Goal: Task Accomplishment & Management: Complete application form

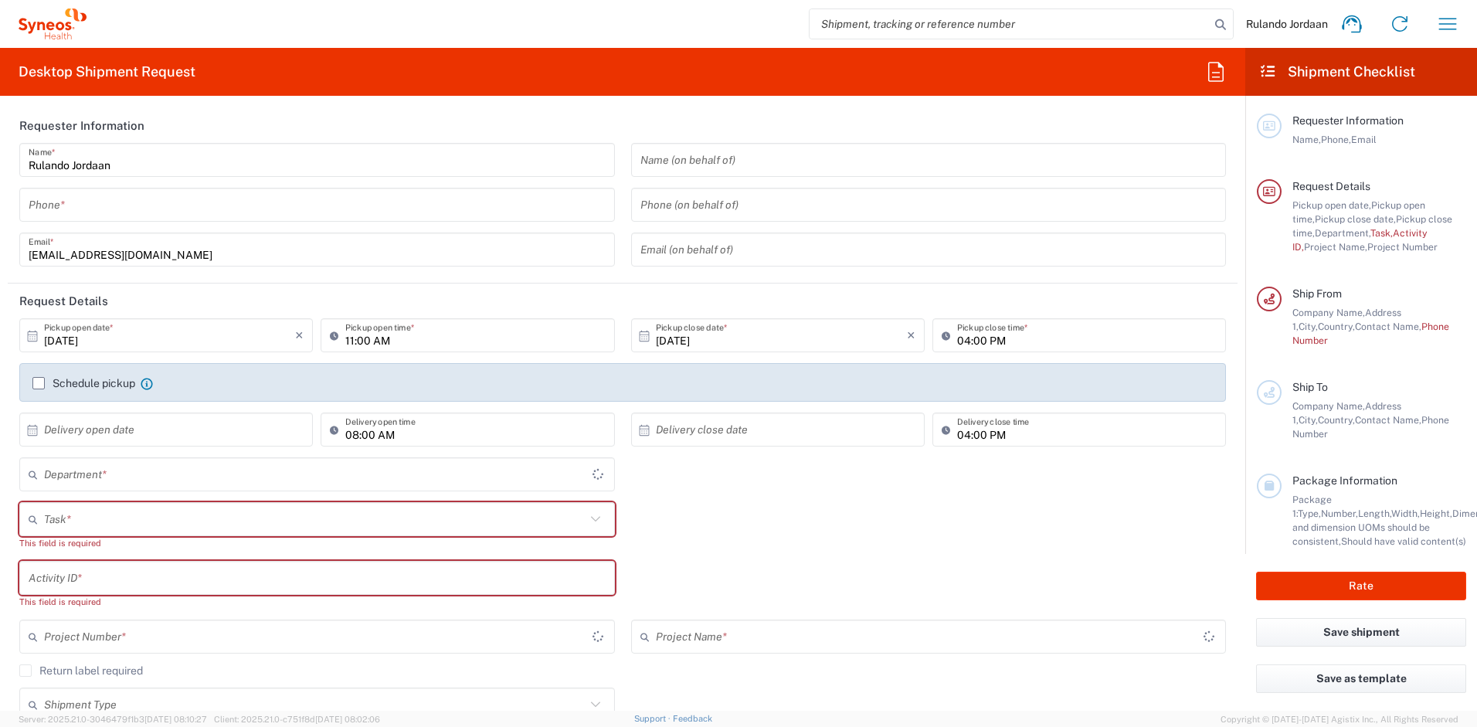
type input "Free State"
type input "4510"
type input "South Africa"
type input "Syneos Health South Africa (Pty) Limited"
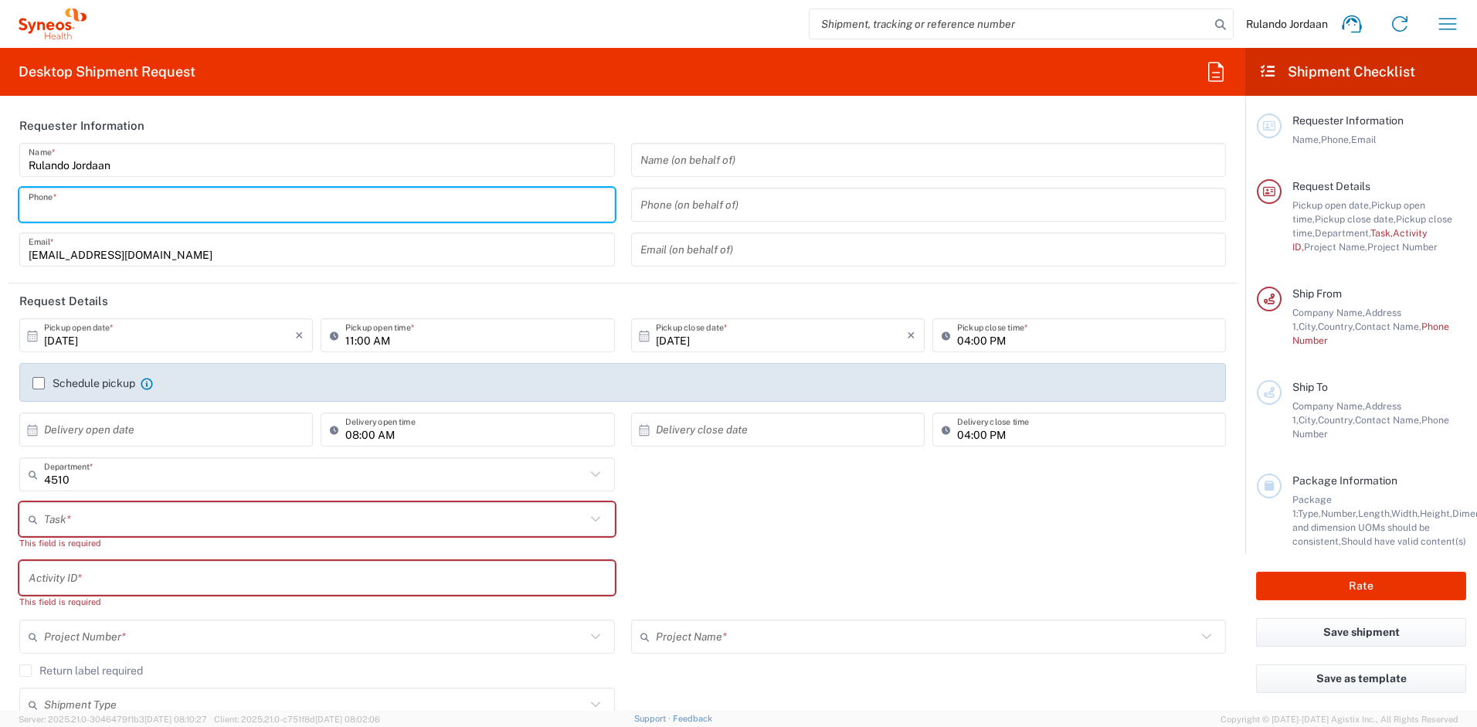
click at [150, 210] on input "tel" at bounding box center [317, 205] width 577 height 27
type input "0636729289"
click at [714, 506] on div "Task * Break/Fix Inventory Transfer New Hire Other Refresh This field is requir…" at bounding box center [623, 531] width 1223 height 59
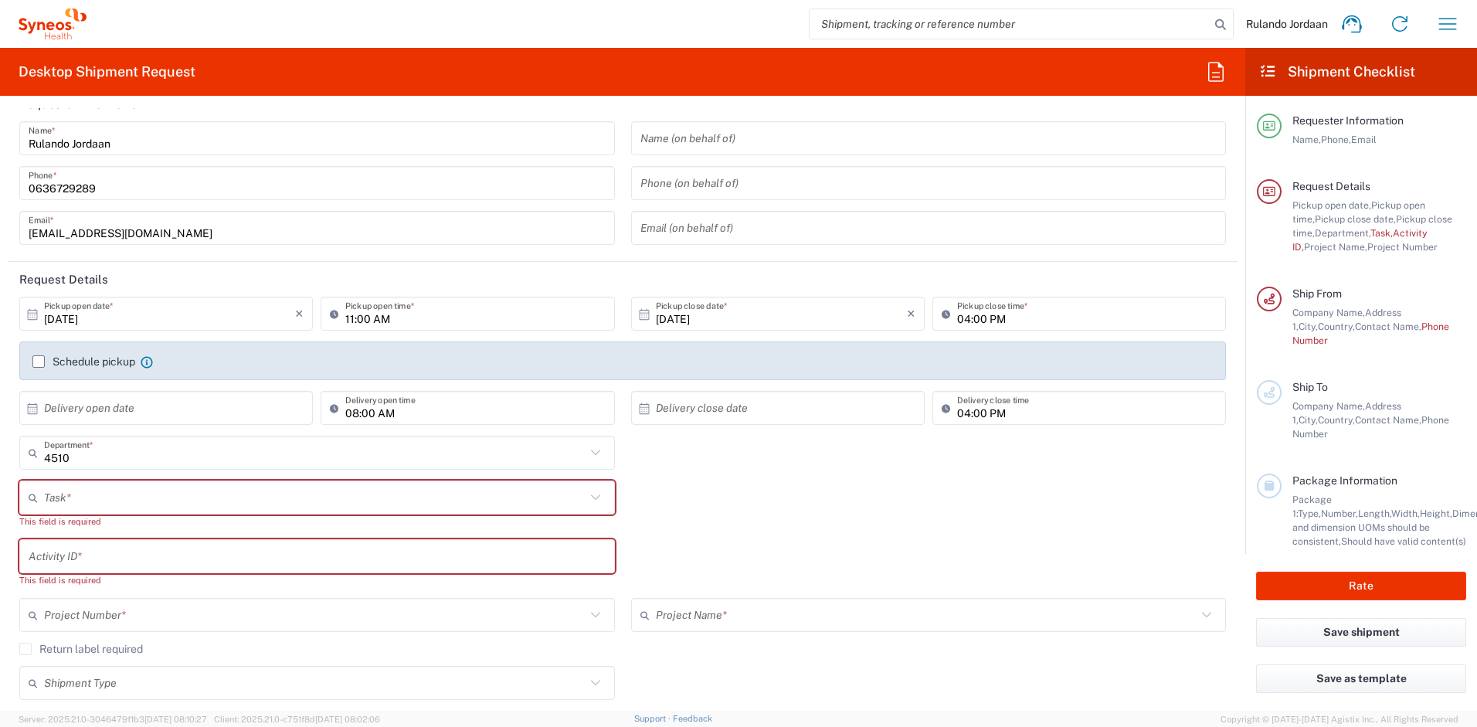
scroll to position [25, 0]
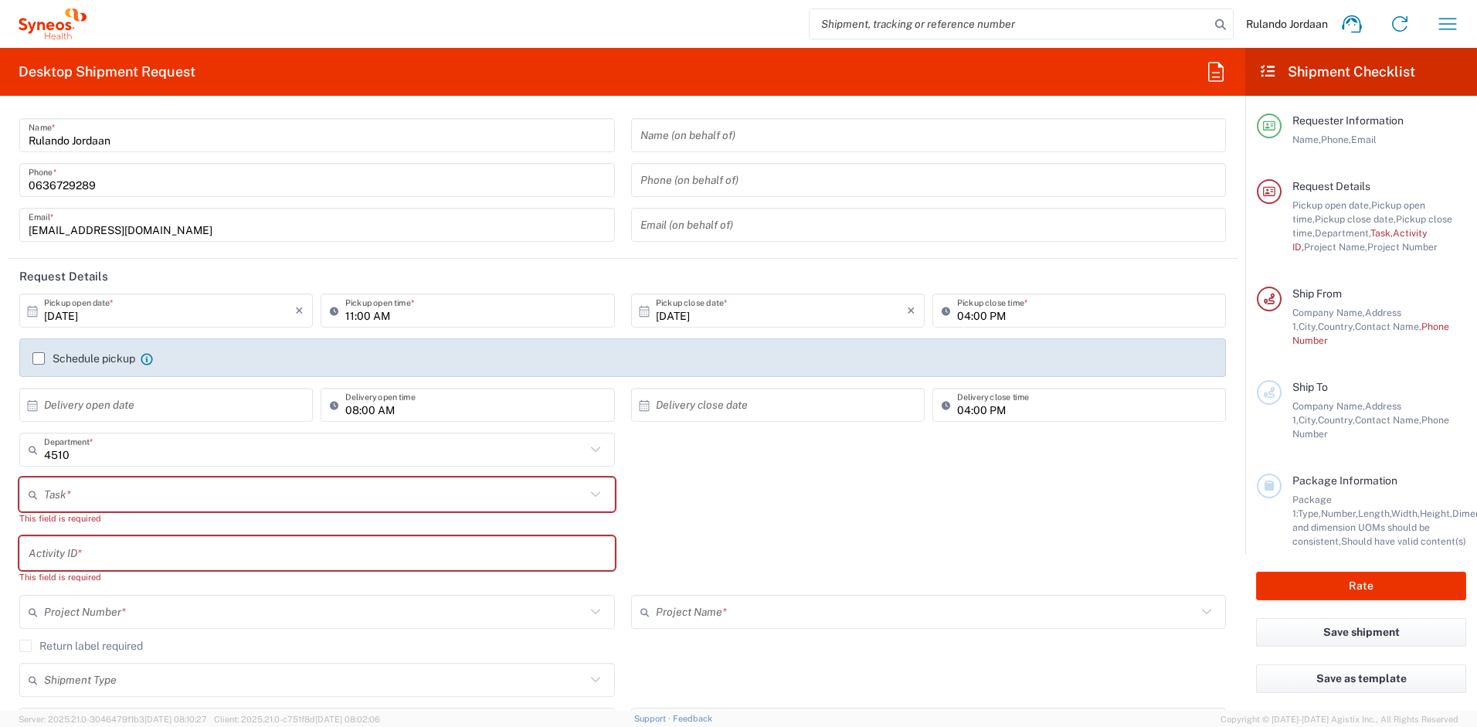
click at [32, 362] on div "Schedule pickup When scheduling a pickup please be sure to meet the following c…" at bounding box center [623, 364] width 1197 height 25
click at [32, 360] on label "Schedule pickup" at bounding box center [83, 358] width 103 height 12
click at [39, 359] on input "Schedule pickup" at bounding box center [39, 359] width 0 height 0
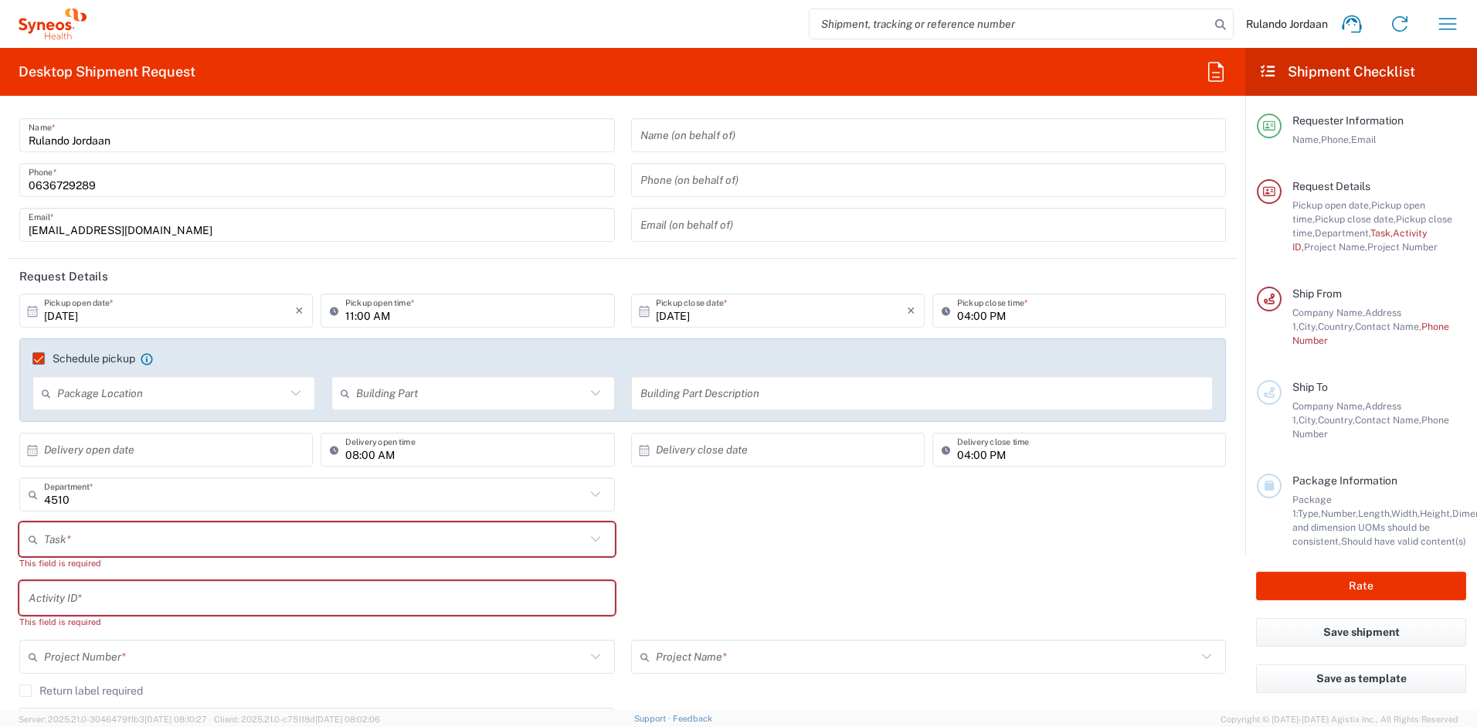
click at [136, 309] on input "10/13/2025" at bounding box center [169, 310] width 251 height 27
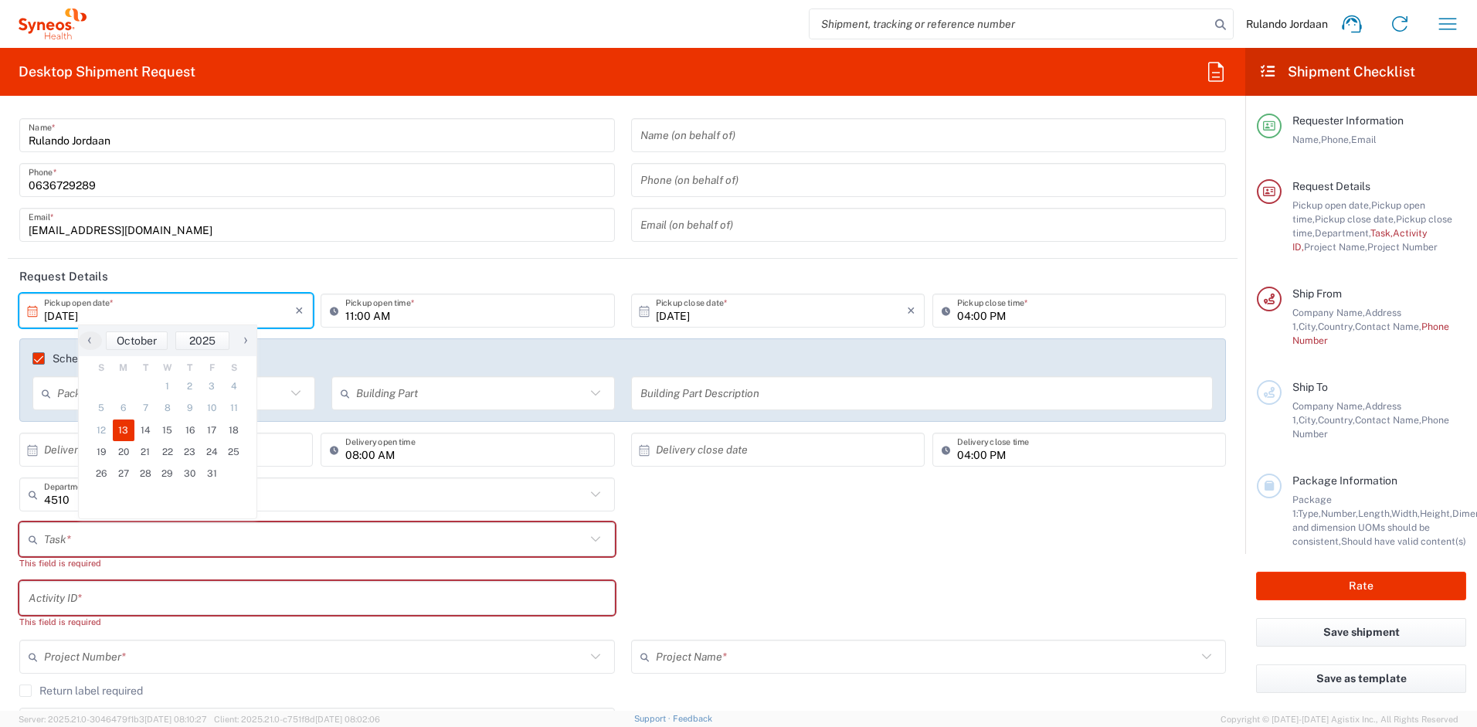
click at [411, 238] on input "rulando.jordaan@syneoshealth.com" at bounding box center [317, 225] width 577 height 27
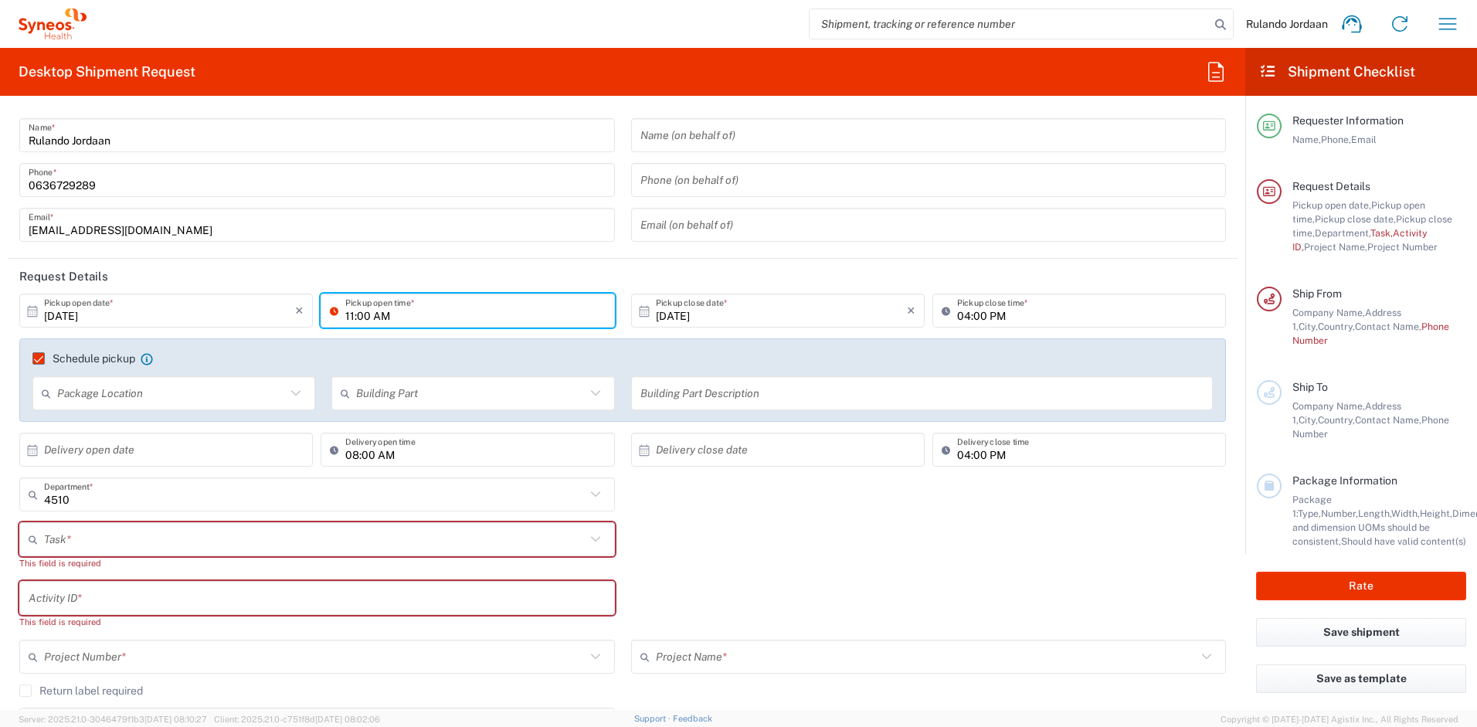
click at [352, 315] on input "11:00 AM" at bounding box center [475, 310] width 260 height 27
click at [381, 314] on input "14:00 AM" at bounding box center [475, 310] width 260 height 27
type input "14:00 PM"
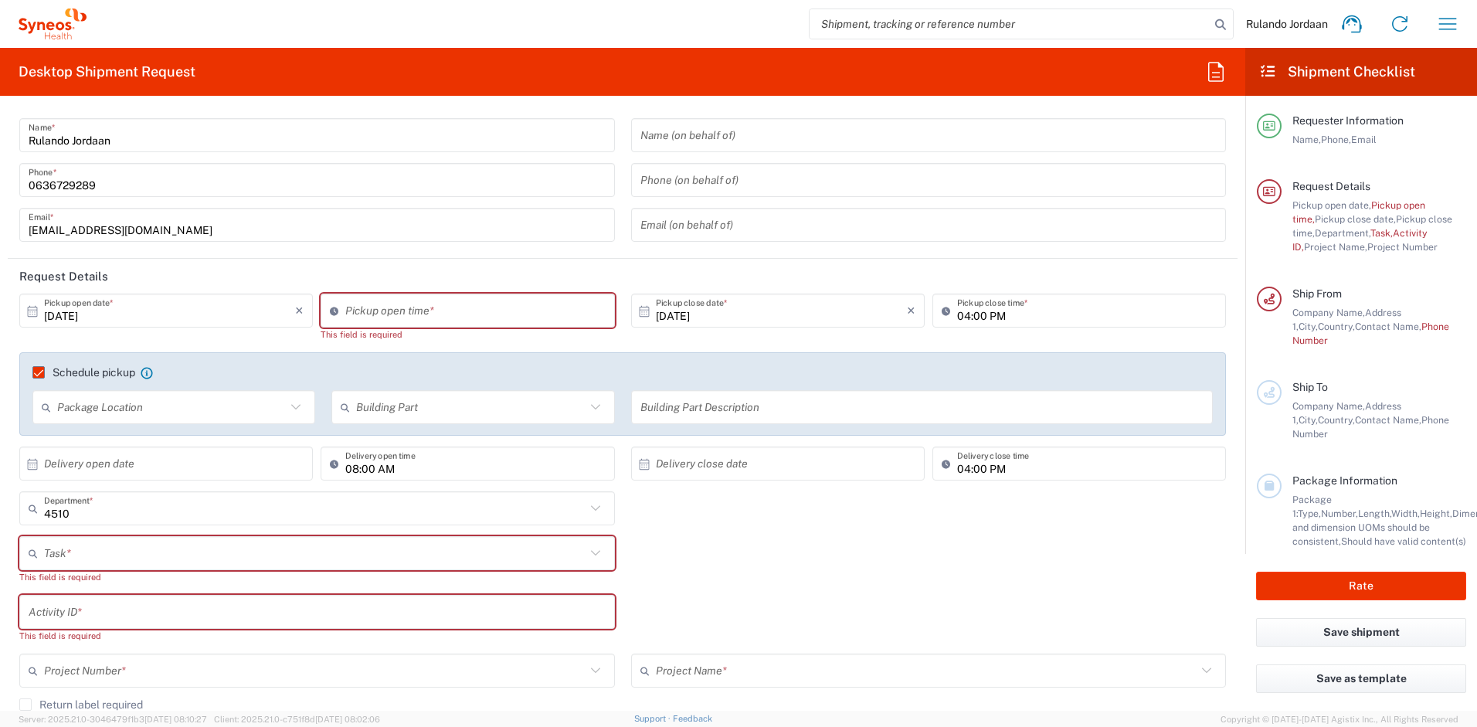
click at [850, 579] on div "Task * Break/Fix Inventory Transfer New Hire Other Refresh This field is requir…" at bounding box center [623, 565] width 1223 height 59
click at [205, 415] on input "text" at bounding box center [171, 407] width 229 height 27
click at [393, 311] on input "10:51 AM" at bounding box center [475, 310] width 260 height 27
click at [367, 313] on input "02:51 AM" at bounding box center [475, 310] width 260 height 27
click at [383, 314] on input "02:00 AM" at bounding box center [475, 310] width 260 height 27
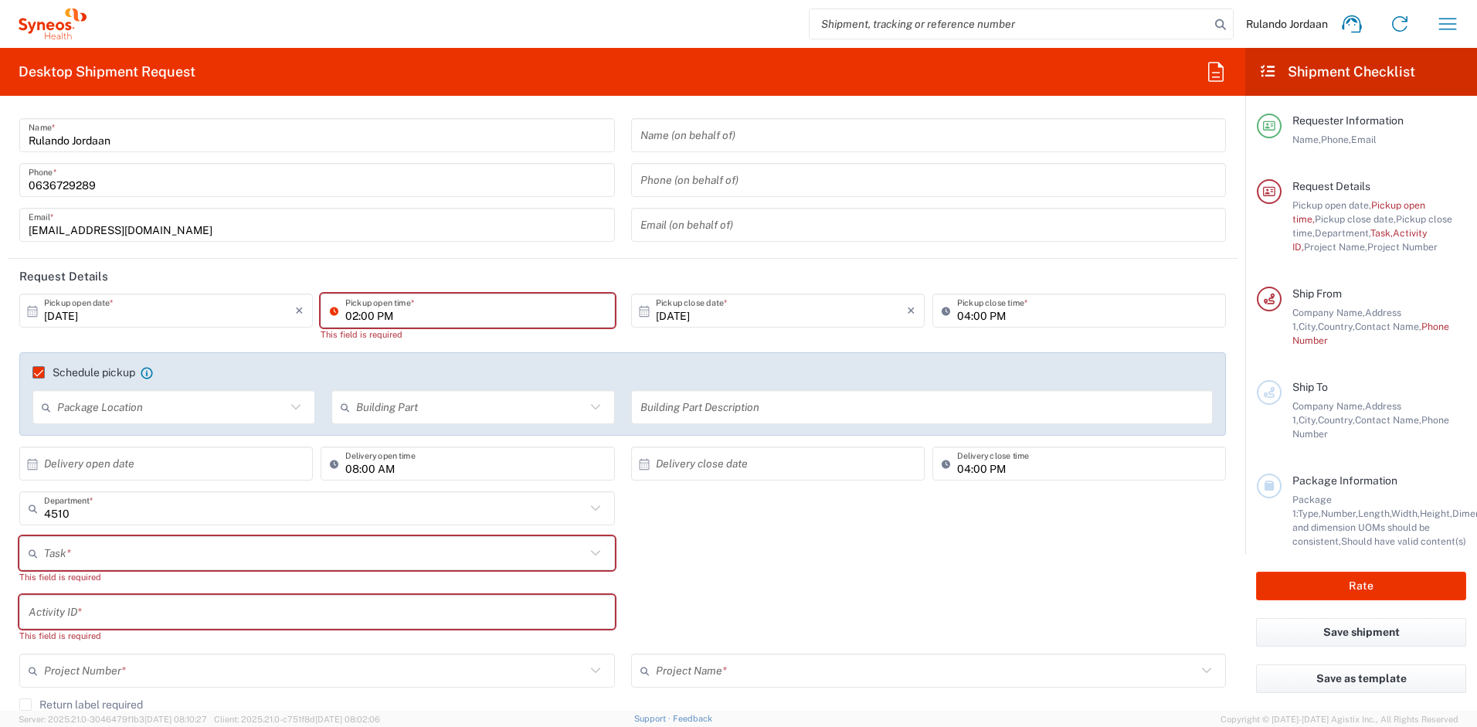
type input "02:00 PM"
click at [762, 590] on agx-shipment-cost-centers-widget "4510 Department * 4510 3000 3100 3109 3110 3111 3112 3125 3130 3135 3136 3150 3…" at bounding box center [623, 594] width 1223 height 207
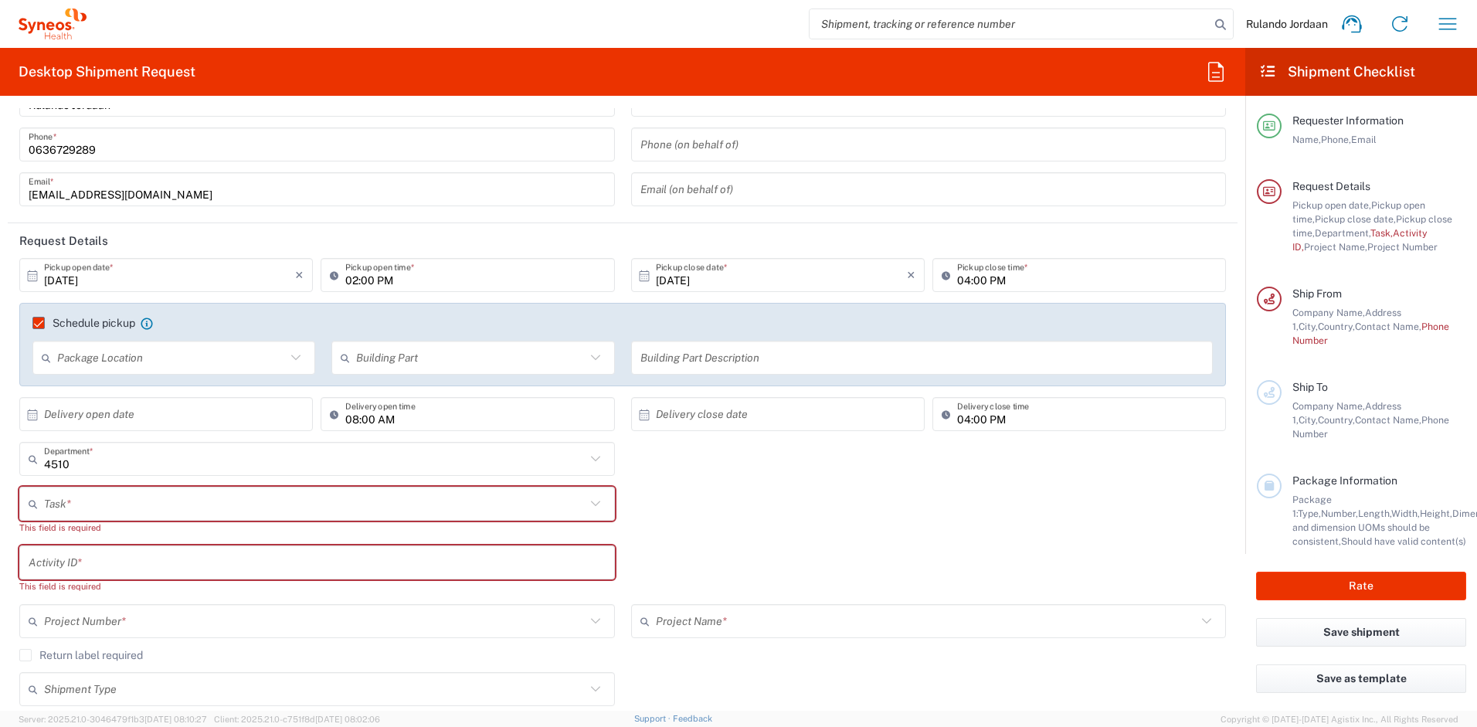
scroll to position [143, 0]
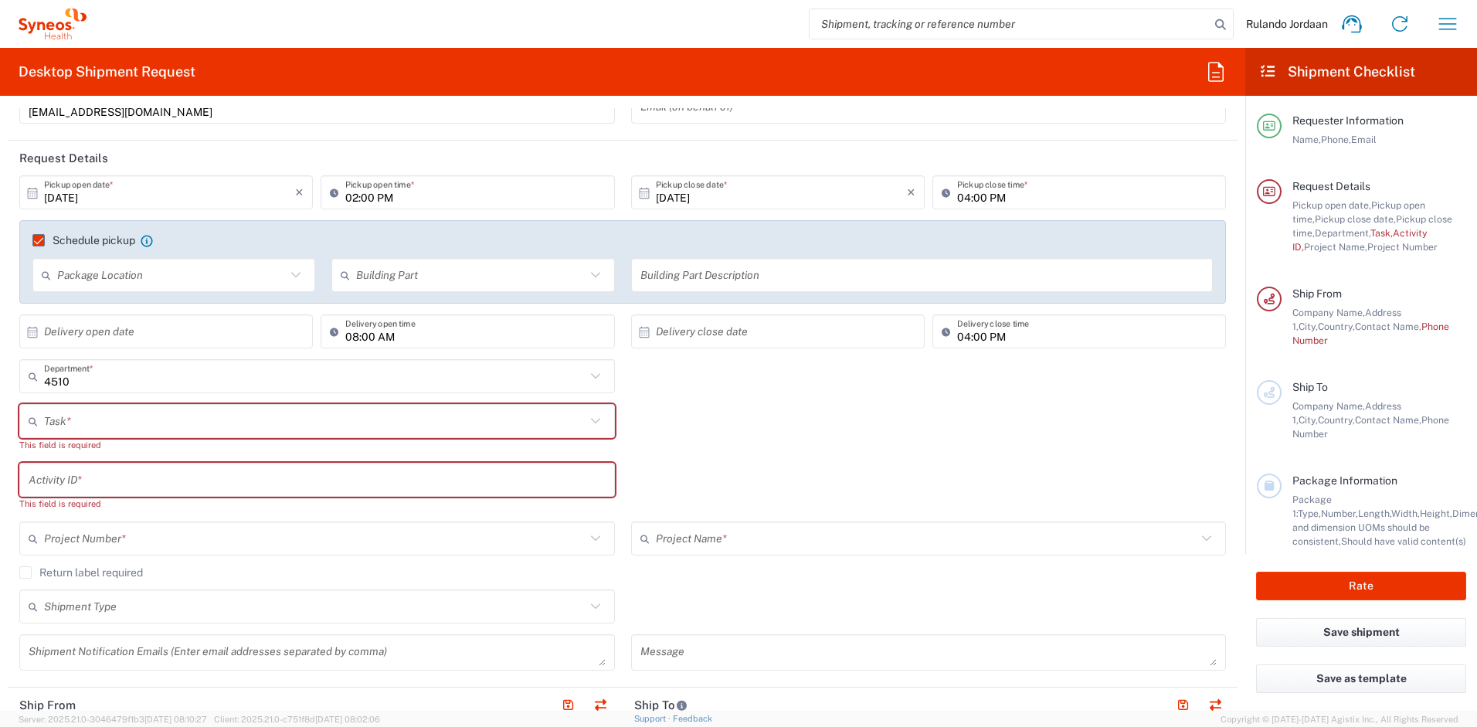
click at [199, 280] on input "text" at bounding box center [171, 275] width 229 height 27
drag, startPoint x: 105, startPoint y: 302, endPoint x: 127, endPoint y: 304, distance: 21.8
click at [105, 304] on span "Front" at bounding box center [172, 309] width 277 height 24
type input "Front"
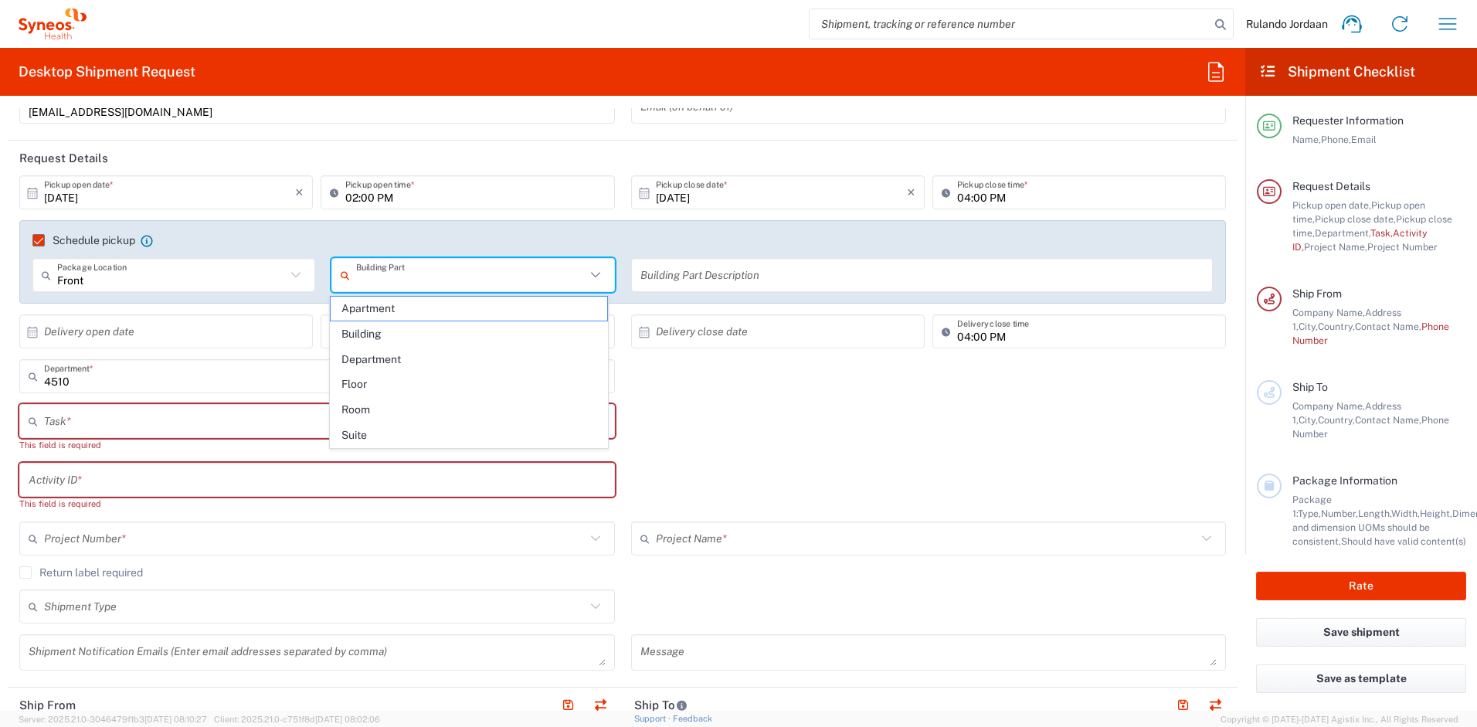
click at [405, 280] on input "text" at bounding box center [470, 275] width 229 height 27
click at [383, 338] on span "Building" at bounding box center [469, 334] width 277 height 24
type input "Building"
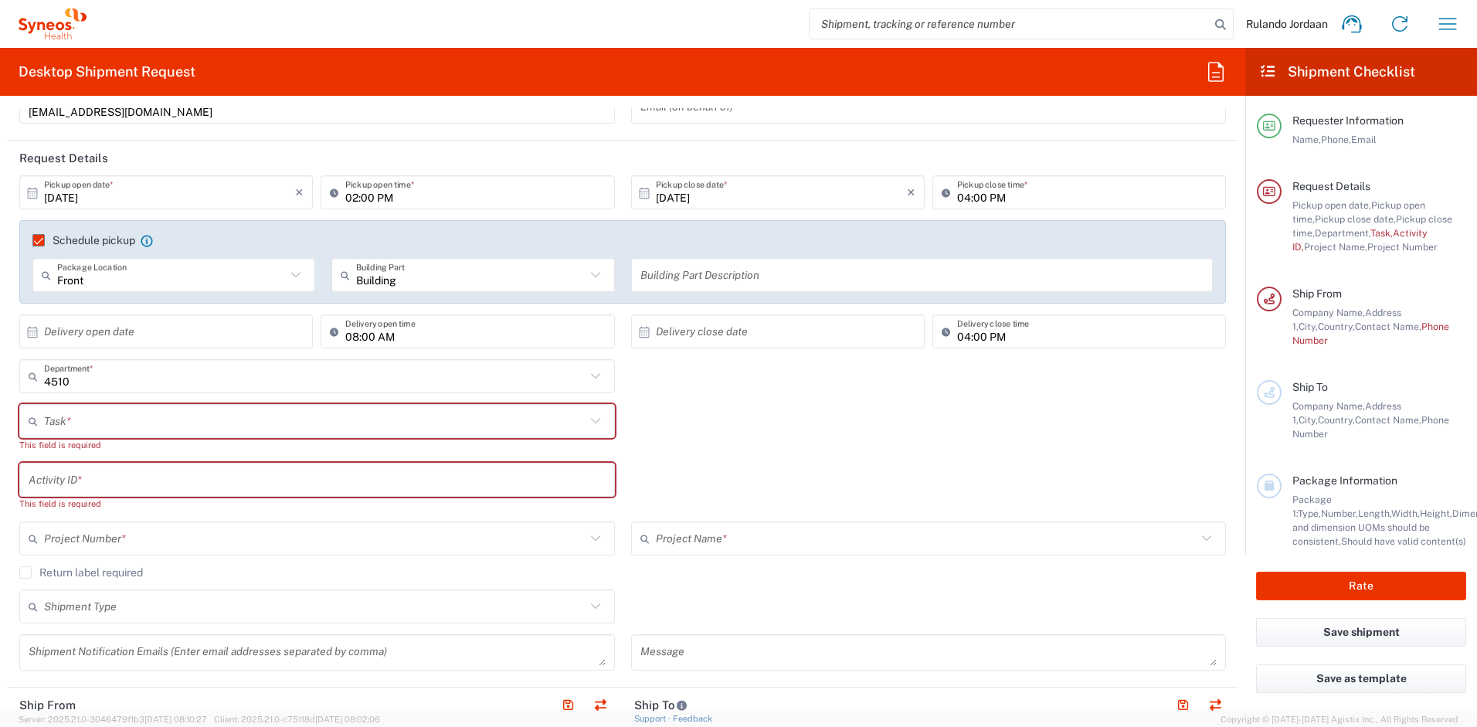
click at [680, 270] on input "text" at bounding box center [923, 275] width 564 height 27
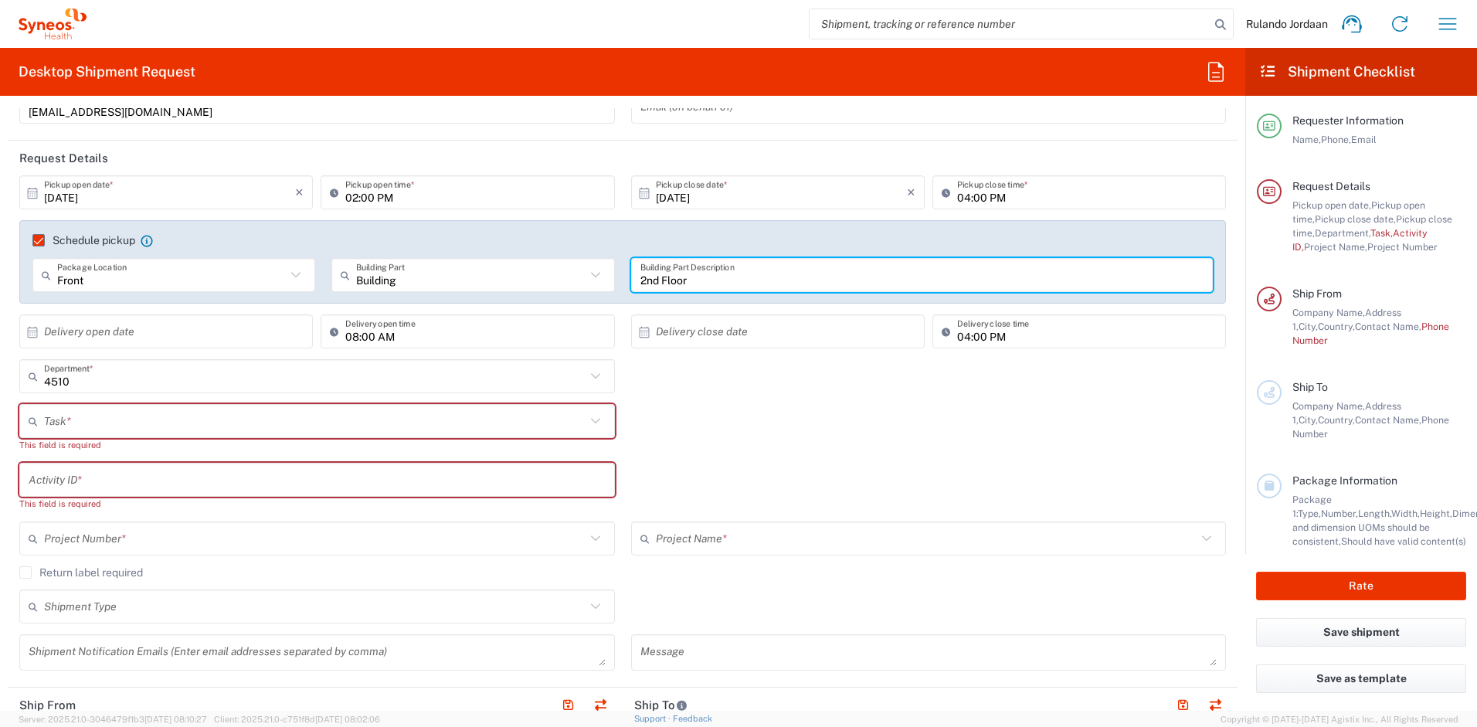
type input "2nd Floor"
click at [841, 410] on div "Task * Break/Fix Inventory Transfer New Hire Other Refresh This field is requir…" at bounding box center [623, 433] width 1223 height 59
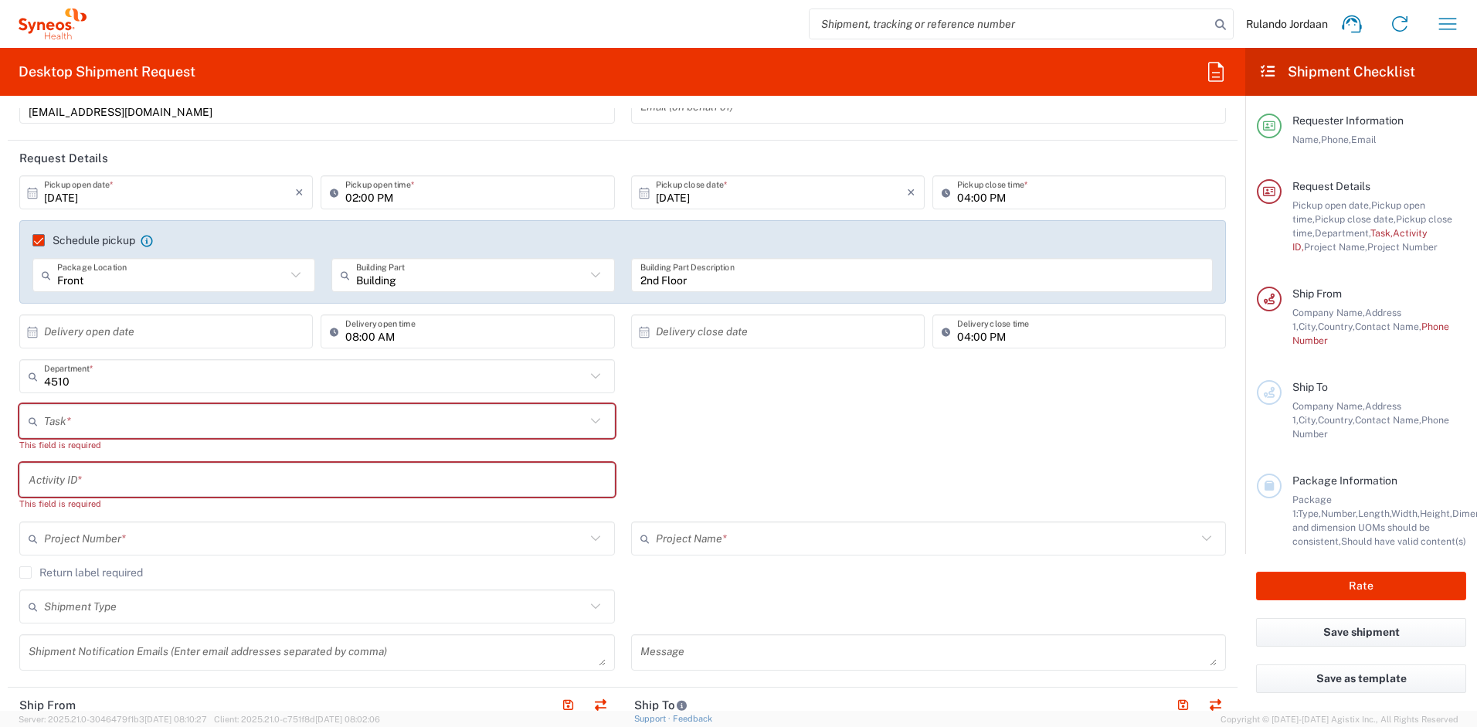
drag, startPoint x: 437, startPoint y: 399, endPoint x: 413, endPoint y: 410, distance: 25.3
click at [436, 400] on div "4510 Department * 4510 3000 3100 3109 3110 3111 3112 3125 3130 3135 3136 3150 3…" at bounding box center [318, 381] width 612 height 45
drag, startPoint x: 347, startPoint y: 424, endPoint x: 209, endPoint y: 437, distance: 138.9
click at [345, 424] on input "text" at bounding box center [315, 421] width 542 height 27
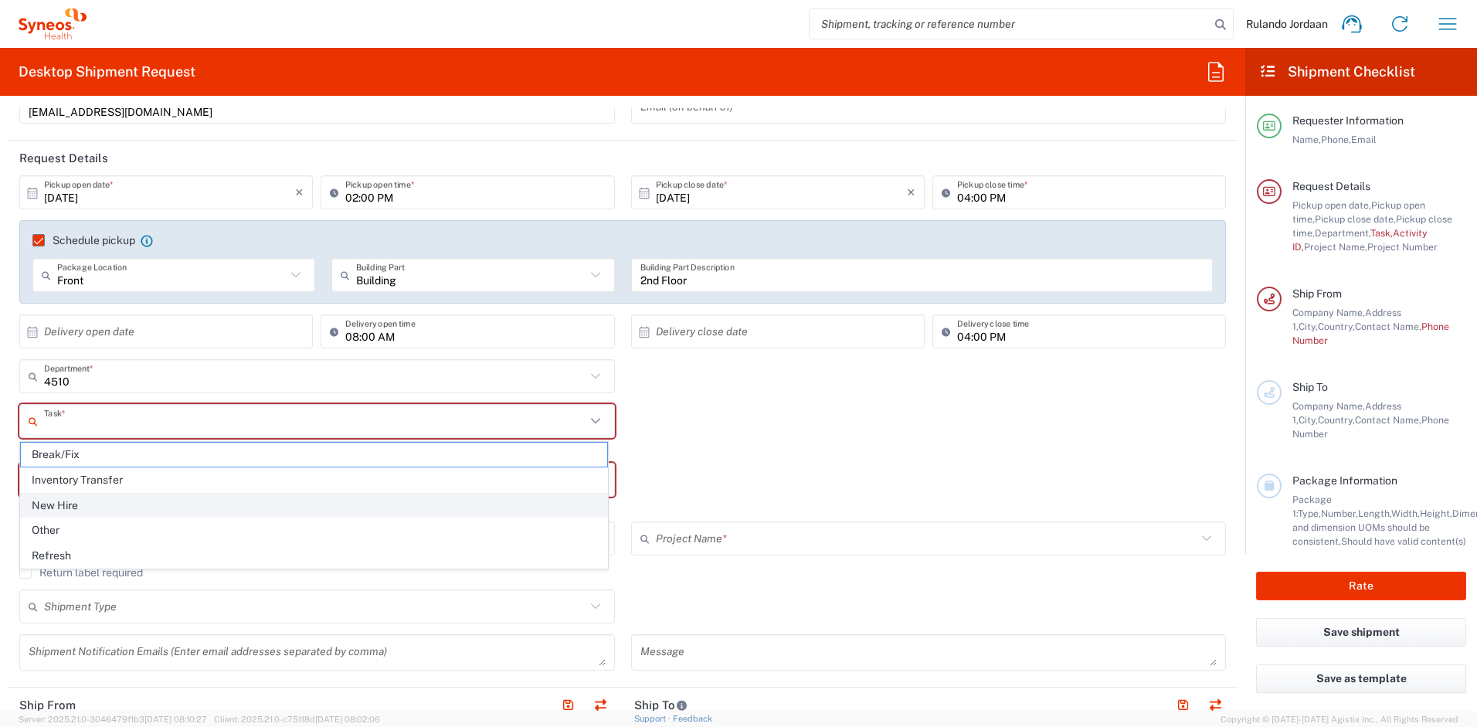
click at [69, 500] on span "New Hire" at bounding box center [314, 506] width 586 height 24
type input "New Hire"
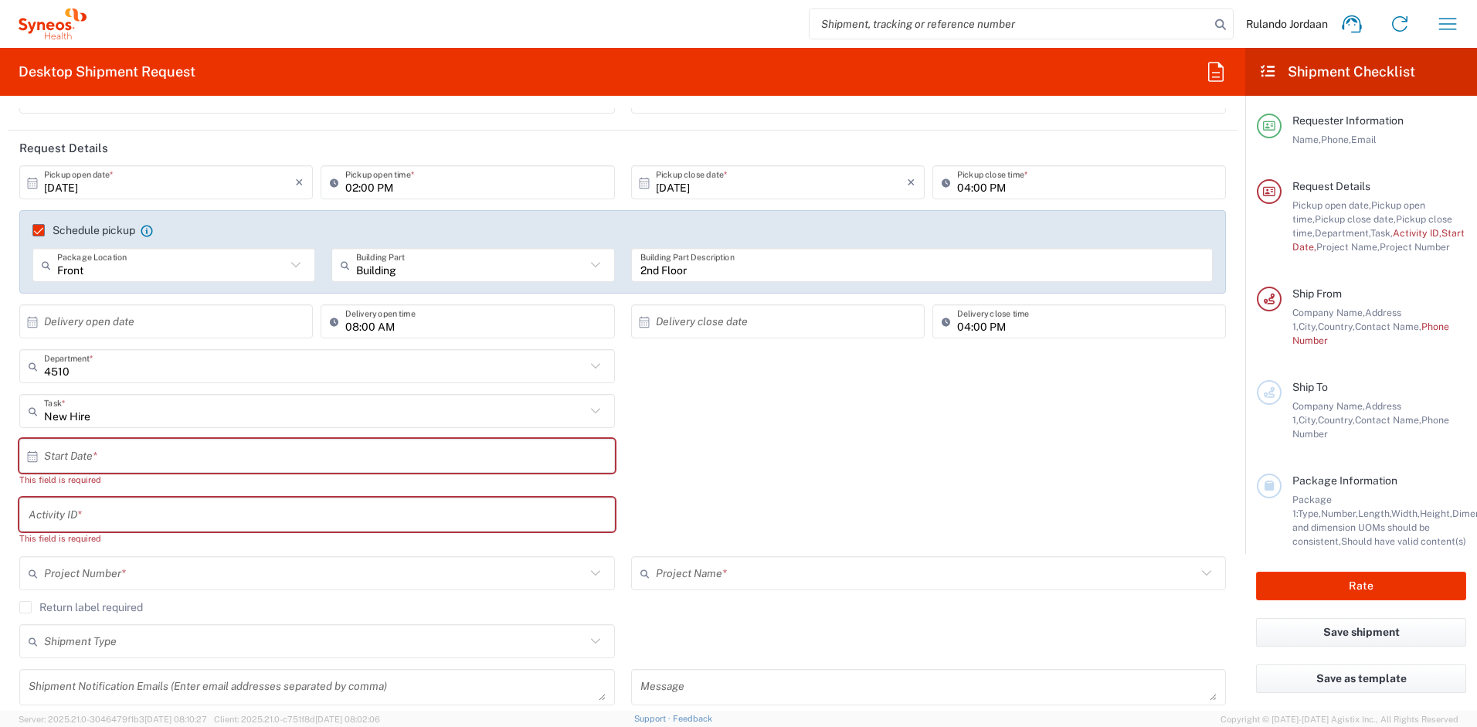
scroll to position [165, 0]
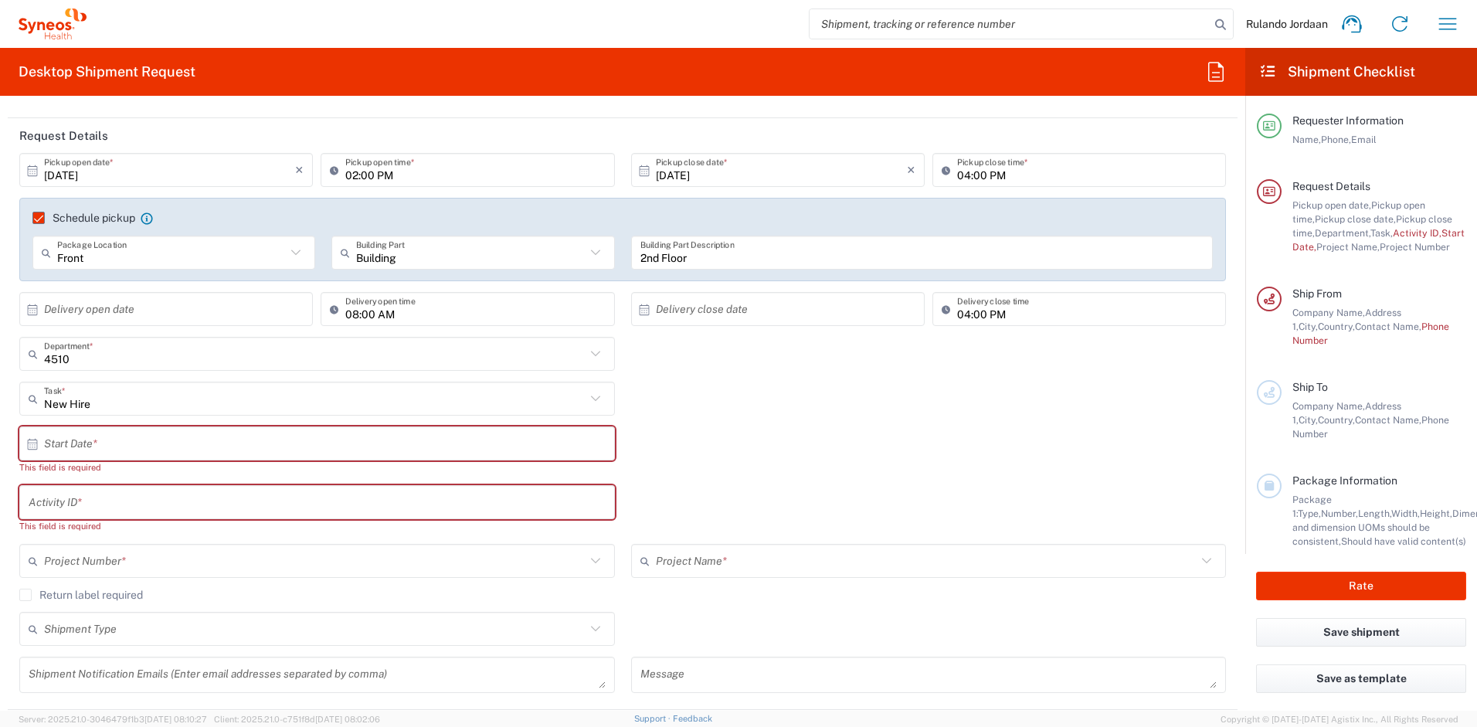
click at [102, 444] on input "text" at bounding box center [320, 443] width 553 height 27
click at [274, 583] on span "20" at bounding box center [274, 585] width 22 height 22
type input "10/20/2025"
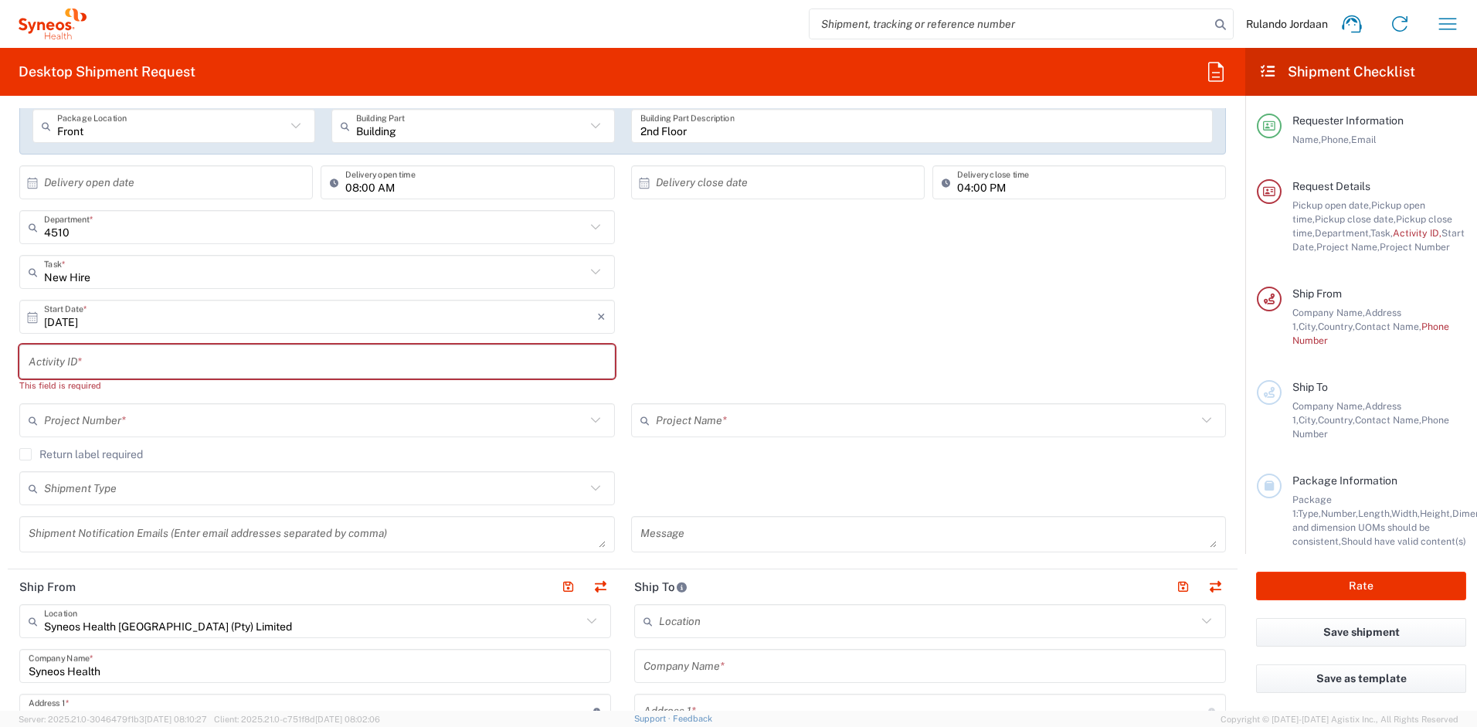
scroll to position [301, 0]
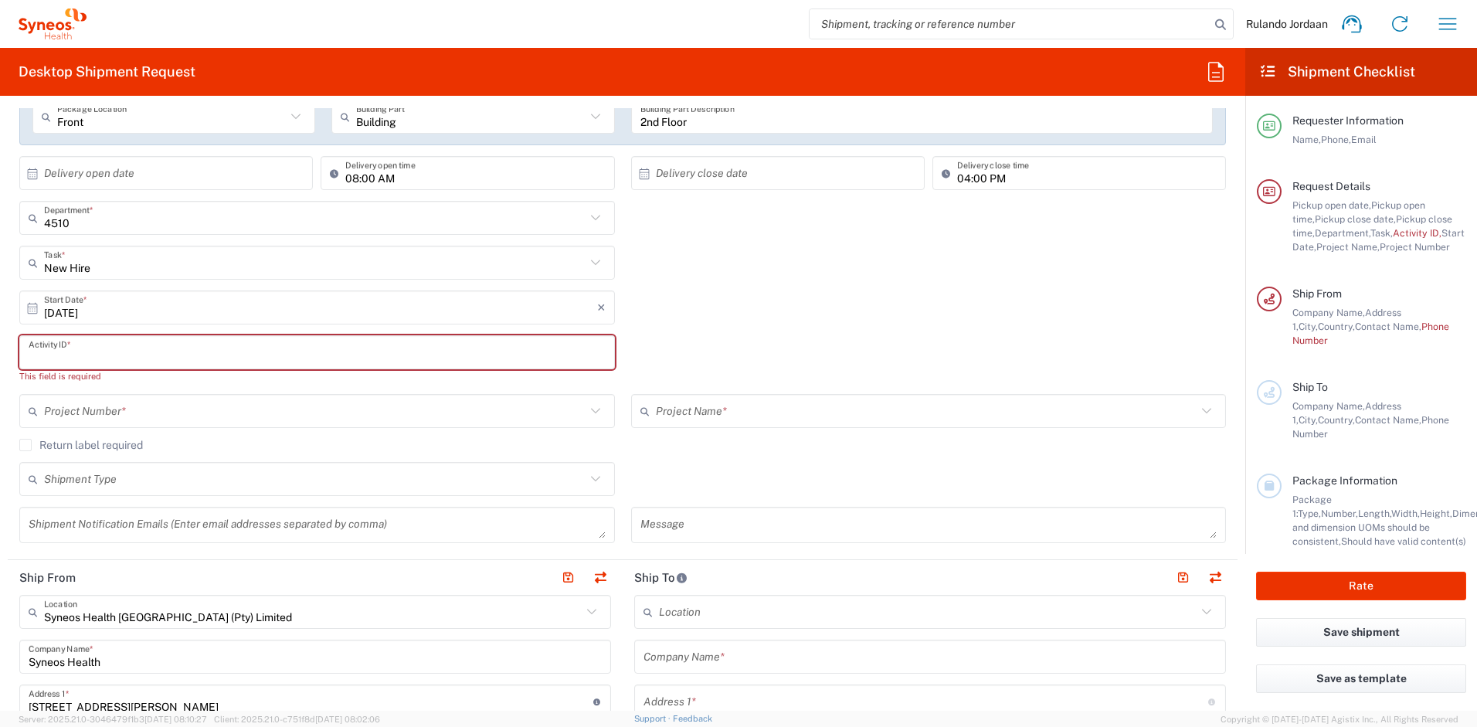
click at [108, 359] on input "text" at bounding box center [317, 352] width 577 height 27
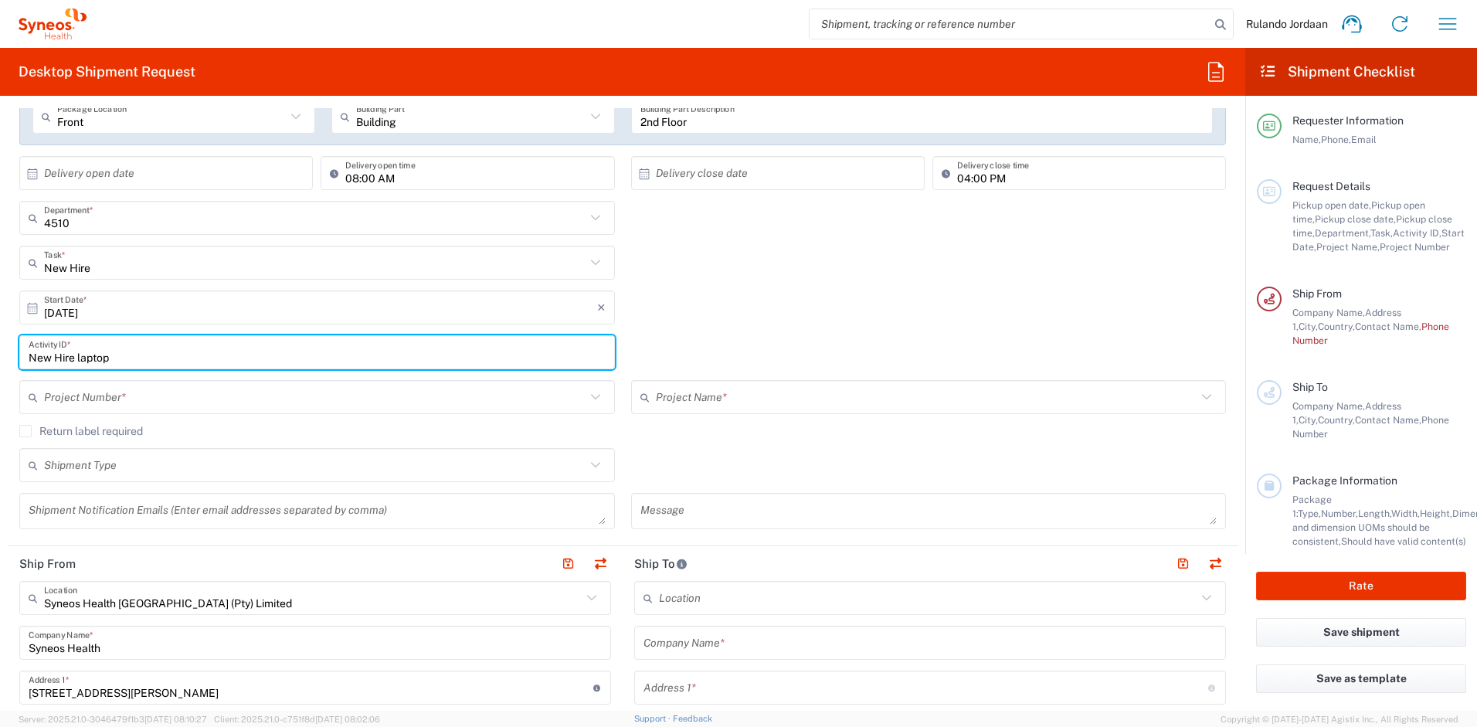
type input "New Hire laptop"
click at [110, 396] on input "text" at bounding box center [315, 397] width 542 height 27
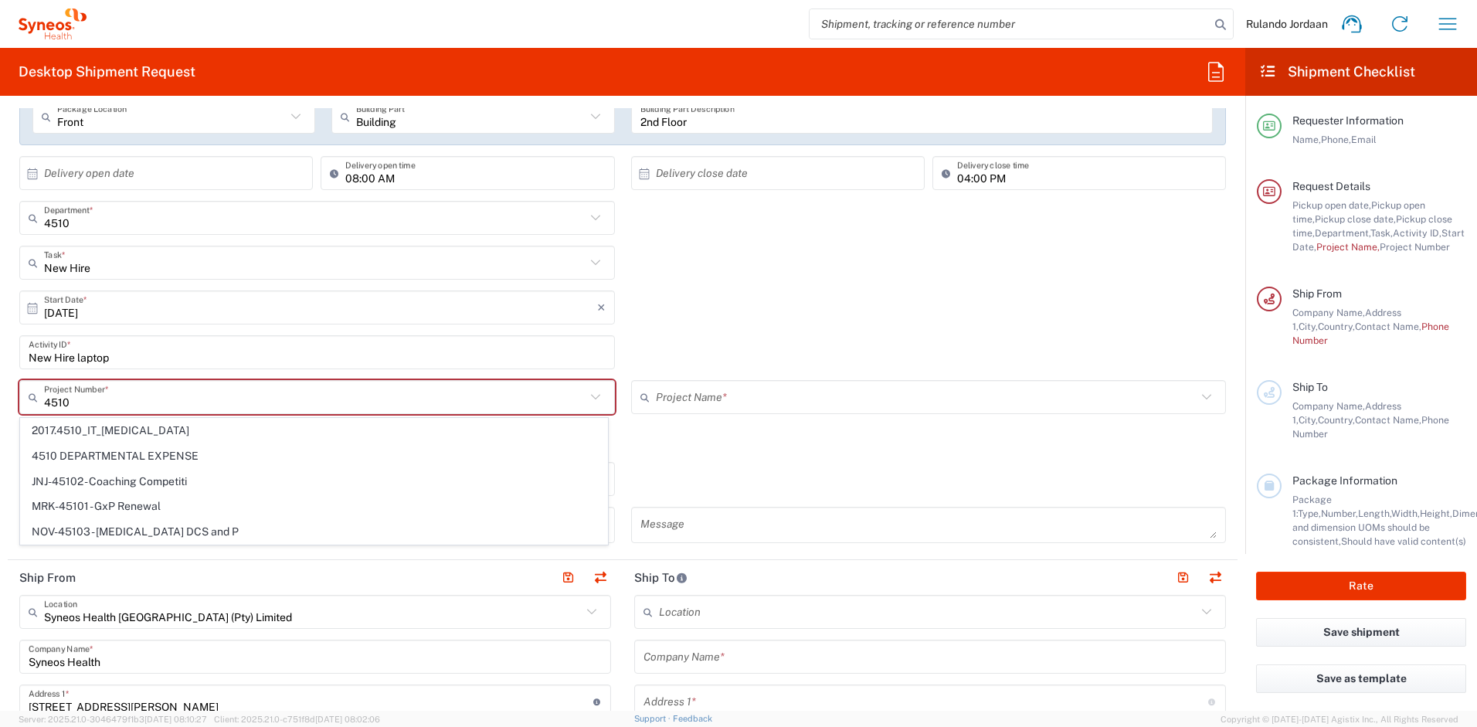
click at [192, 460] on span "4510 DEPARTMENTAL EXPENSE" at bounding box center [314, 456] width 586 height 24
type input "4510 DEPARTMENTAL EXPENSE"
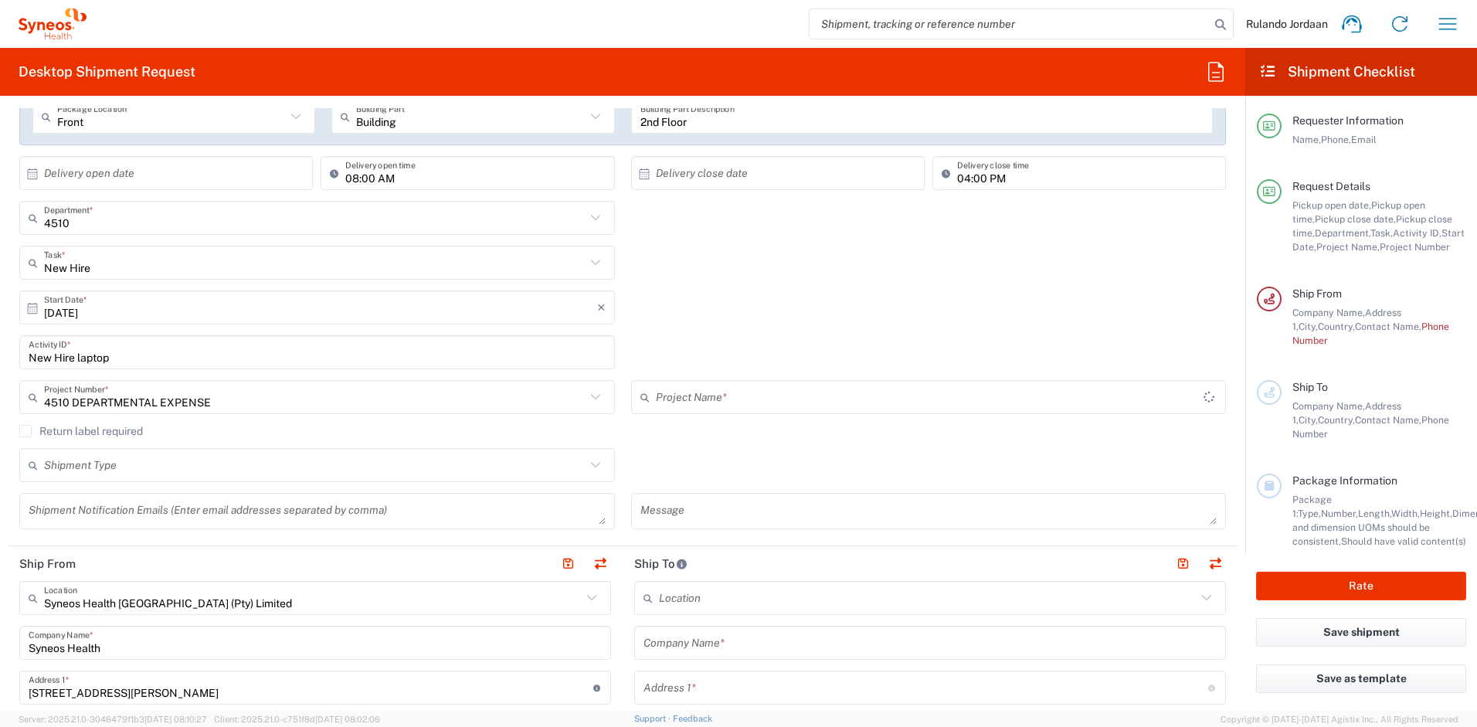
type input "4510 DEPARTMENTAL EXPENSE"
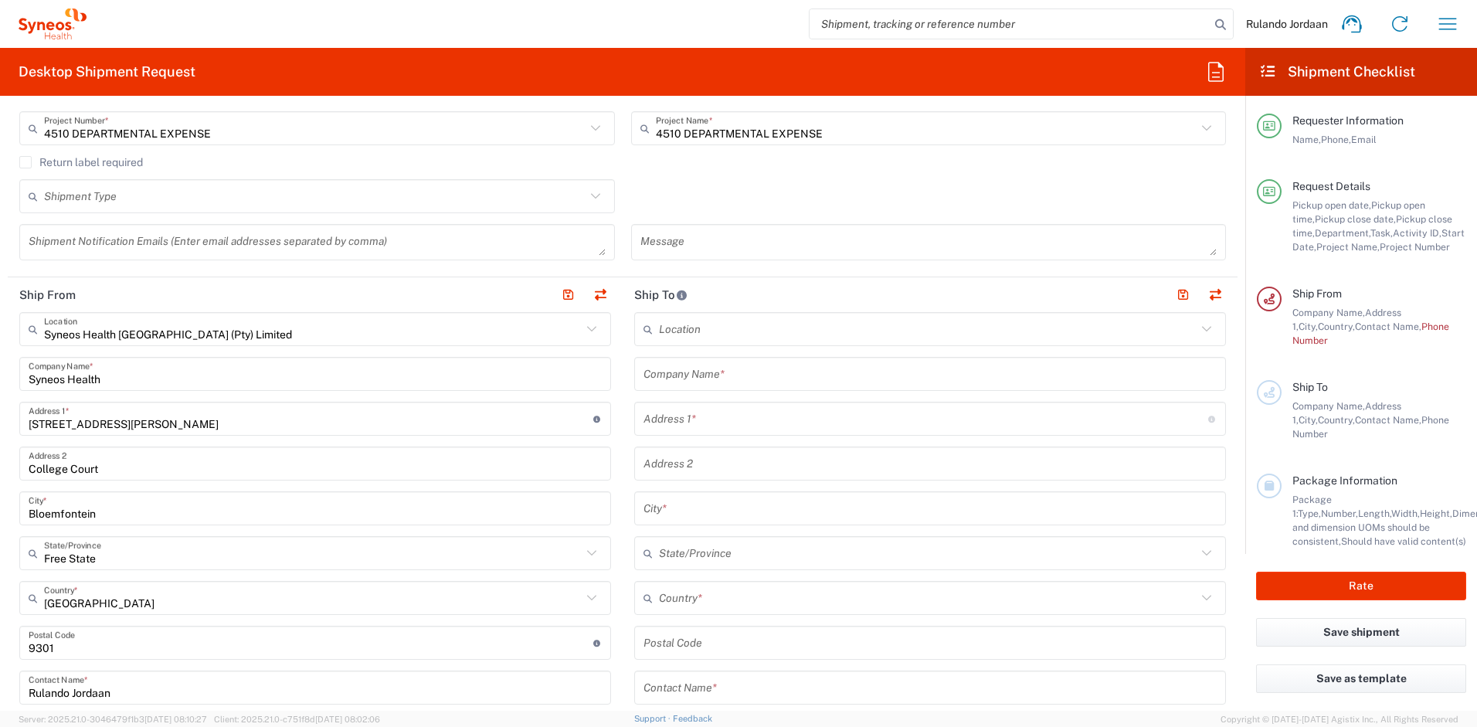
scroll to position [579, 0]
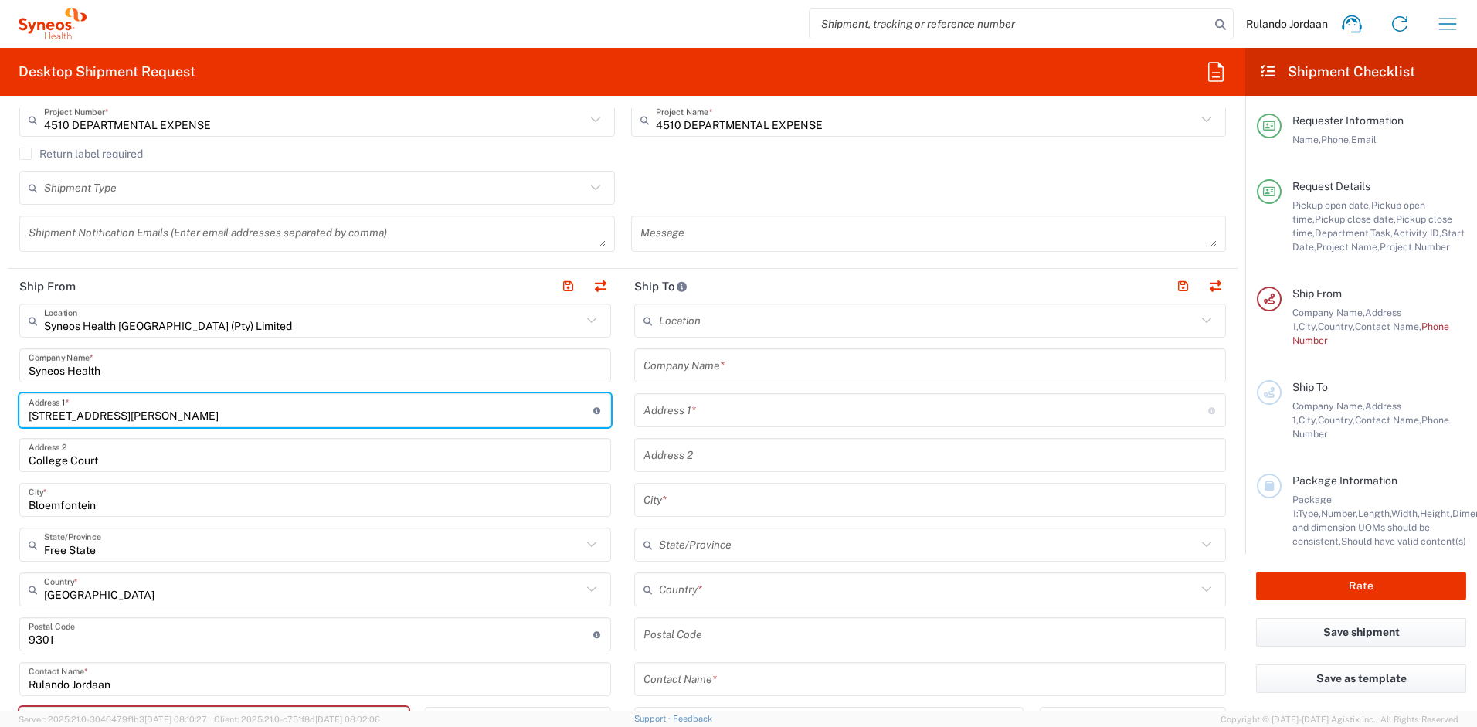
click at [219, 420] on input "183 Nelson Mandela Drive" at bounding box center [311, 410] width 565 height 27
drag, startPoint x: 224, startPoint y: 416, endPoint x: -104, endPoint y: 416, distance: 328.4
click at [0, 416] on html "Rulando Jordaan Home Shipment estimator Shipment tracking Desktop shipment requ…" at bounding box center [738, 363] width 1477 height 727
type input "2"
click at [57, 415] on input "23 DOnald Murray" at bounding box center [311, 410] width 565 height 27
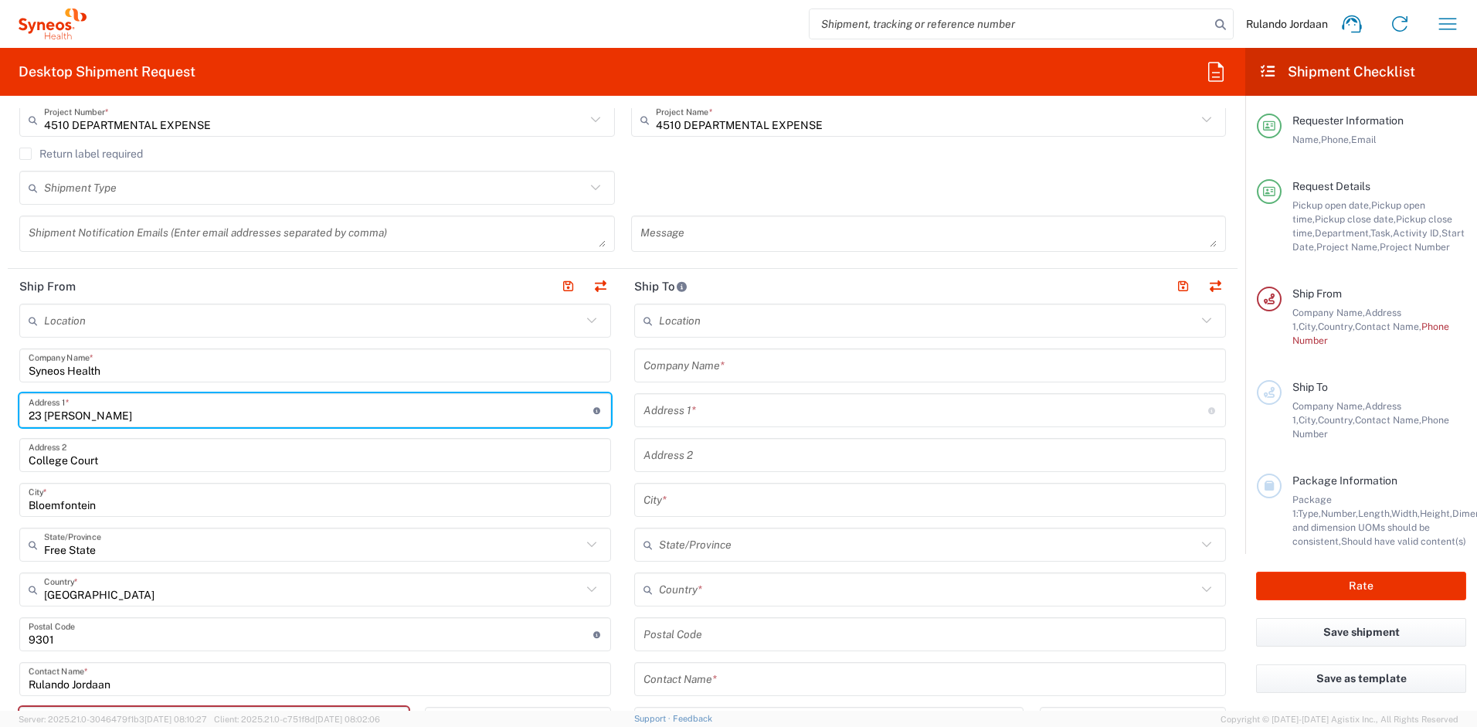
click at [156, 410] on input "23 Donald Murray" at bounding box center [311, 410] width 565 height 27
type input "23 Donald Murray Avenue"
click at [710, 209] on div "Shipment Type Batch Regular" at bounding box center [623, 193] width 1223 height 45
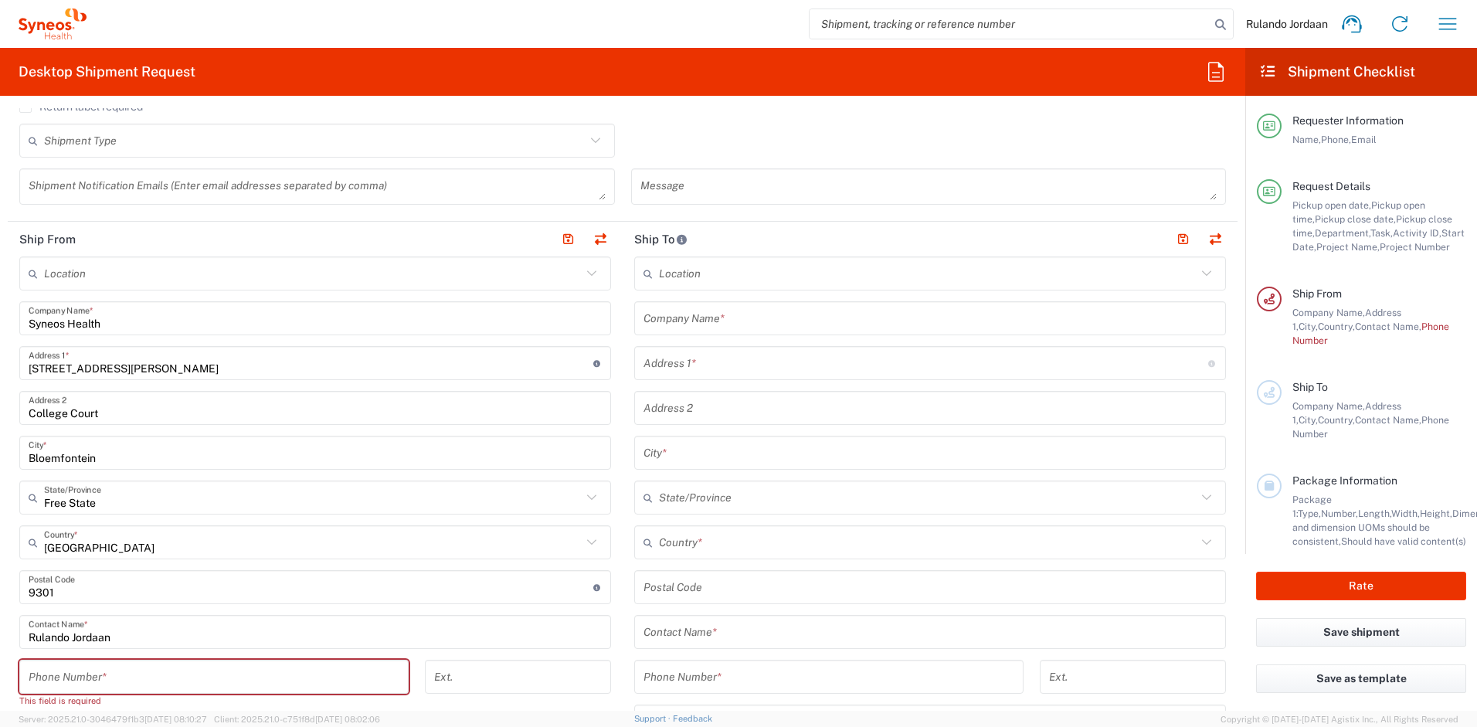
scroll to position [705, 0]
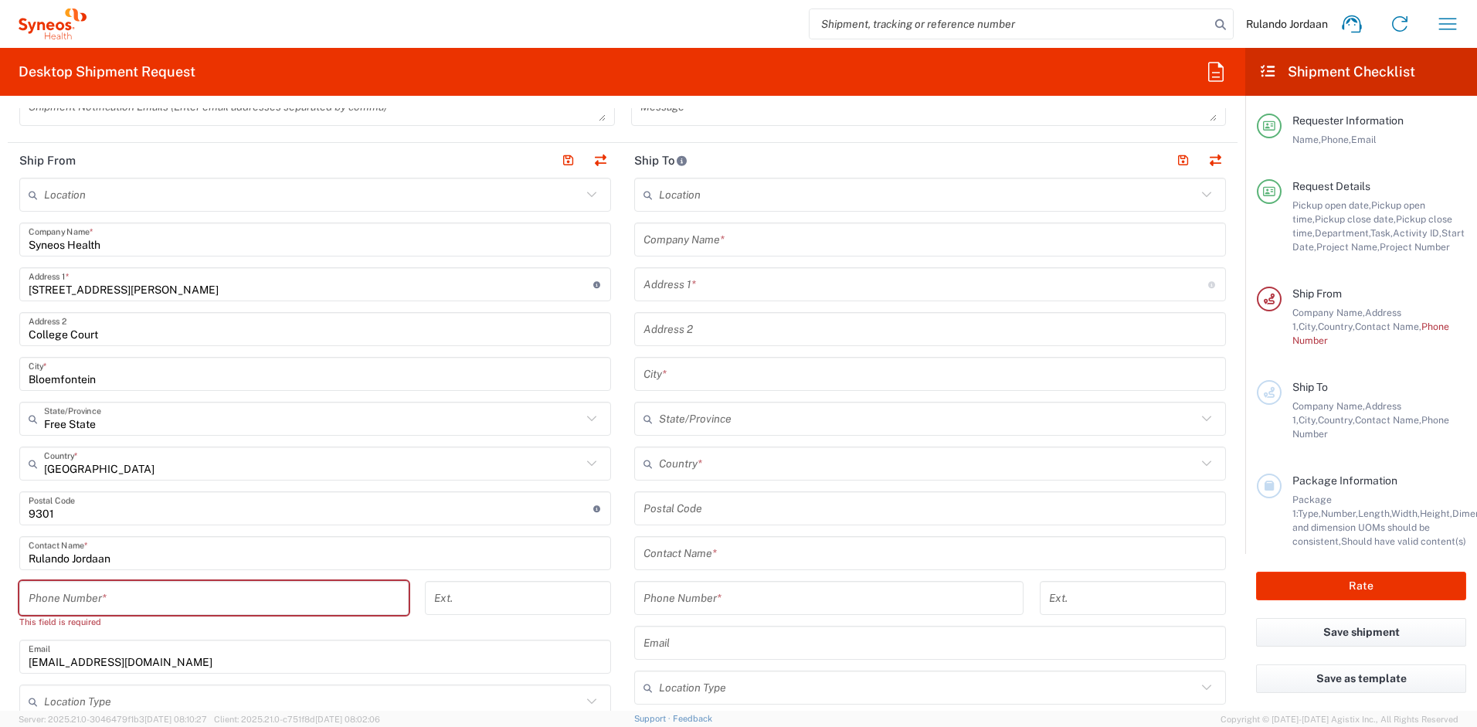
click at [216, 604] on input "tel" at bounding box center [214, 598] width 371 height 27
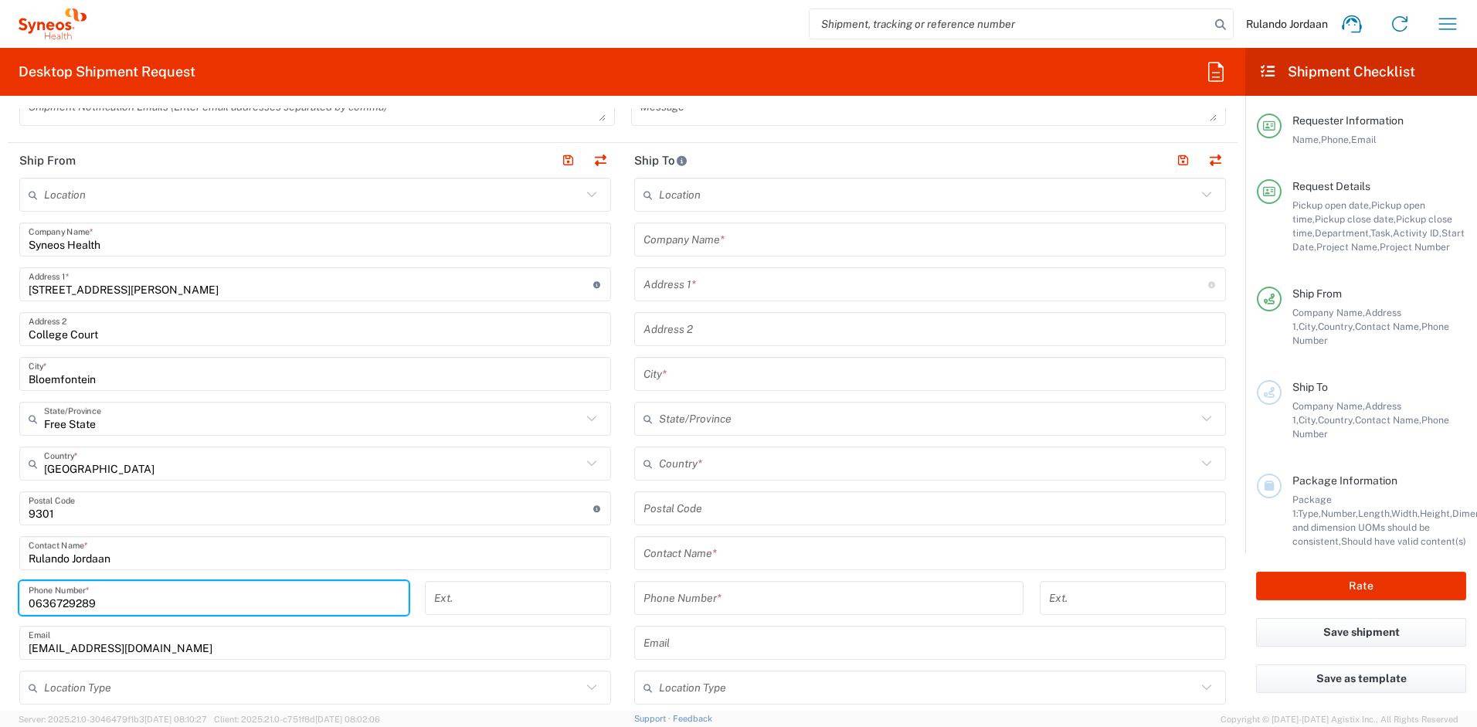
type input "0636729289"
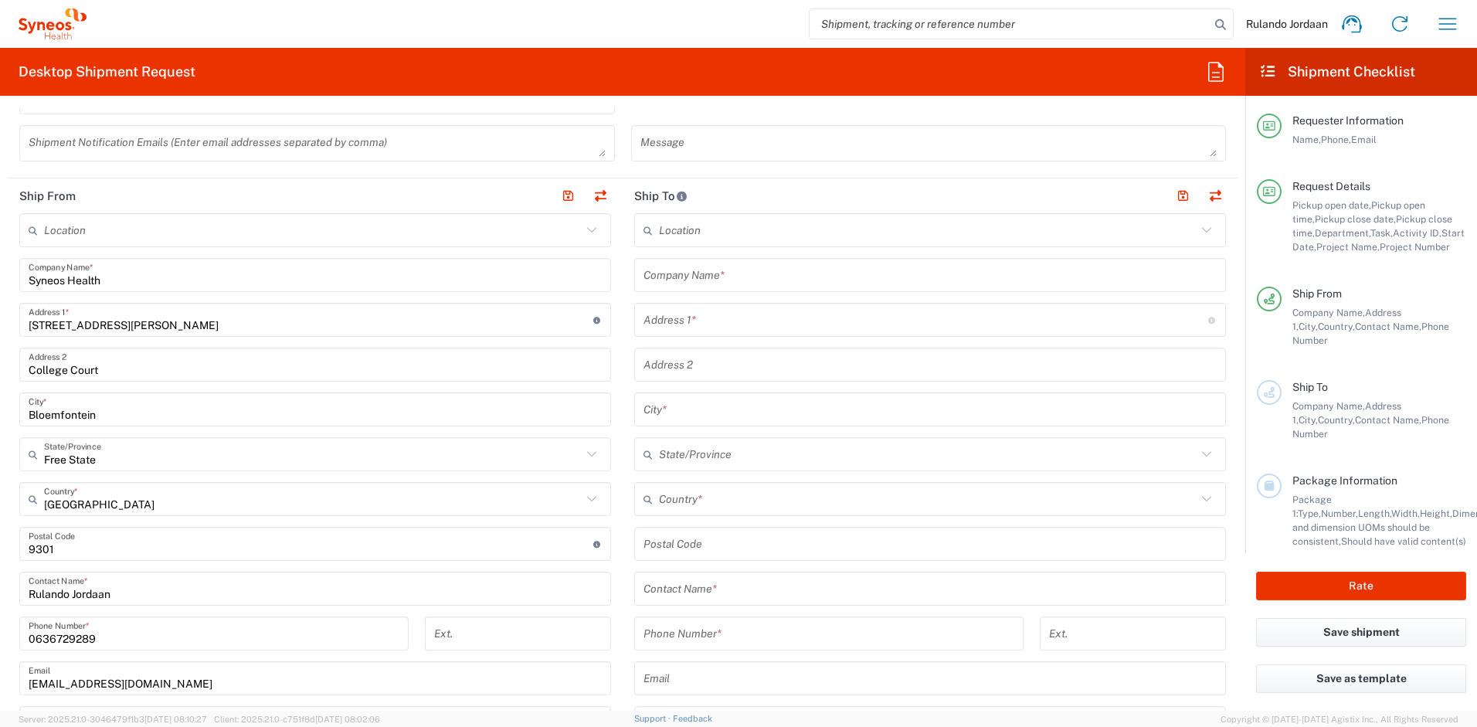
scroll to position [650, 0]
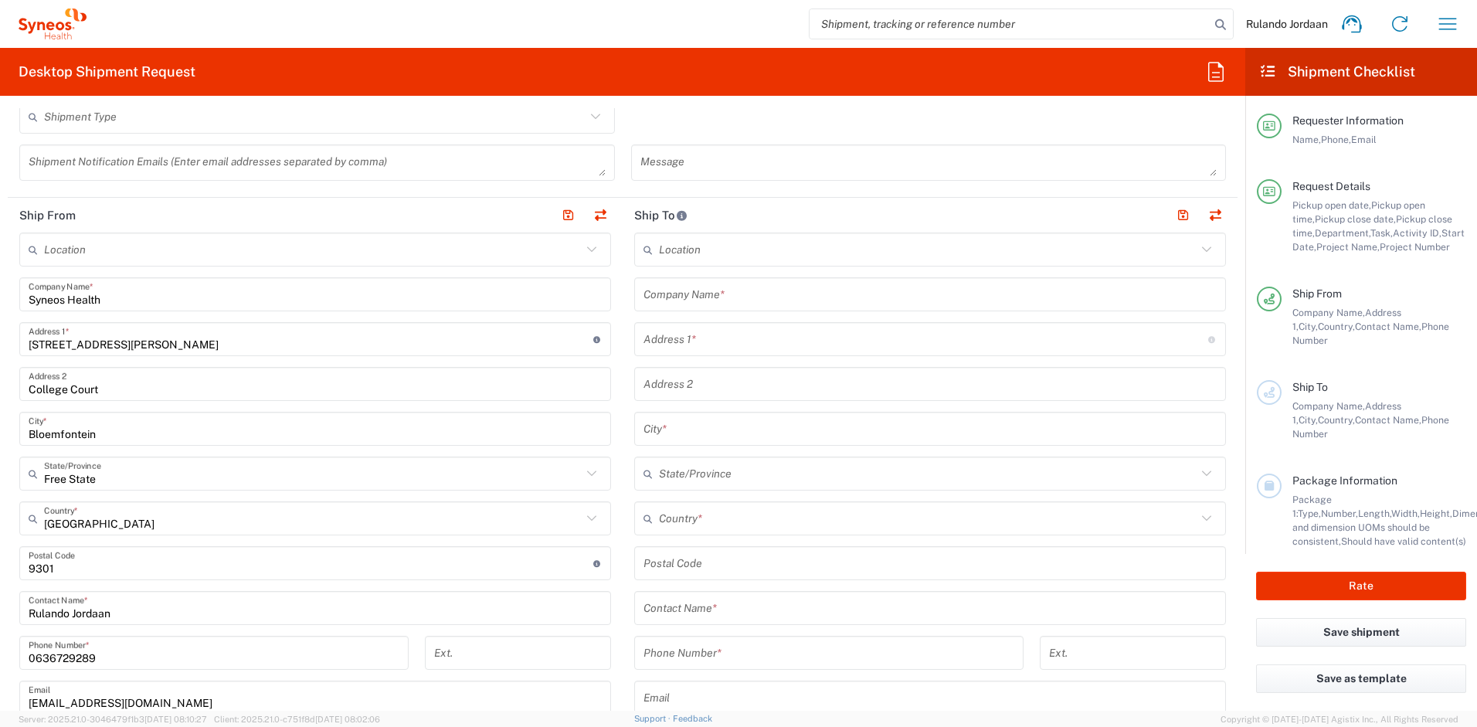
click at [722, 295] on input "text" at bounding box center [930, 294] width 573 height 27
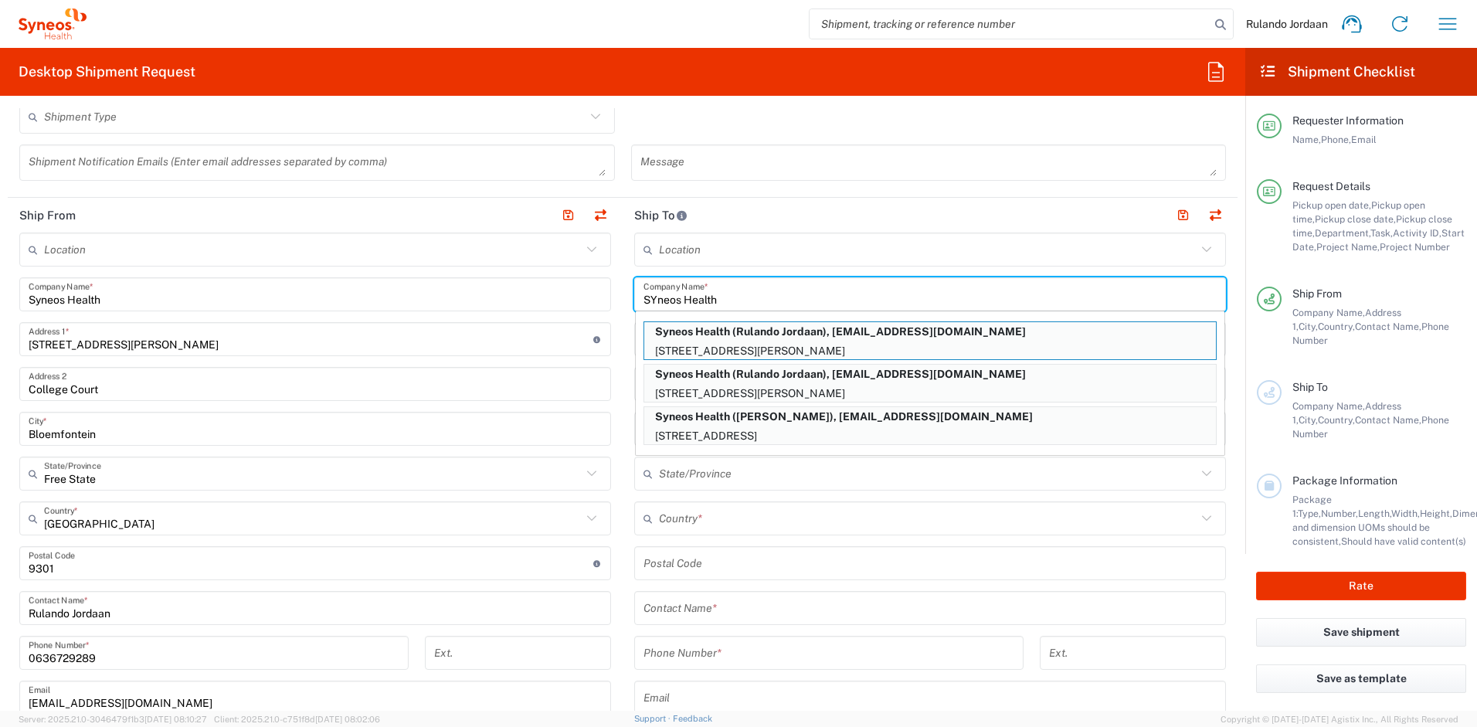
click at [650, 298] on input "SYneos Health" at bounding box center [930, 294] width 573 height 27
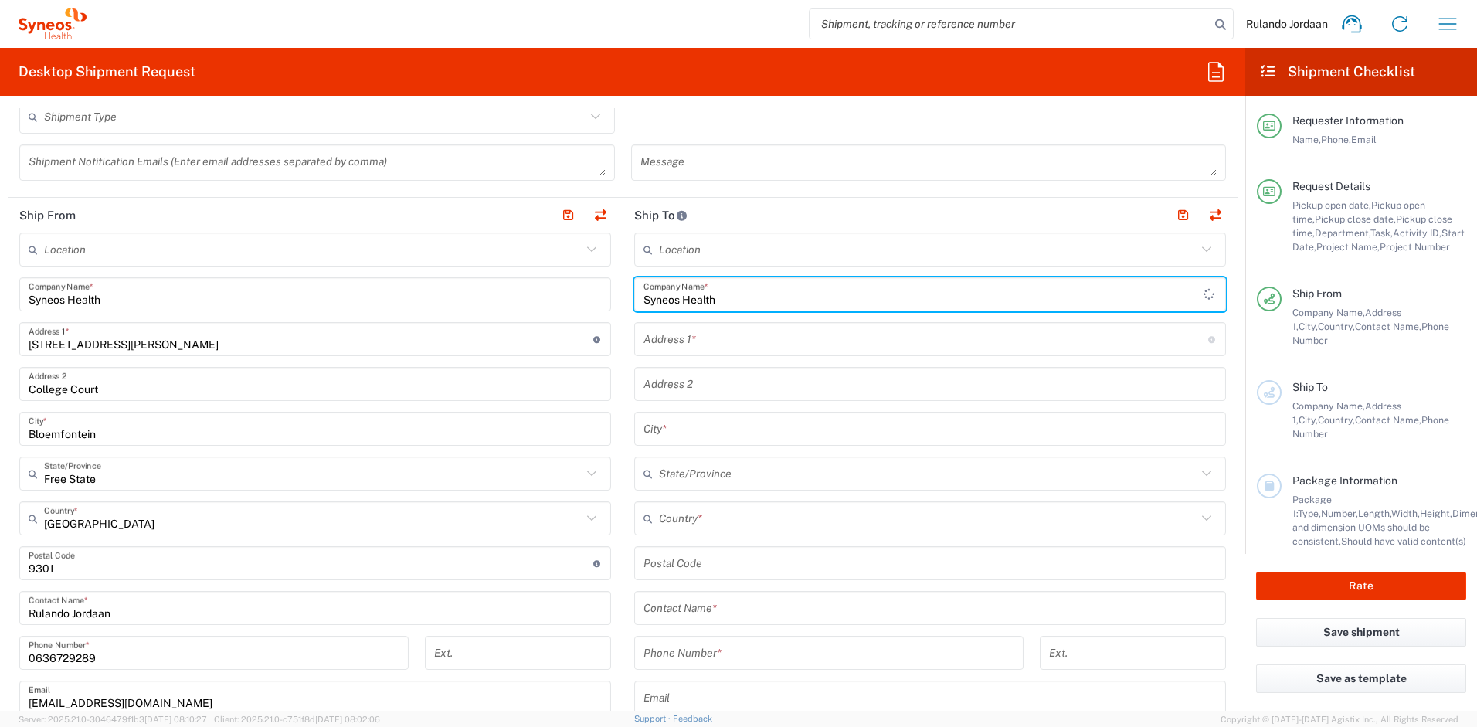
type input "Syneos Health"
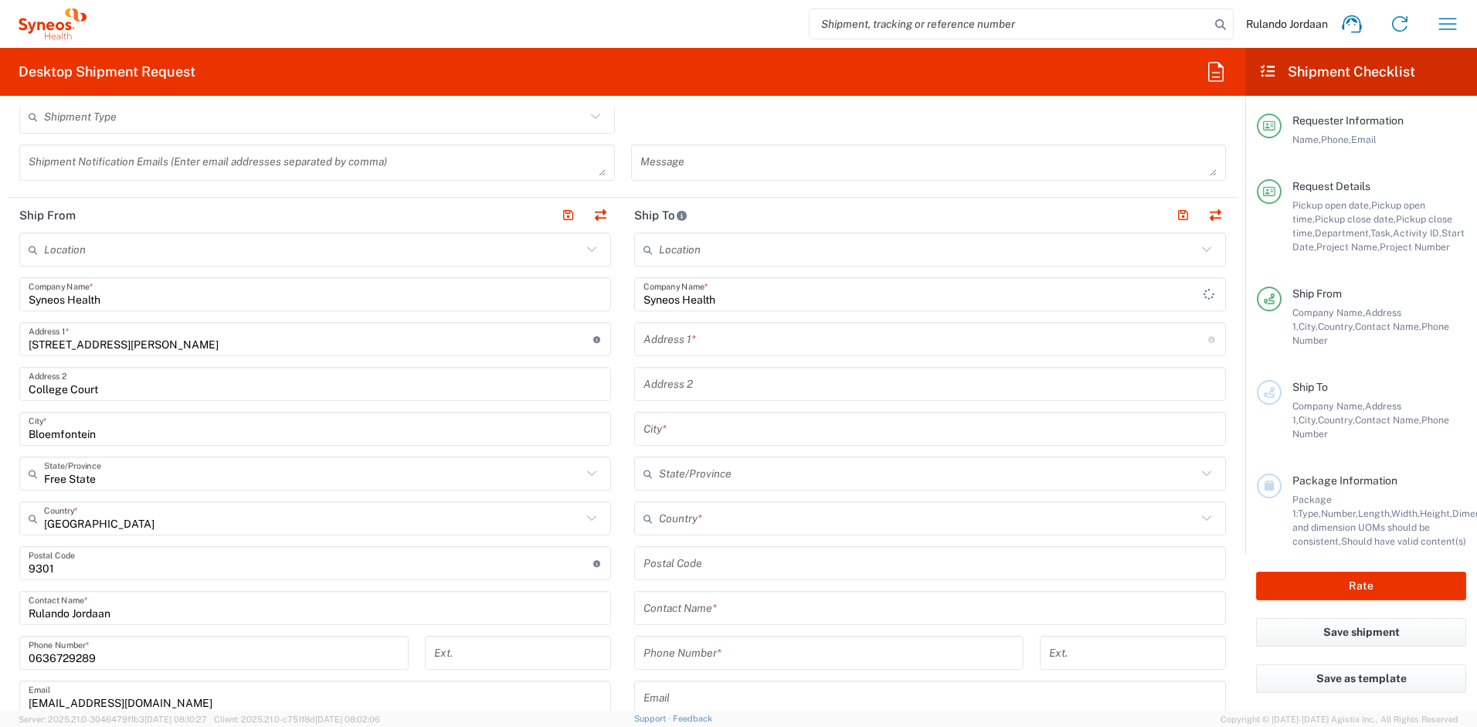
click at [637, 127] on div "Shipment Type Batch Regular" at bounding box center [623, 122] width 1223 height 45
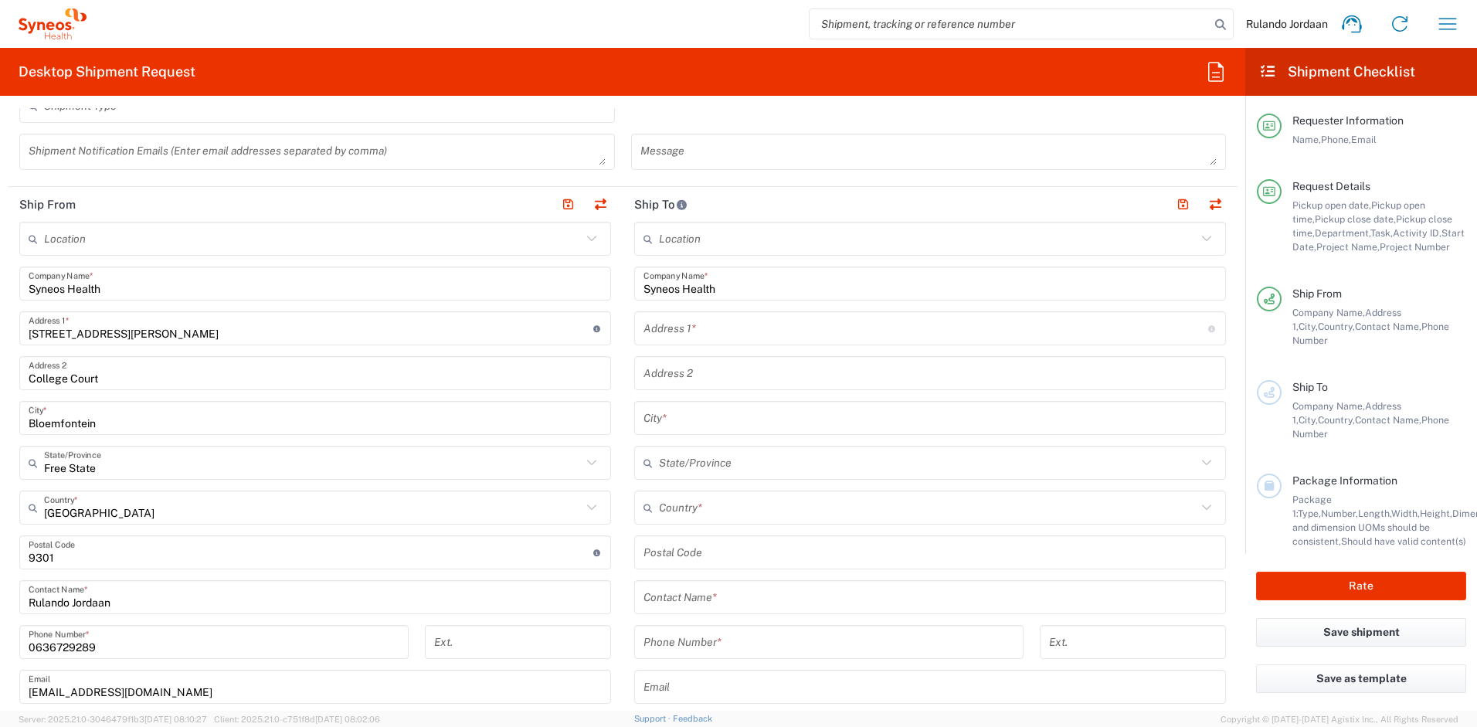
scroll to position [667, 0]
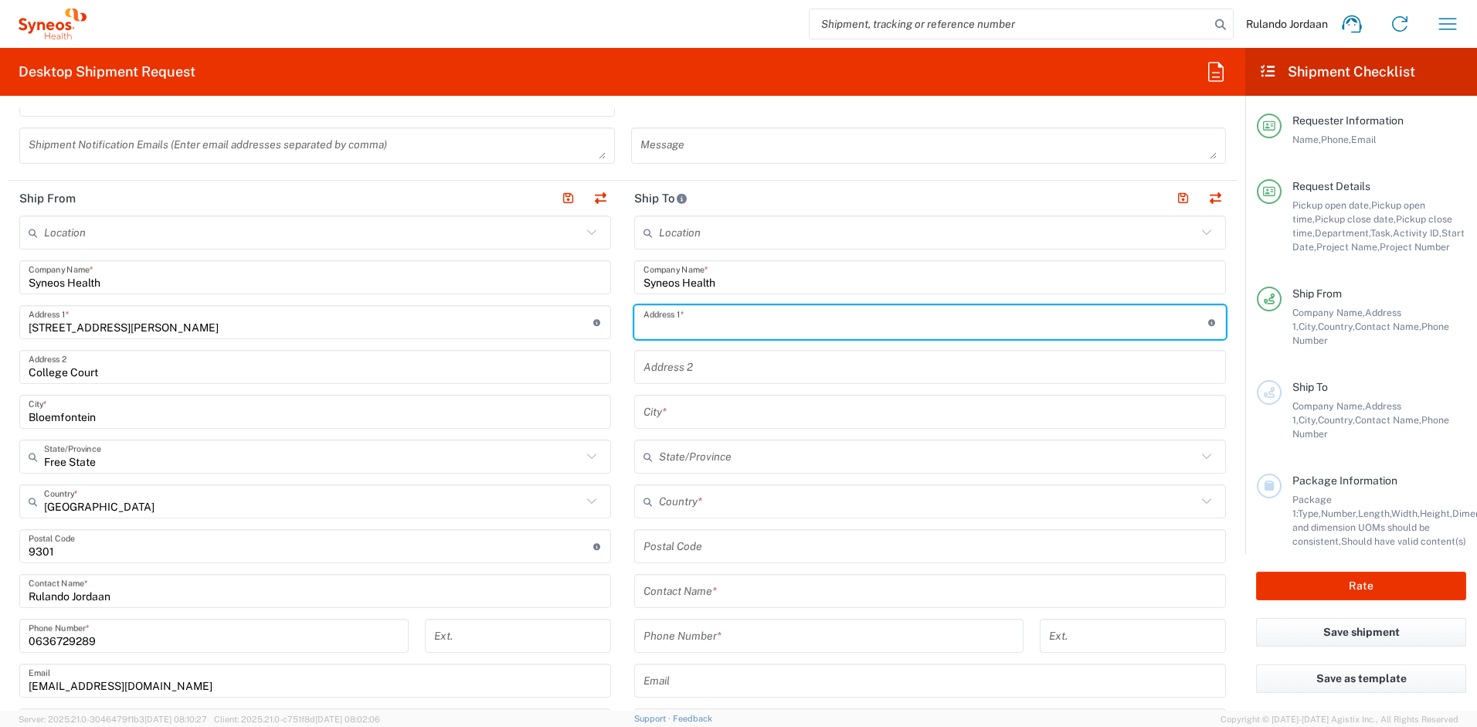
click at [692, 329] on input "text" at bounding box center [926, 322] width 565 height 27
type input "4 Aquila, 34 Granite Road"
click at [691, 369] on input "text" at bounding box center [930, 367] width 573 height 27
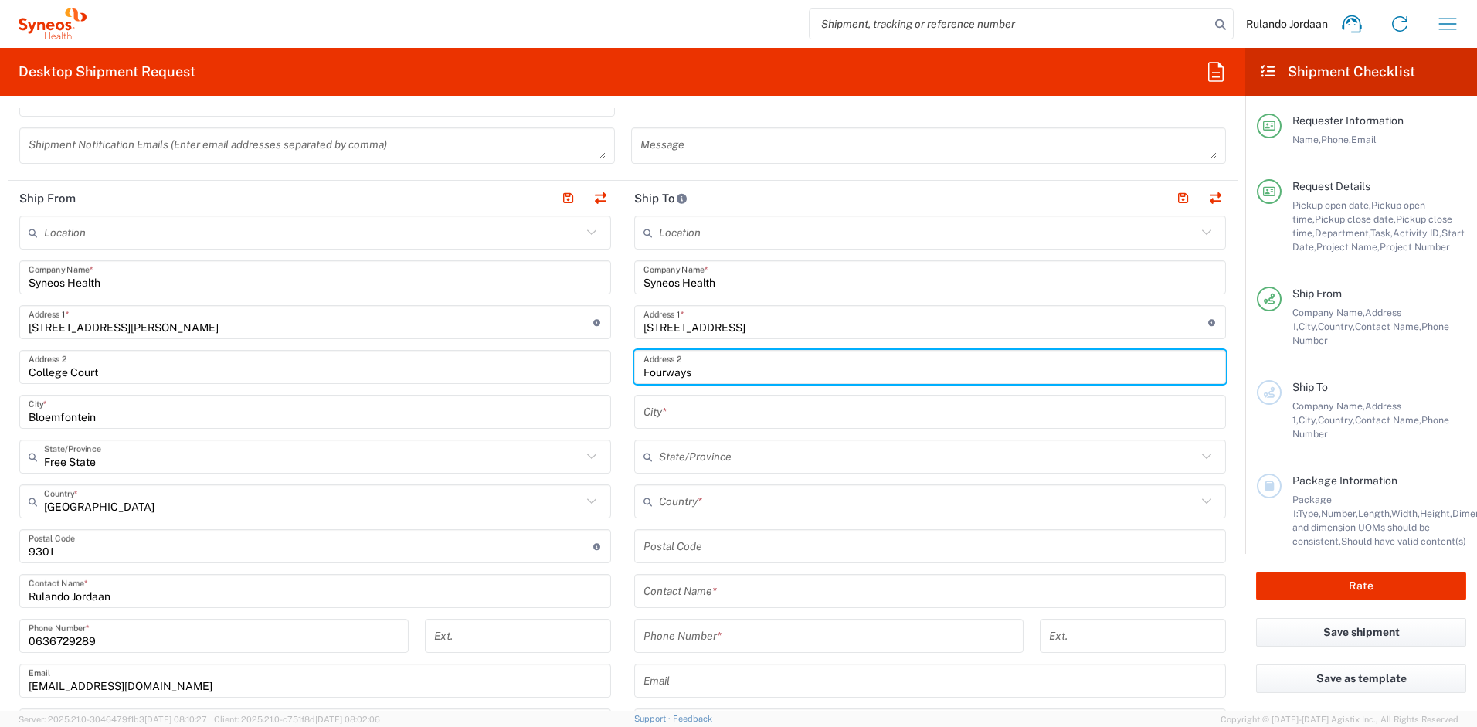
type input "Fourways"
click at [686, 501] on input "text" at bounding box center [928, 501] width 538 height 27
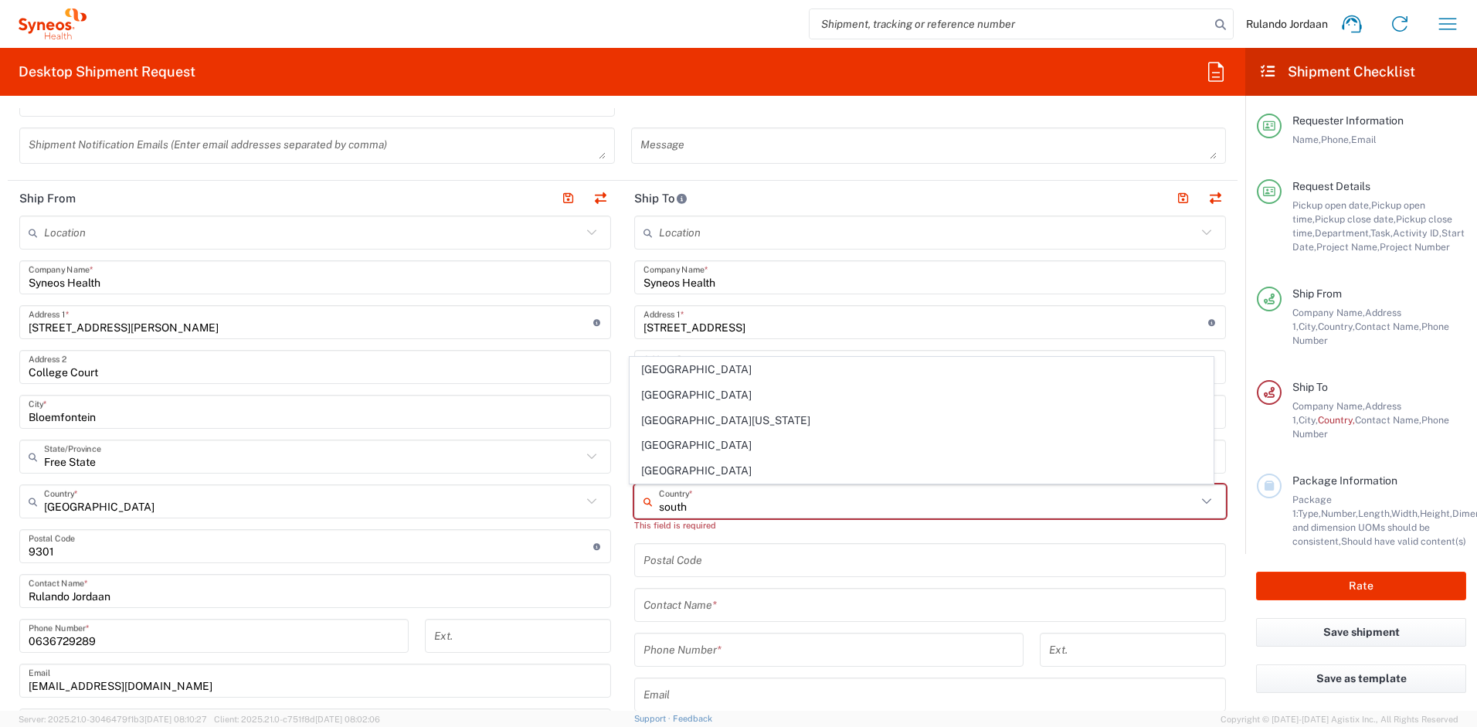
click at [698, 400] on span "South Africa" at bounding box center [921, 395] width 583 height 24
type input "South Africa"
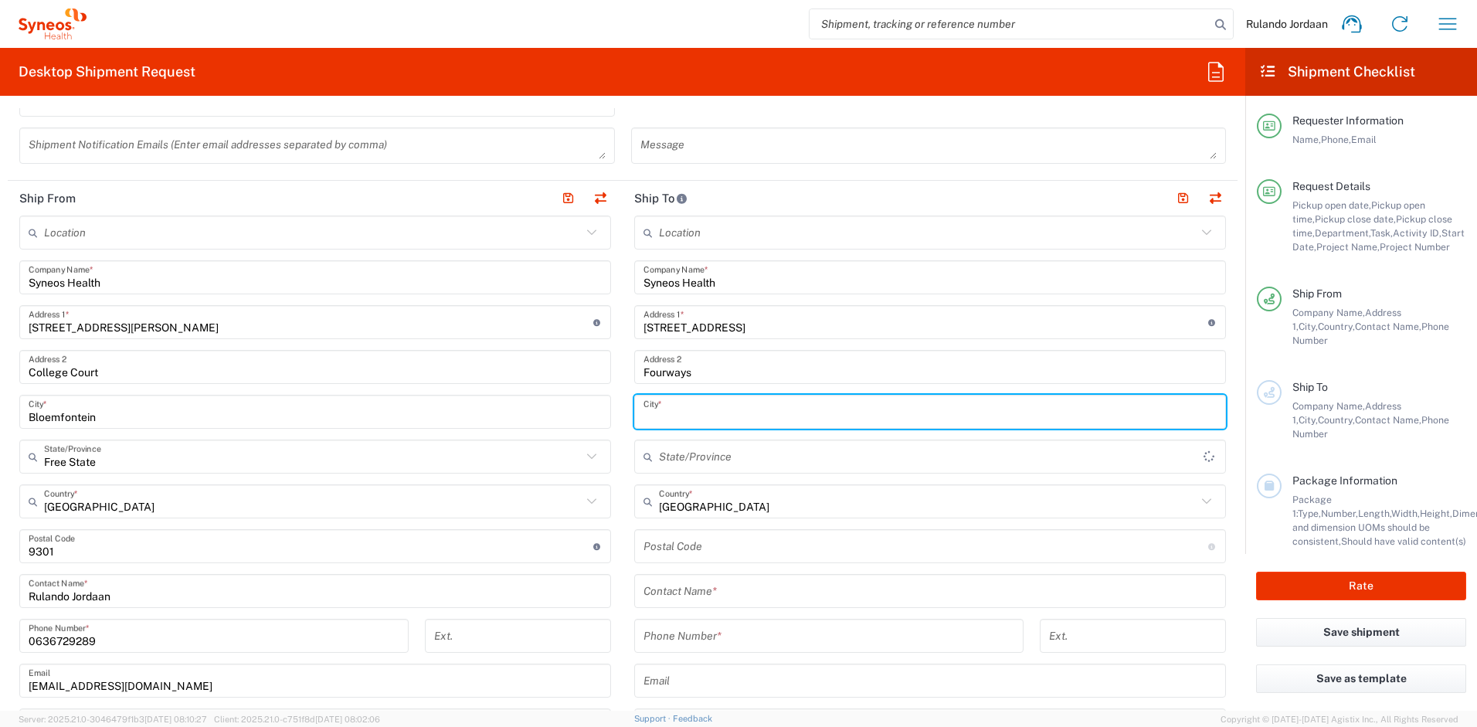
click at [701, 406] on input "text" at bounding box center [930, 412] width 573 height 27
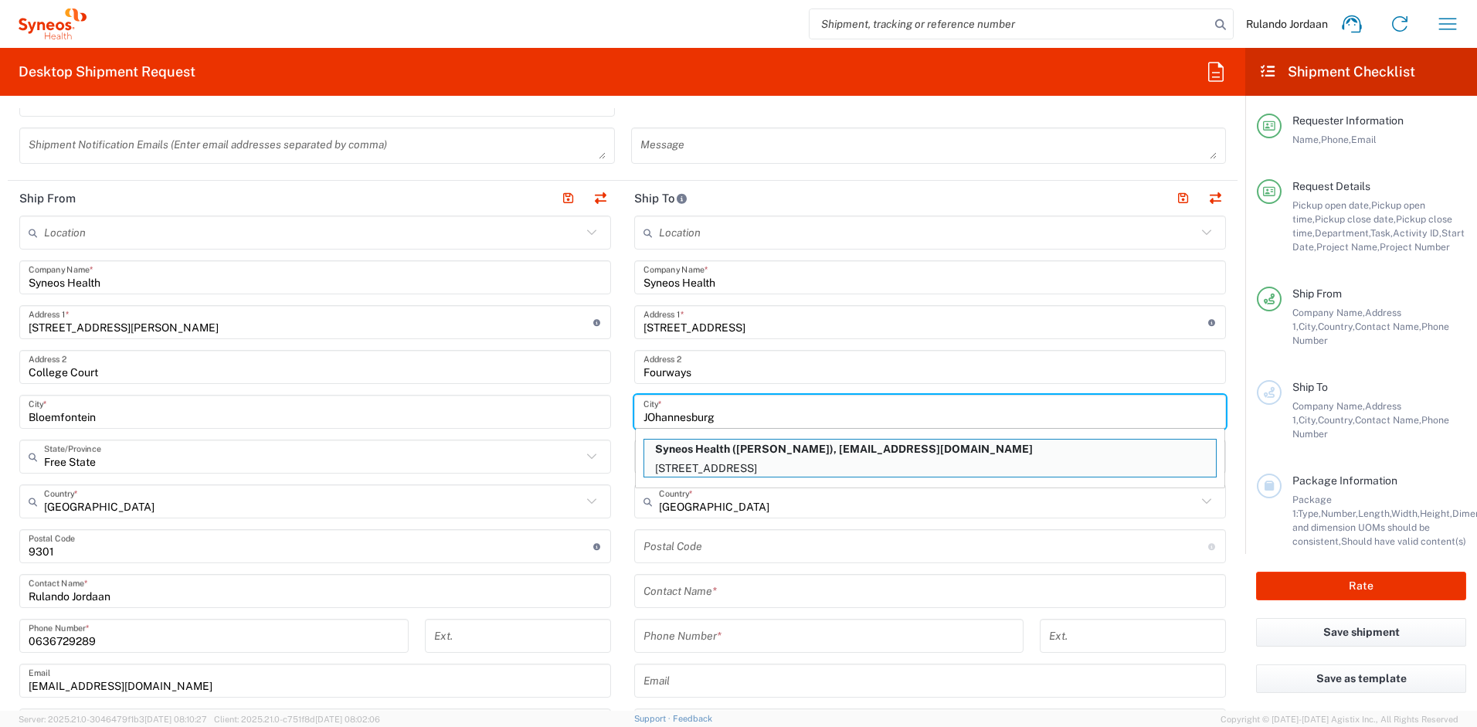
click at [649, 416] on input "JOhannesburg" at bounding box center [930, 412] width 573 height 27
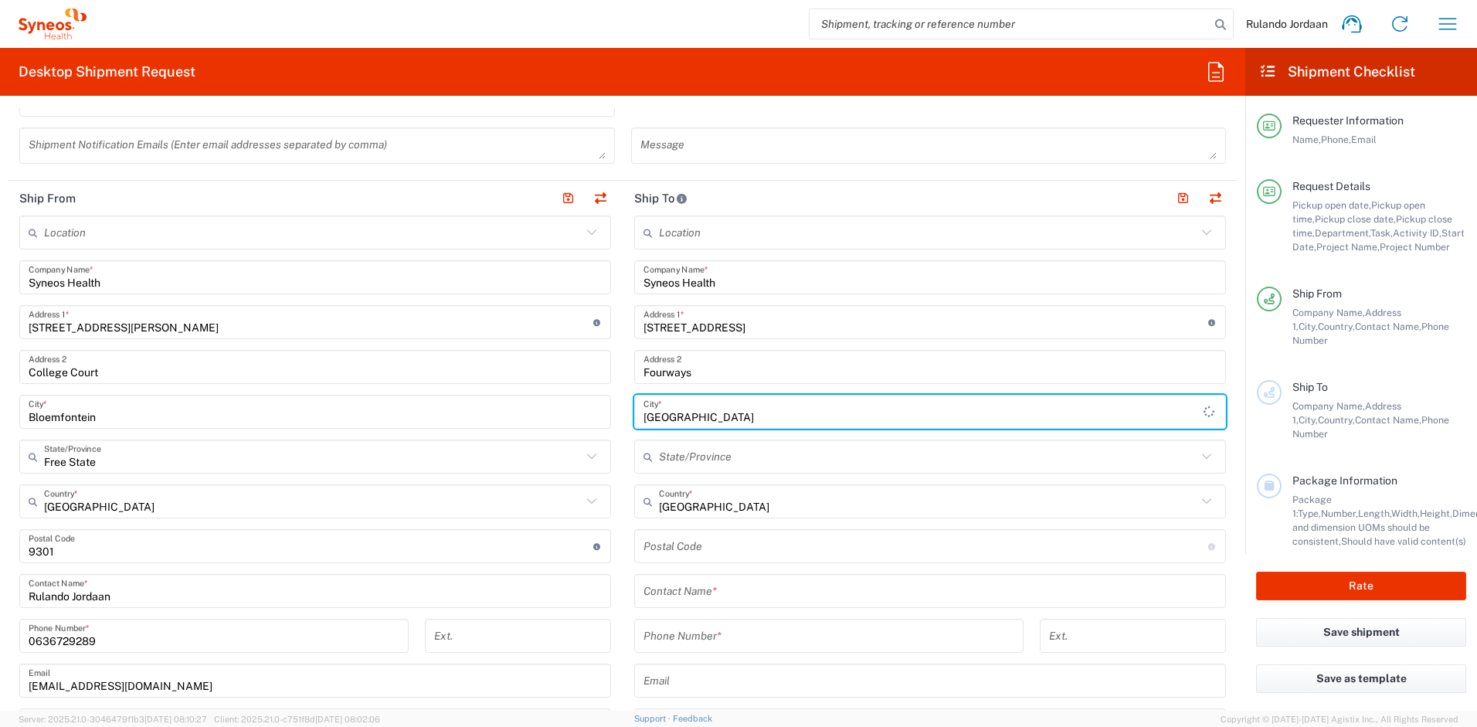
type input "Johannesburg"
click at [624, 367] on main "Location Addison Whitney LLC-Morrisvile NC US Barcelona-Syneos Health BioSector…" at bounding box center [930, 540] width 615 height 649
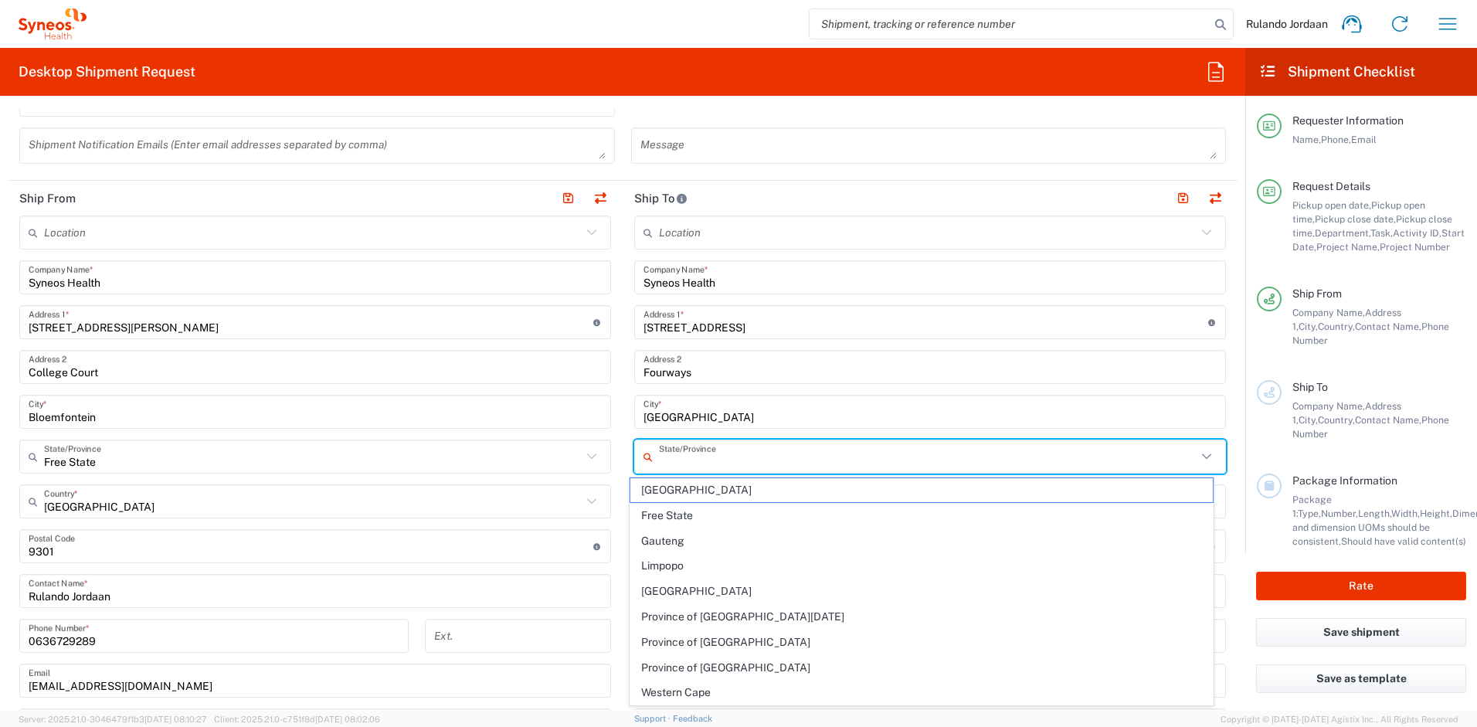
click at [697, 451] on input "text" at bounding box center [928, 457] width 538 height 27
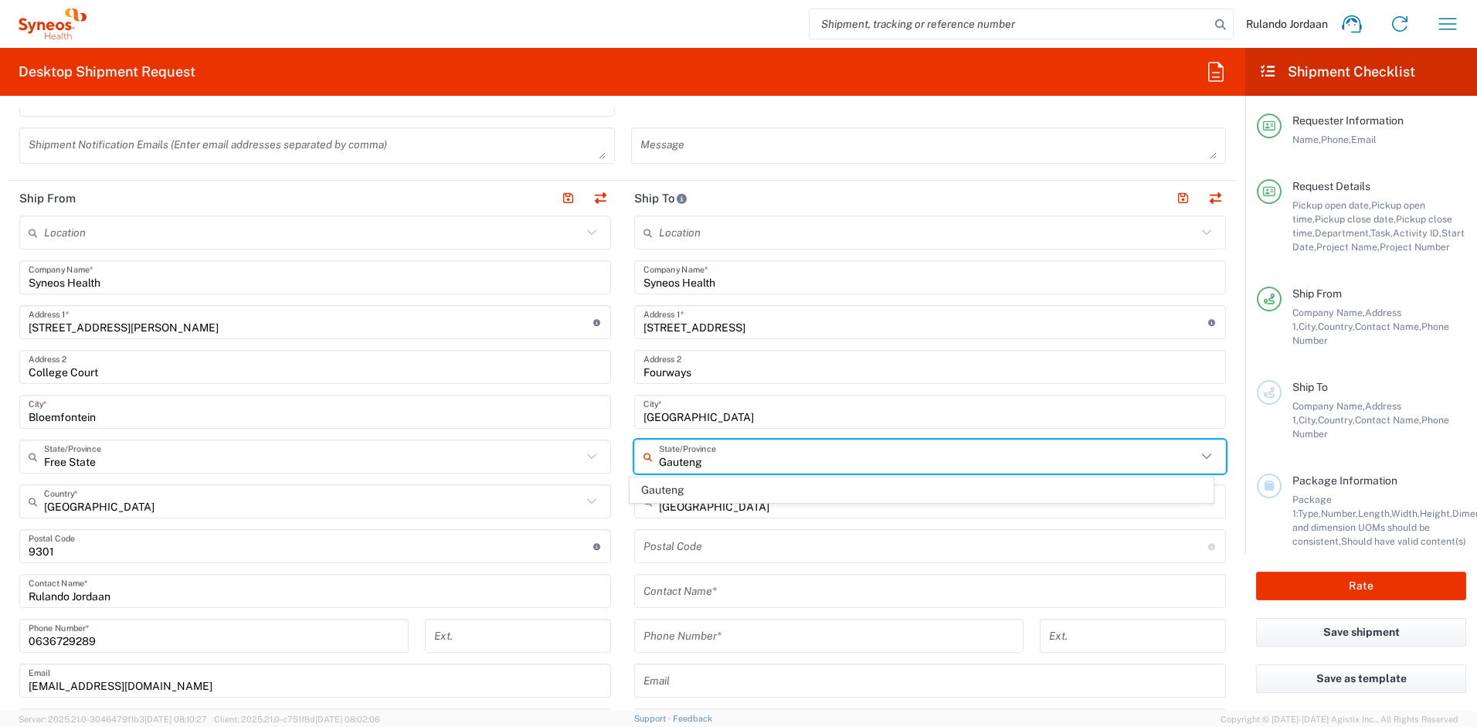
type input "Gauteng"
click at [684, 489] on span "Gauteng" at bounding box center [921, 490] width 583 height 24
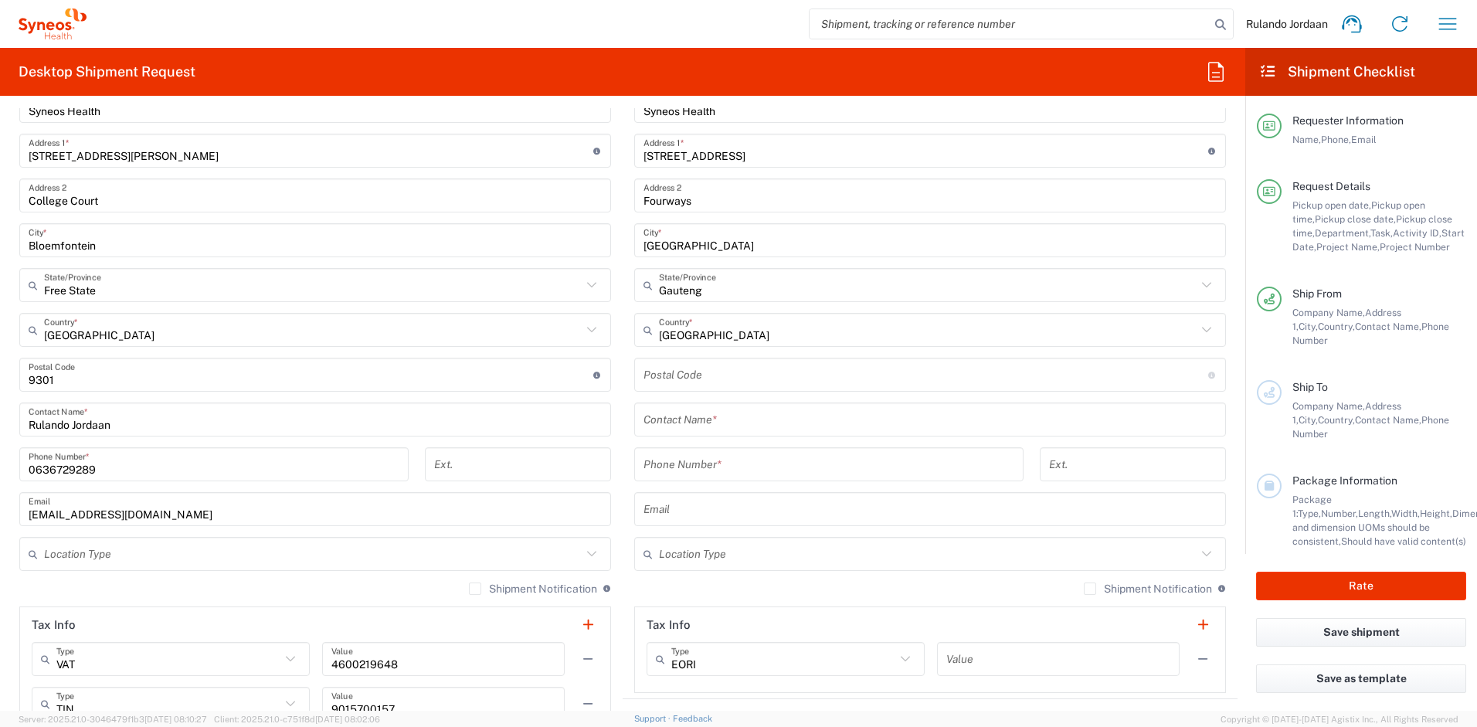
scroll to position [839, 0]
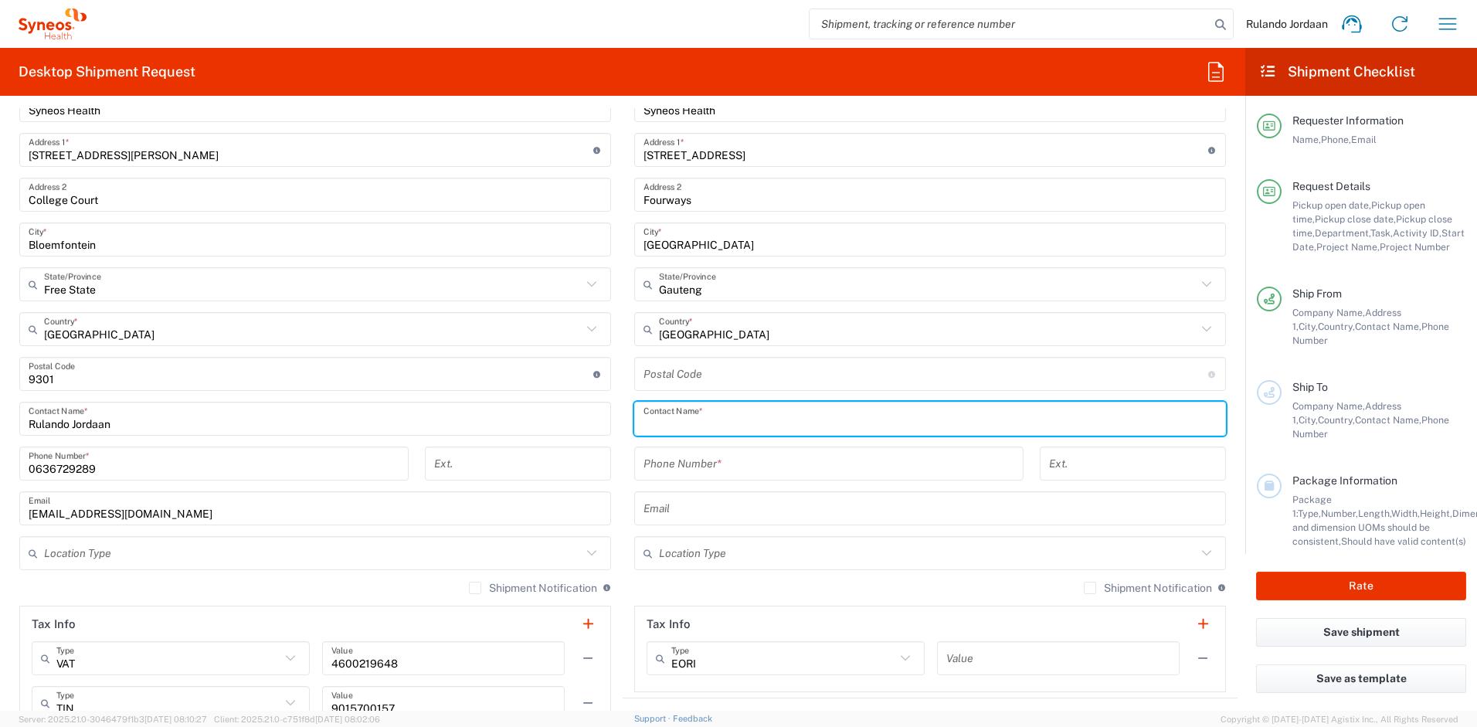
click at [671, 418] on input "text" at bounding box center [930, 419] width 573 height 27
type input "Nolizwi Shandu"
click at [613, 464] on div "0636729289 Phone Number * Ext." at bounding box center [316, 469] width 608 height 45
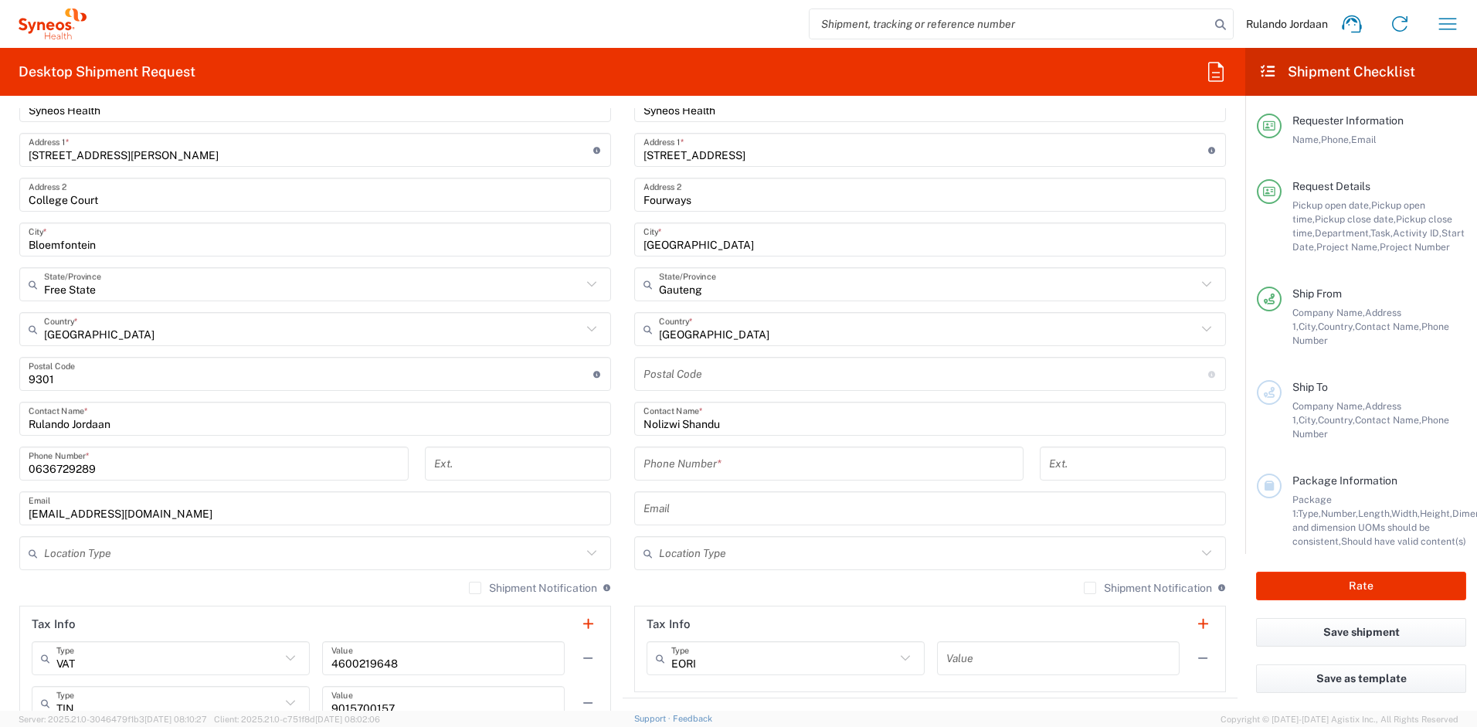
click at [658, 470] on input "tel" at bounding box center [829, 463] width 371 height 27
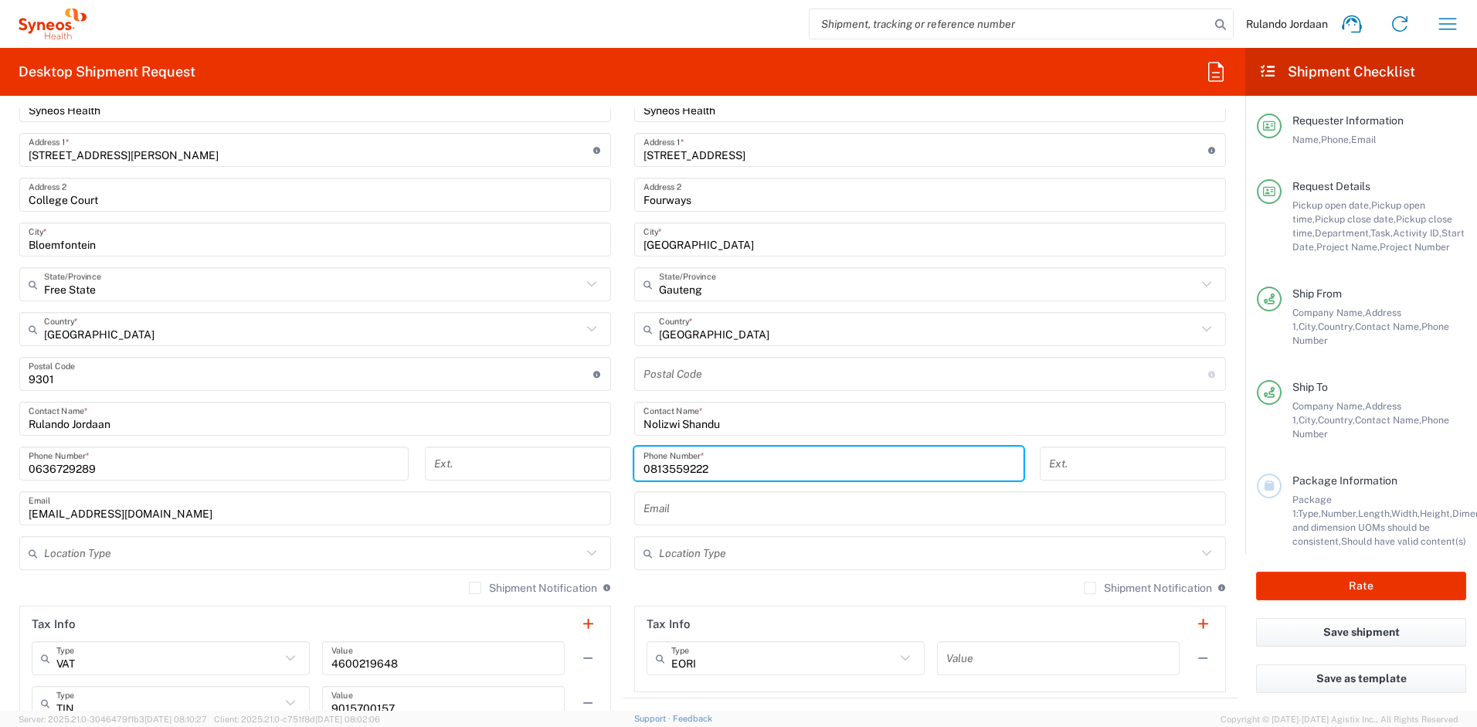
type input "0813559222"
click at [623, 433] on main "Location Addison Whitney LLC-Morrisvile NC US Barcelona-Syneos Health BioSector…" at bounding box center [930, 367] width 615 height 649
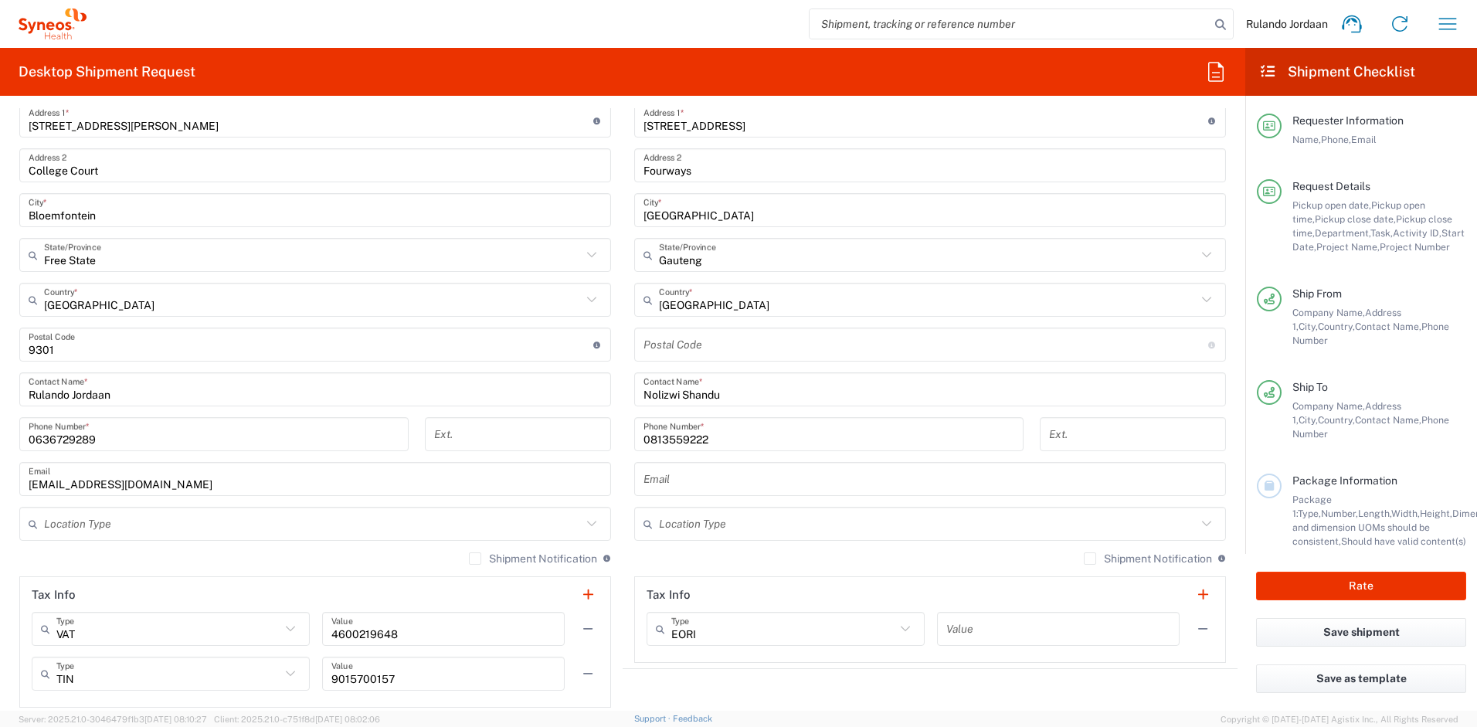
click at [653, 471] on input "text" at bounding box center [930, 479] width 573 height 27
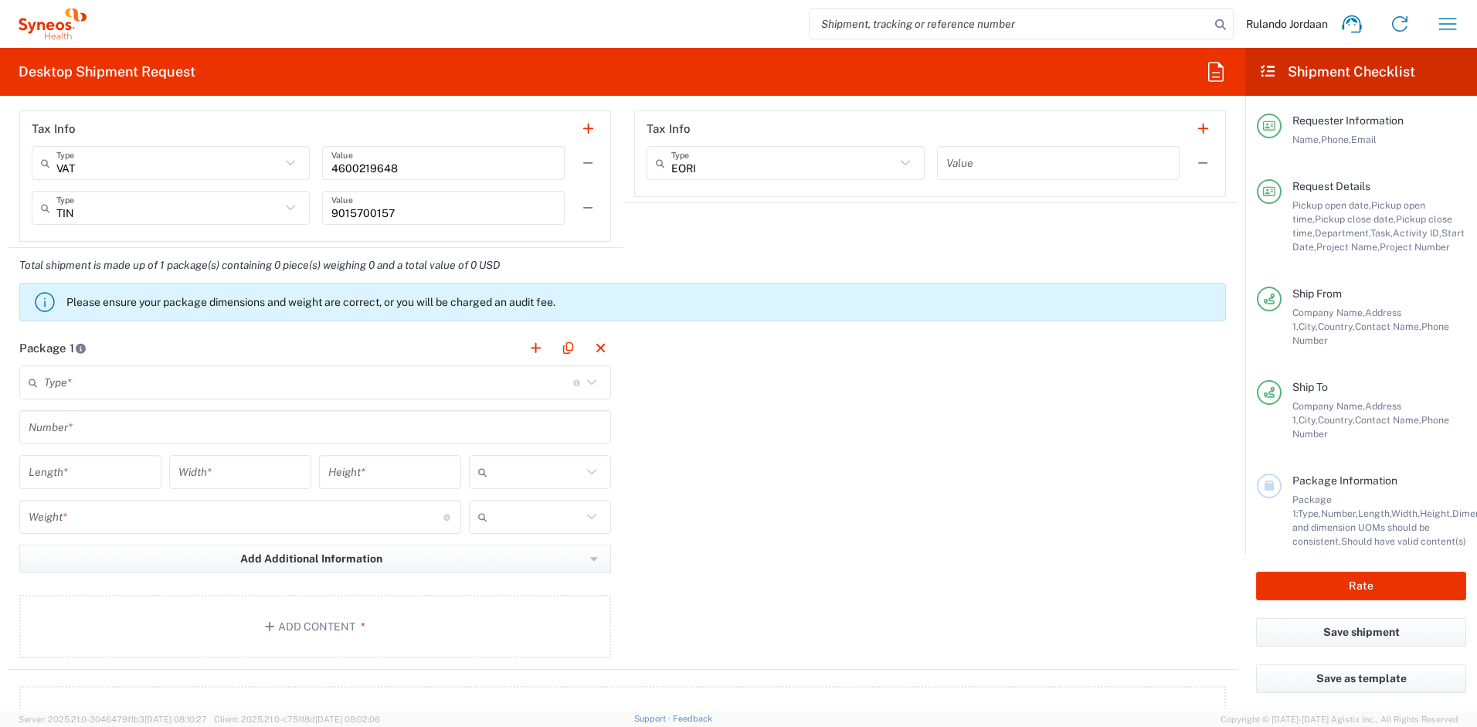
scroll to position [1335, 0]
type input "nolizwi.shandu@synoeshealth.com"
click at [68, 395] on div "Type * Material used to package goods" at bounding box center [315, 382] width 592 height 34
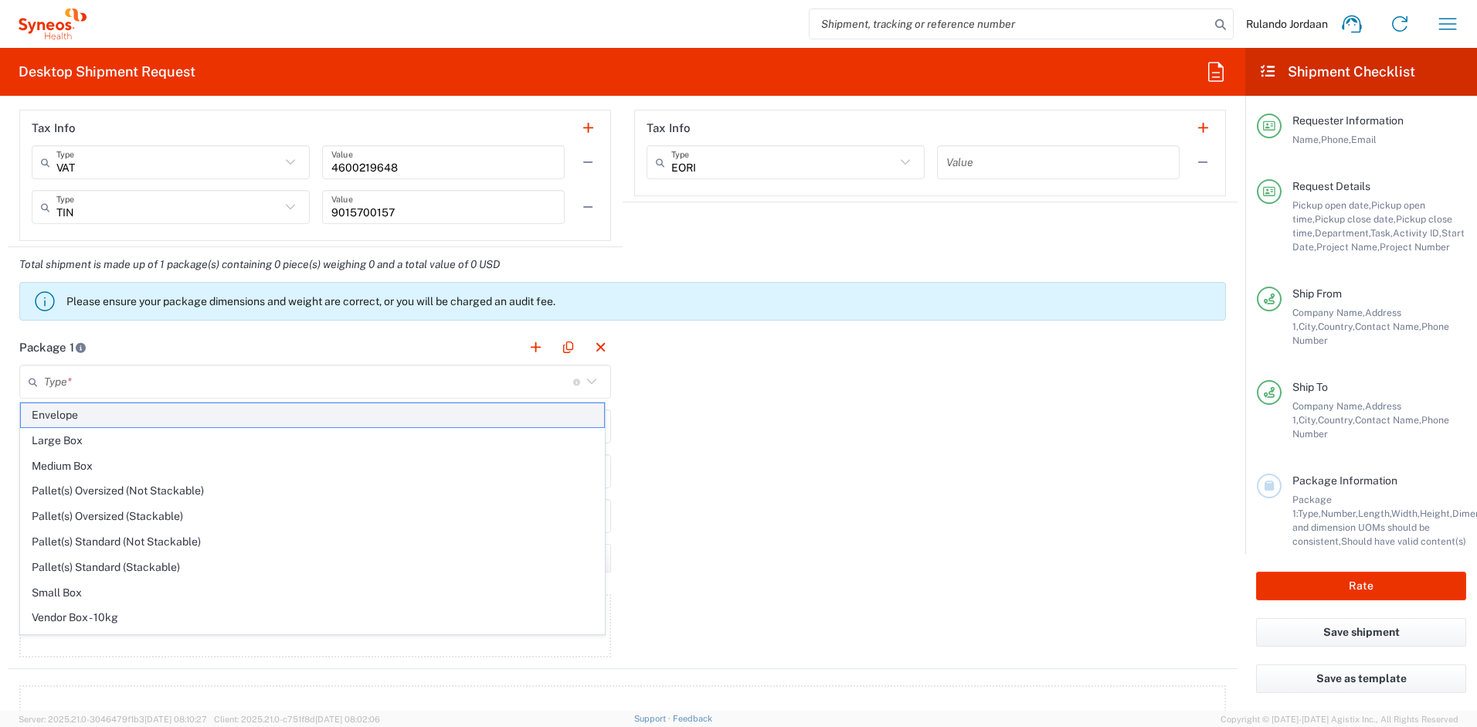
click at [70, 419] on span "Envelope" at bounding box center [312, 415] width 583 height 24
type input "Envelope"
type input "1"
type input "9.5"
type input "12.5"
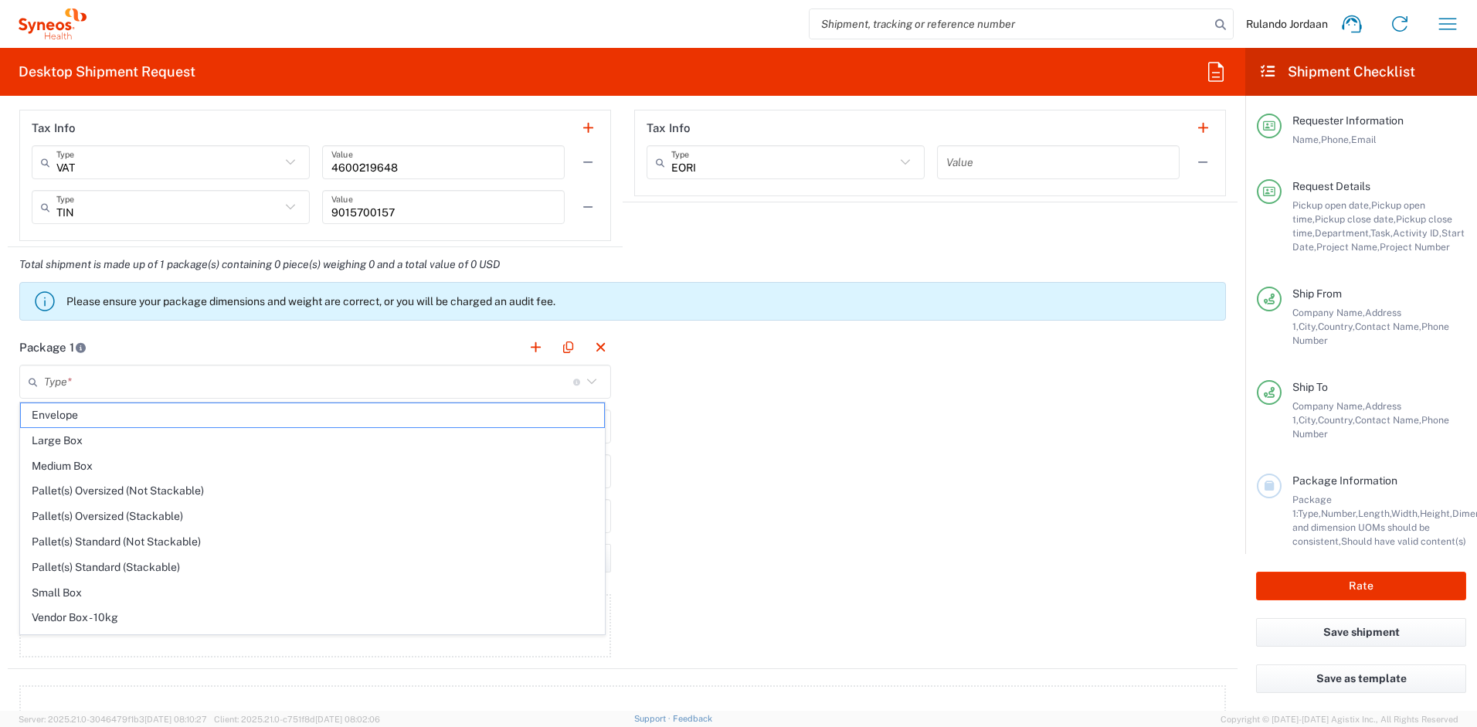
type input "0.25"
type input "in"
type input "0.45"
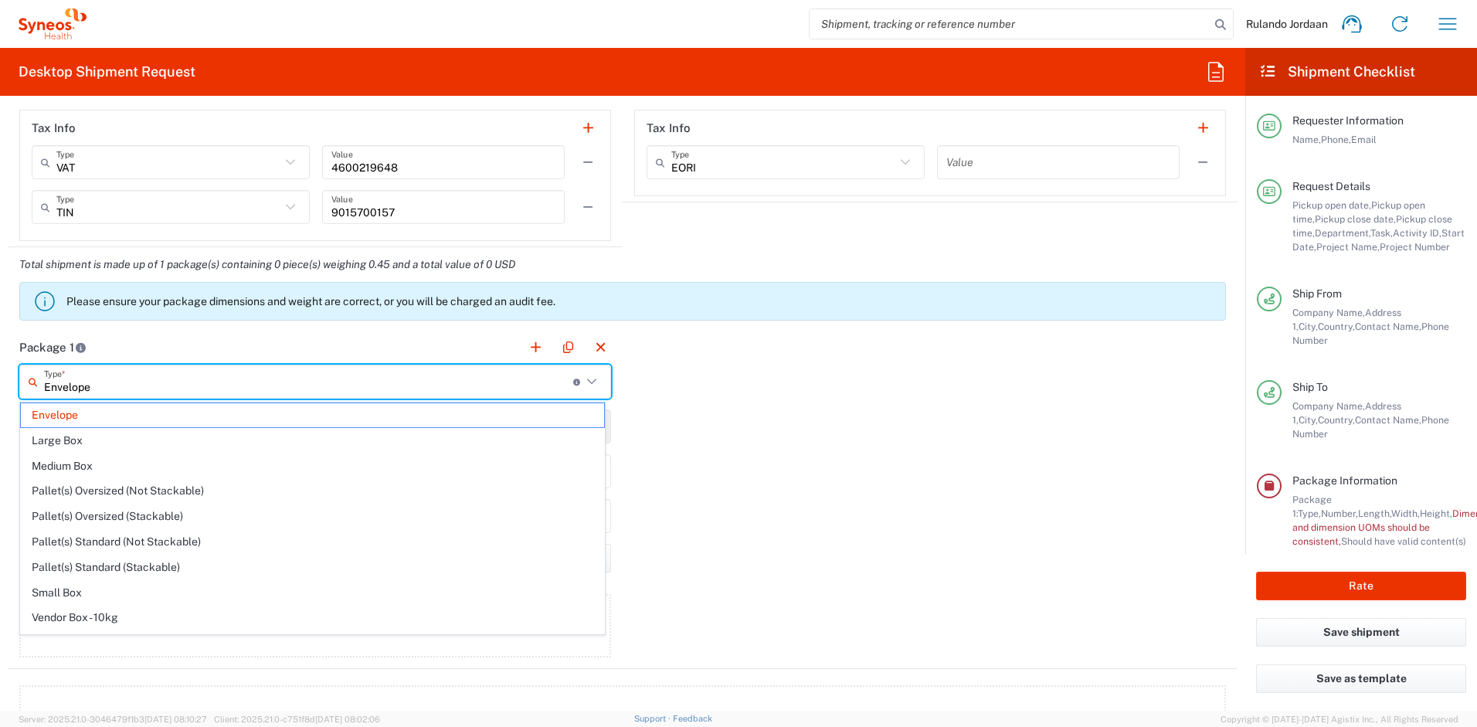
click at [190, 379] on input "Envelope" at bounding box center [308, 382] width 529 height 27
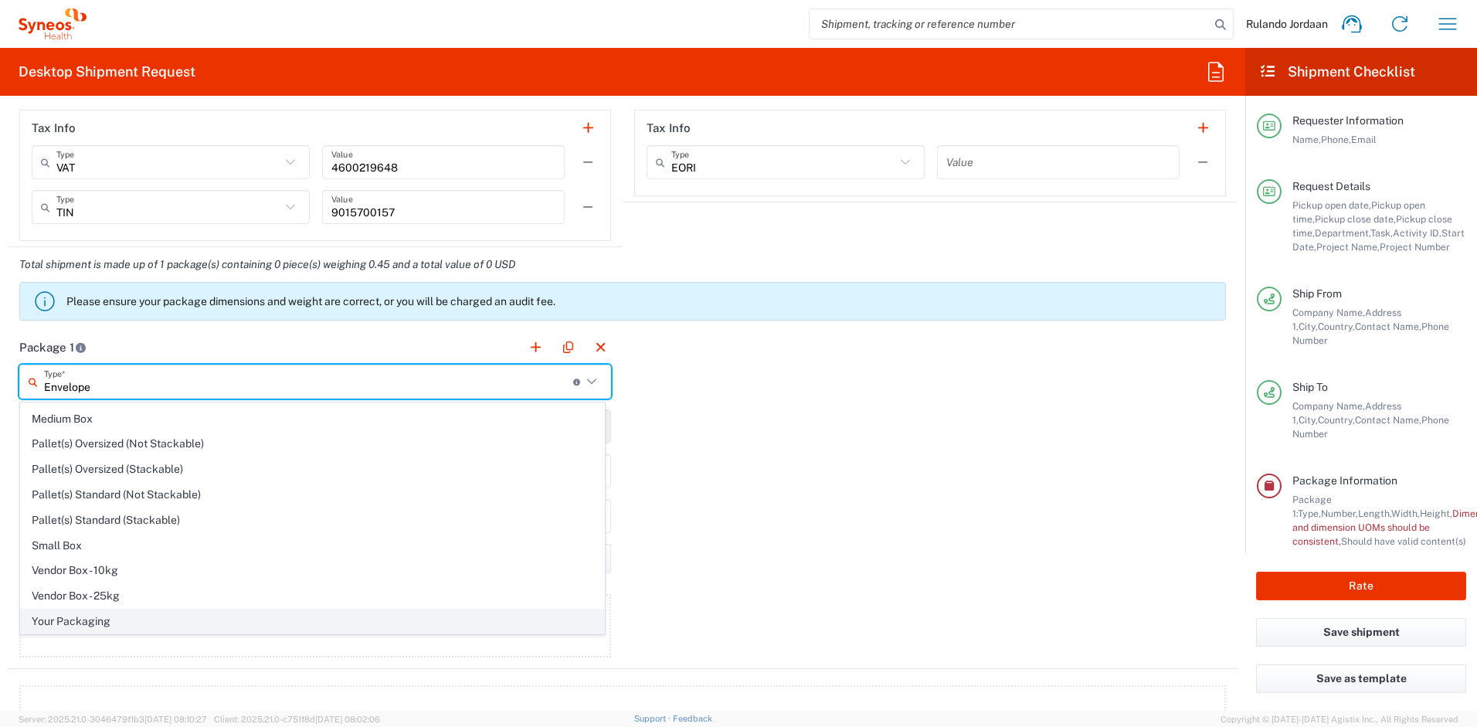
click at [96, 623] on span "Your Packaging" at bounding box center [312, 622] width 583 height 24
type input "Your Packaging"
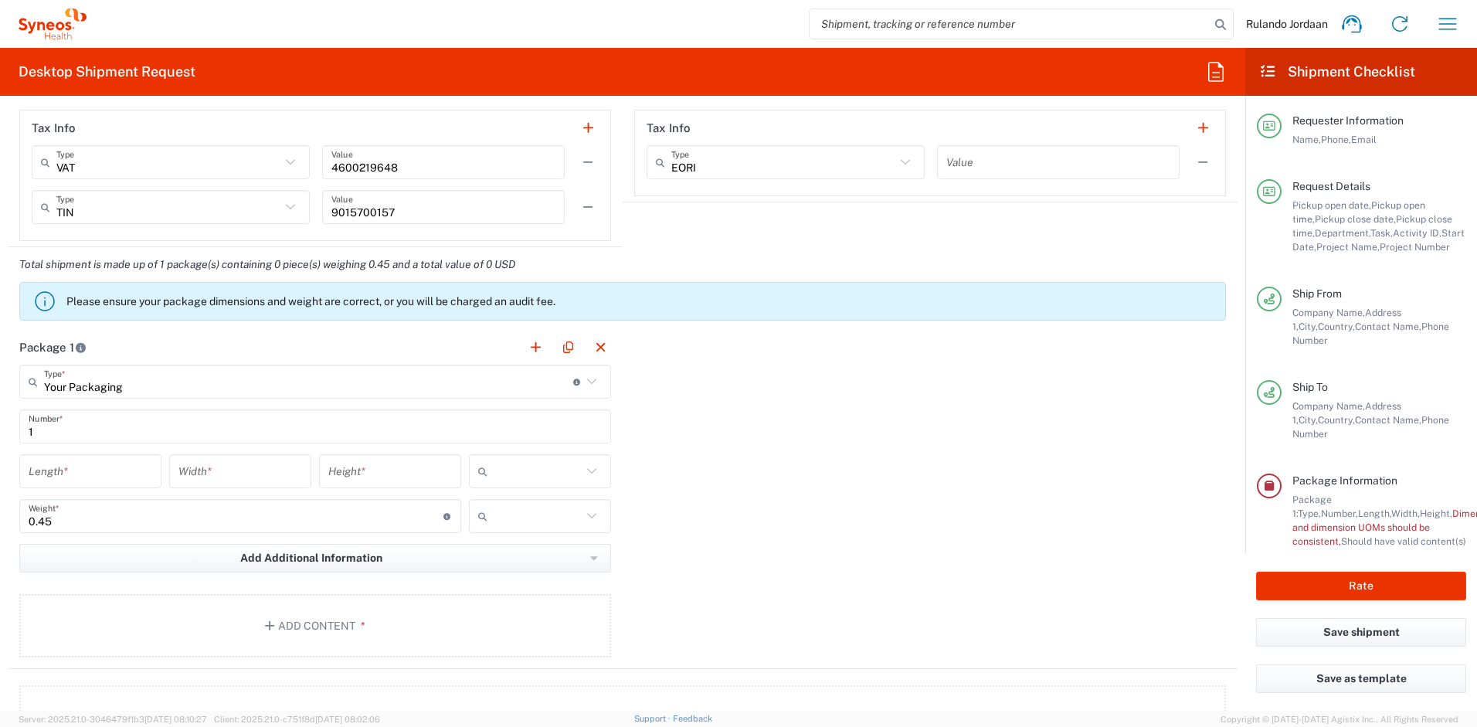
click at [525, 462] on input "text" at bounding box center [538, 471] width 88 height 25
click at [482, 530] on span "cm" at bounding box center [535, 530] width 138 height 24
type input "cm"
drag, startPoint x: 535, startPoint y: 525, endPoint x: 525, endPoint y: 527, distance: 10.9
click at [535, 525] on input "text" at bounding box center [538, 516] width 88 height 25
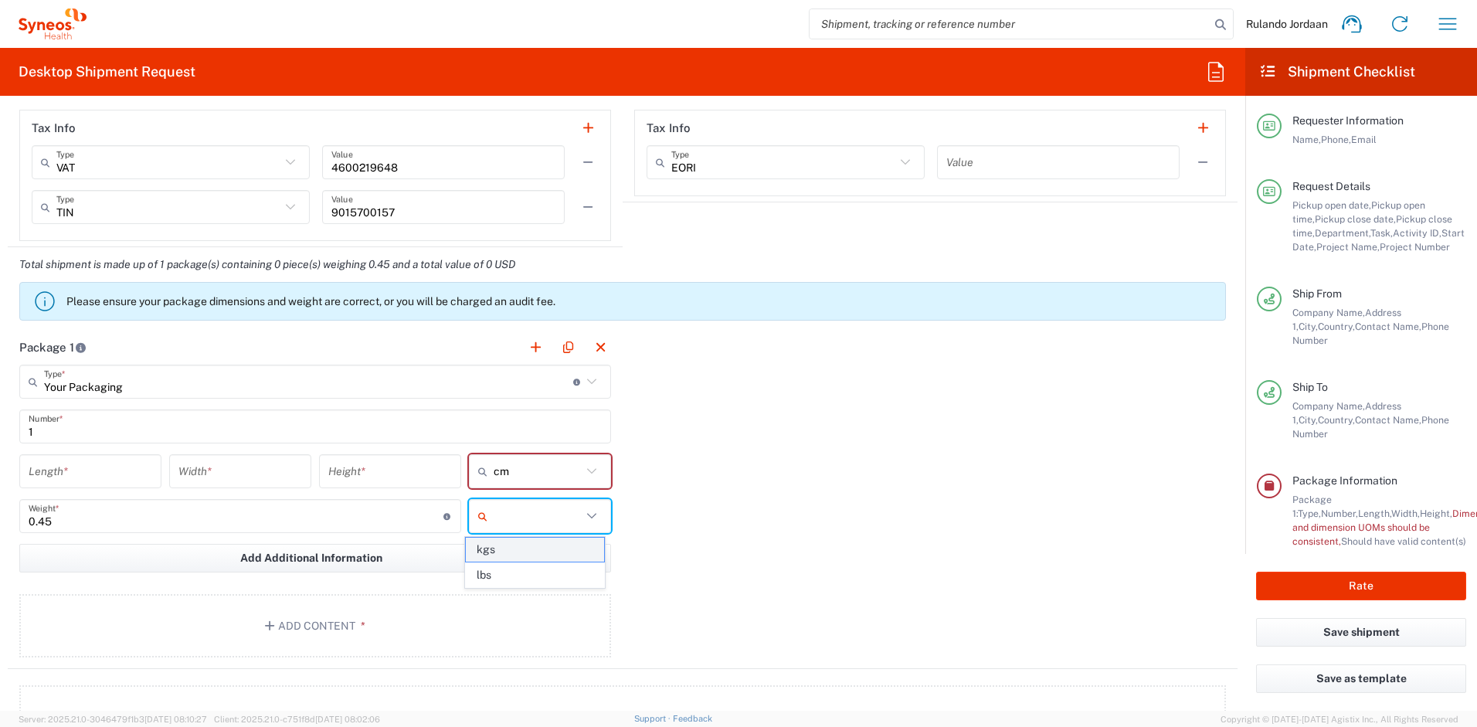
click at [508, 554] on span "kgs" at bounding box center [535, 550] width 138 height 24
type input "kgs"
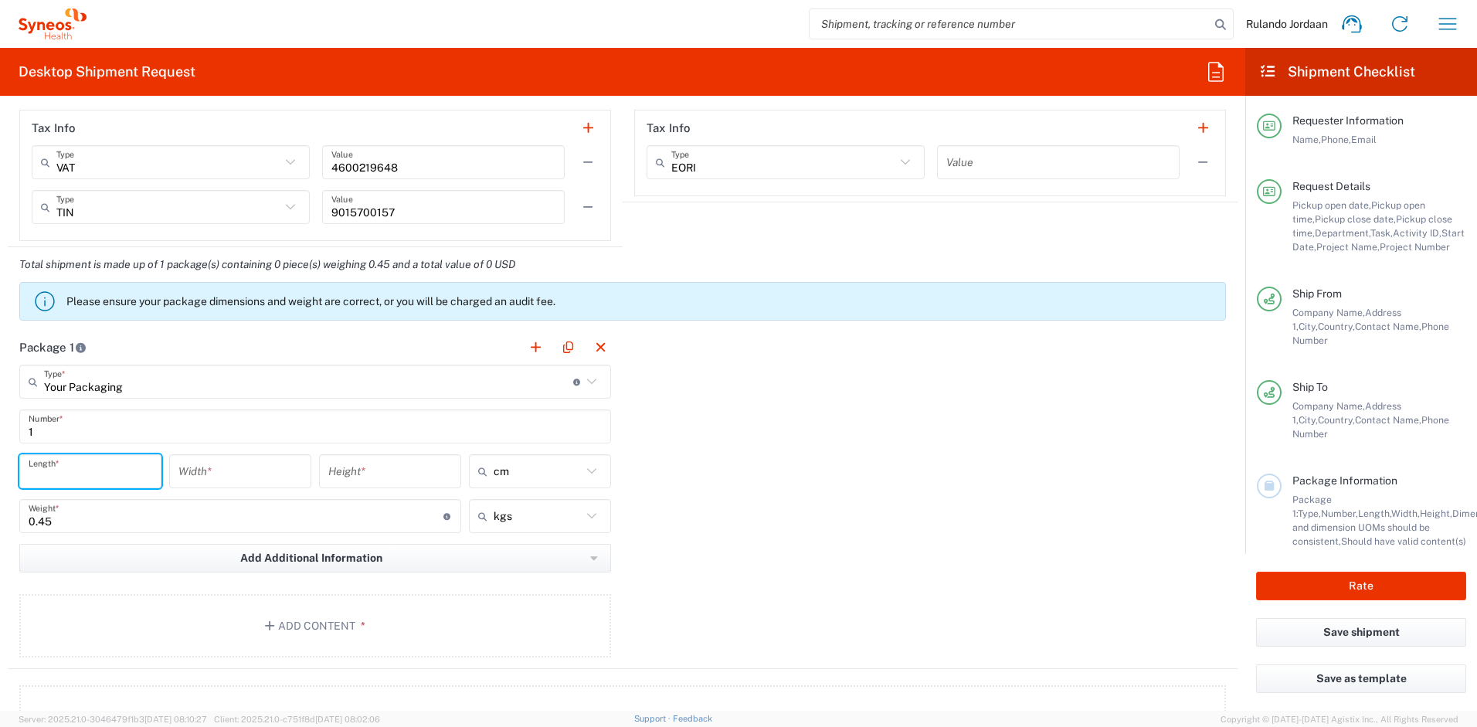
click at [84, 463] on input "number" at bounding box center [91, 471] width 124 height 27
click at [134, 481] on input "number" at bounding box center [91, 471] width 124 height 27
type input "44"
type input "44.4"
type input "44.0"
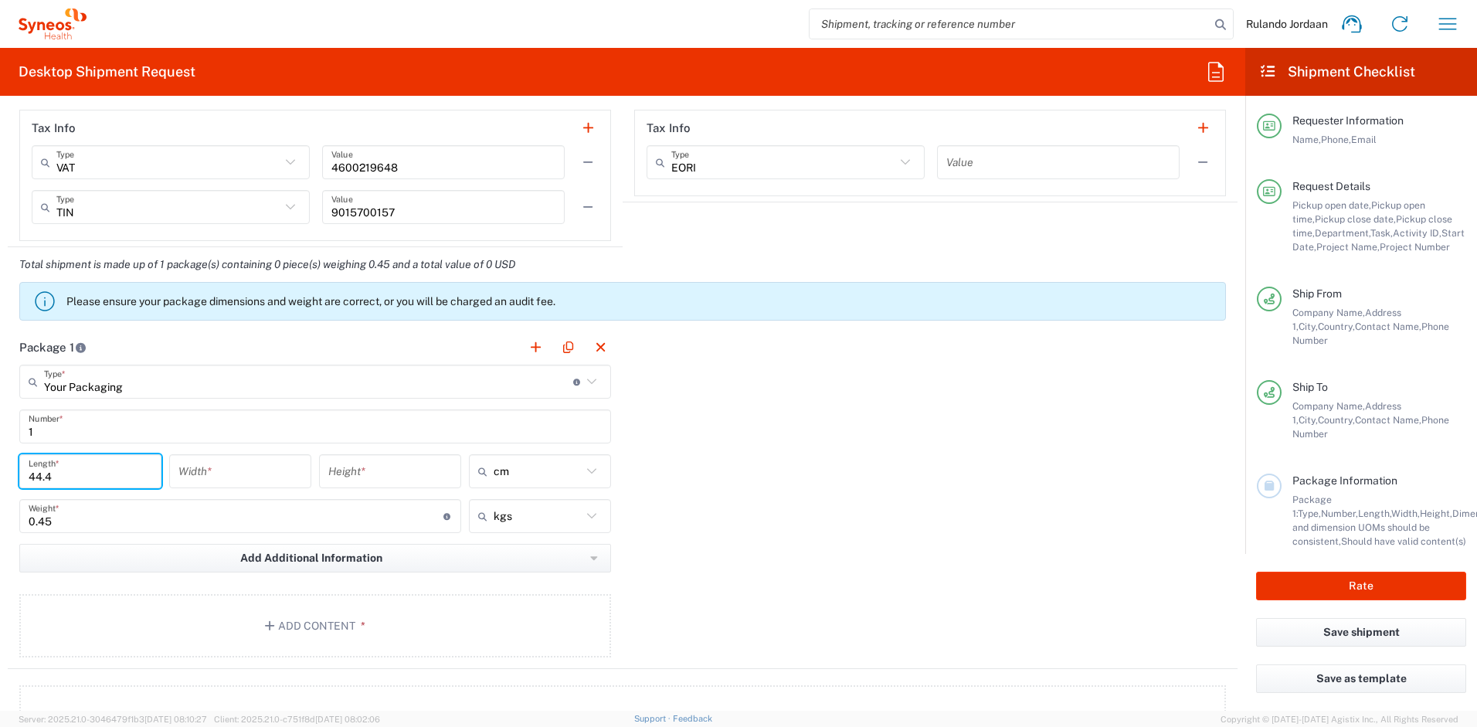
type input "44.4"
click at [226, 467] on input "number" at bounding box center [240, 471] width 124 height 27
type input "8"
type input "8.05"
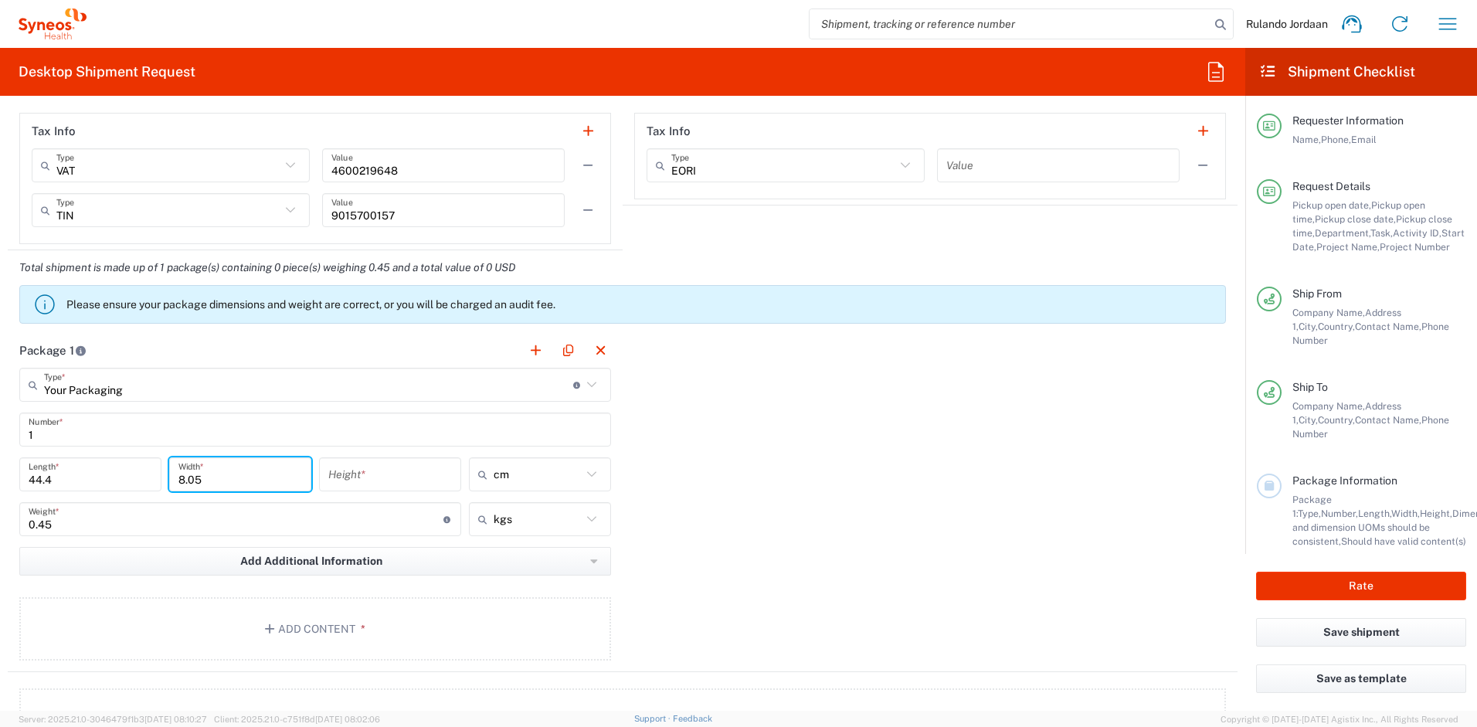
click at [357, 471] on input "number" at bounding box center [390, 474] width 124 height 27
type input "29"
type input "29.5"
click at [339, 511] on input "0.45" at bounding box center [236, 519] width 415 height 27
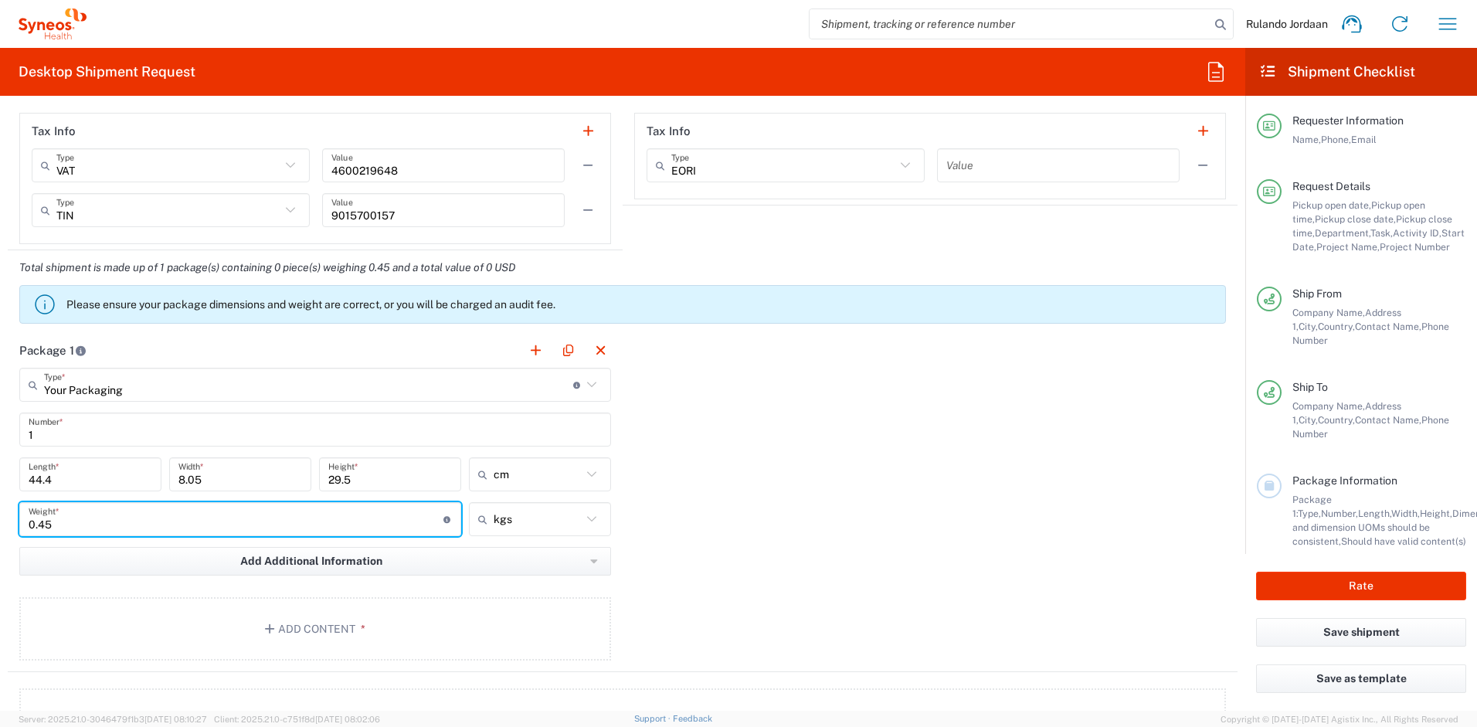
drag, startPoint x: 107, startPoint y: 508, endPoint x: 5, endPoint y: 510, distance: 101.2
click at [5, 510] on form "Requester Information Rulando Jordaan Name * 0636729289 Phone * rulando.jordaan…" at bounding box center [623, 409] width 1246 height 603
drag, startPoint x: 8, startPoint y: 516, endPoint x: -33, endPoint y: 508, distance: 41.8
click at [0, 508] on html "Rulando Jordaan Home Shipment estimator Shipment tracking Desktop shipment requ…" at bounding box center [738, 363] width 1477 height 727
type input "1"
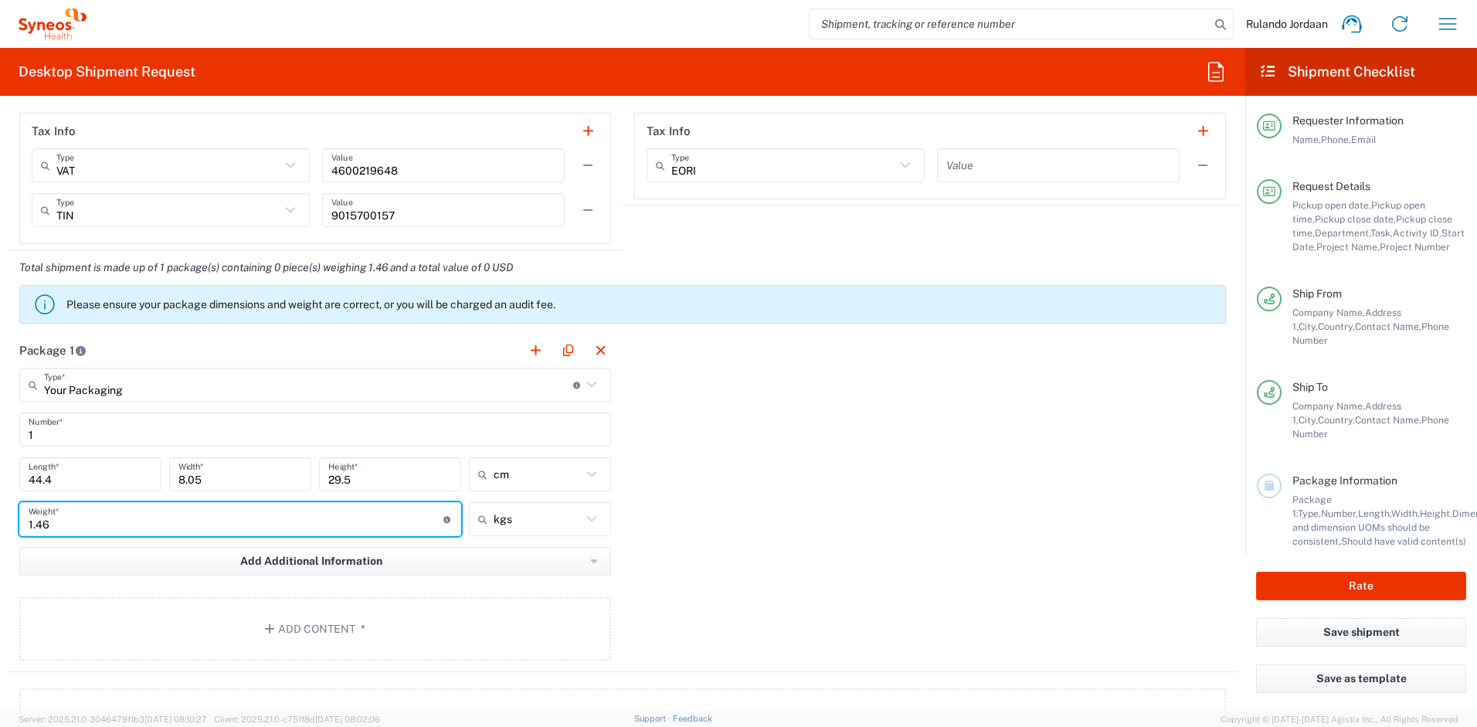
type input "1.46"
click at [688, 481] on div "Package 1 Your Packaging Type * Material used to package goods Envelope Large B…" at bounding box center [623, 502] width 1230 height 339
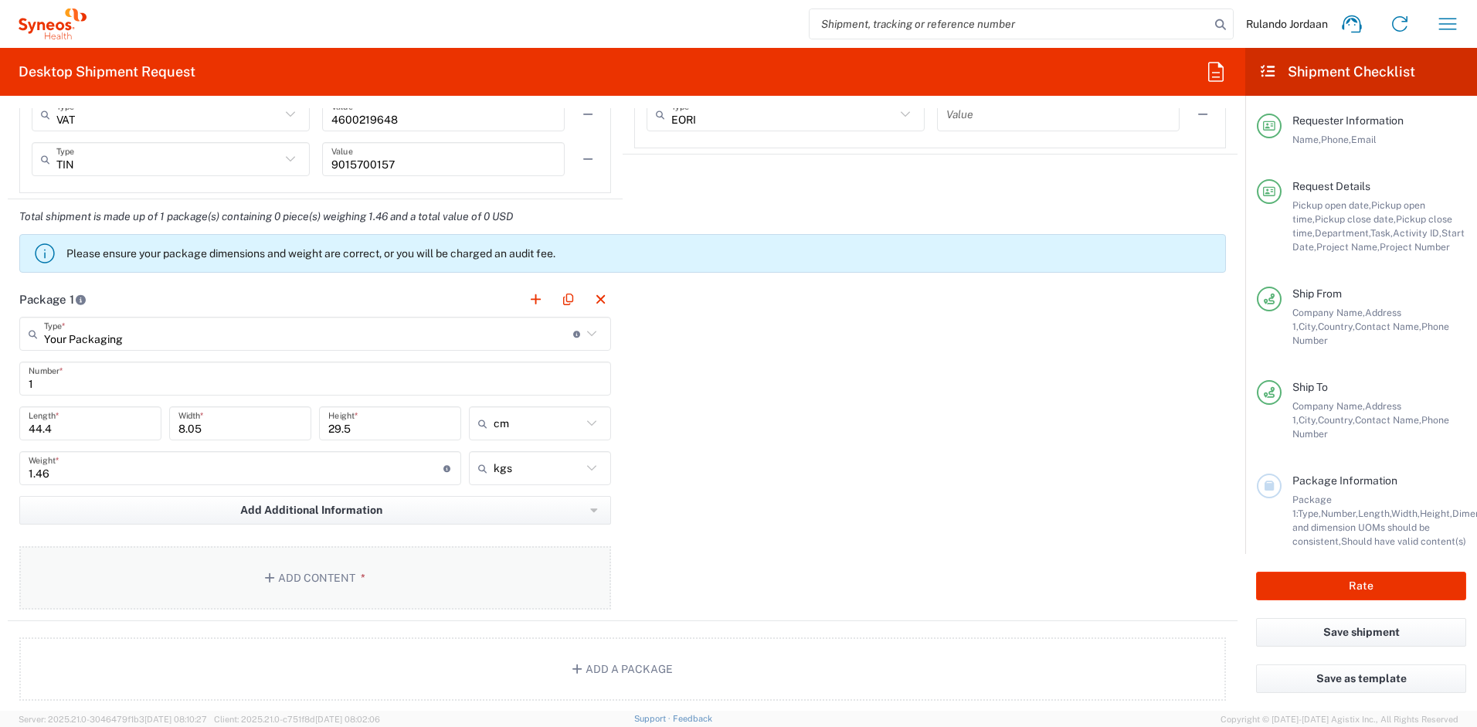
scroll to position [1489, 0]
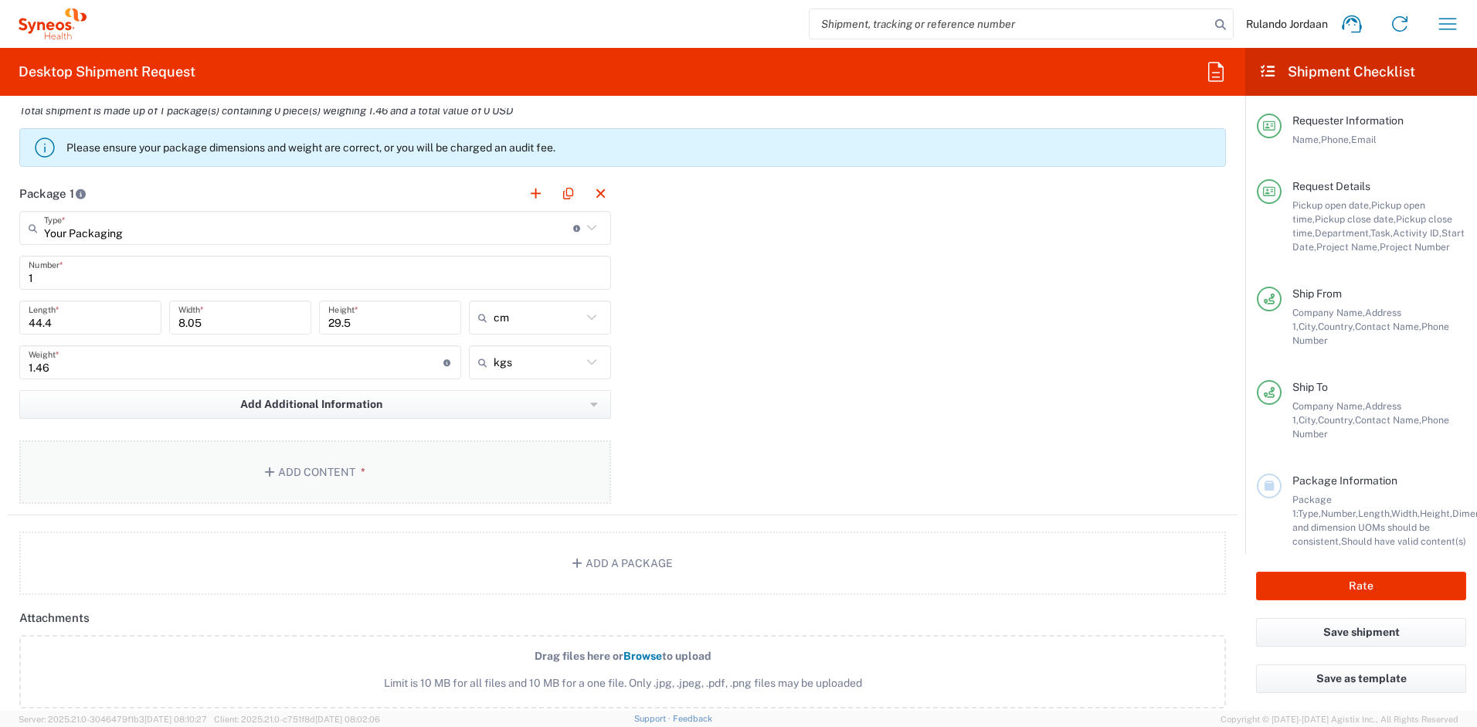
click at [344, 468] on button "Add Content *" at bounding box center [315, 471] width 592 height 63
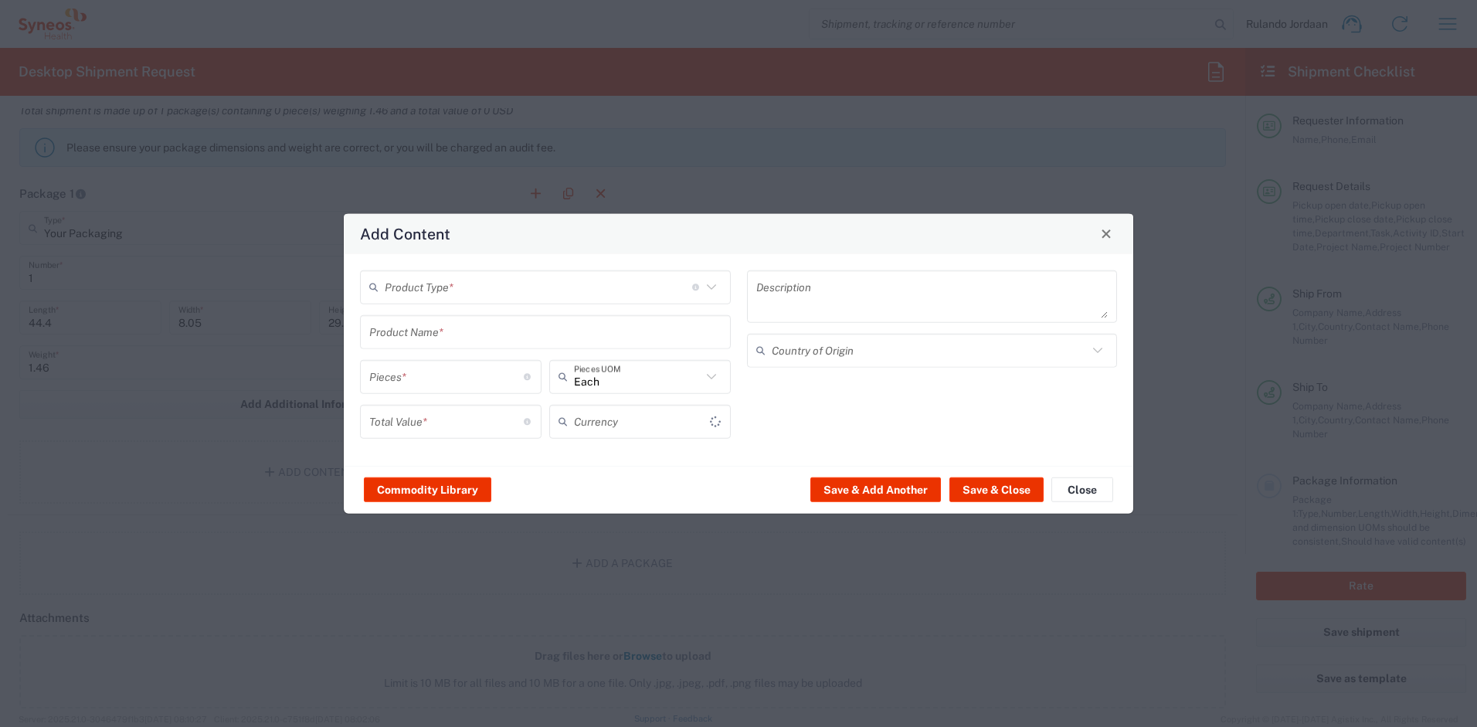
type input "US Dollar"
click at [520, 294] on input "text" at bounding box center [539, 287] width 308 height 27
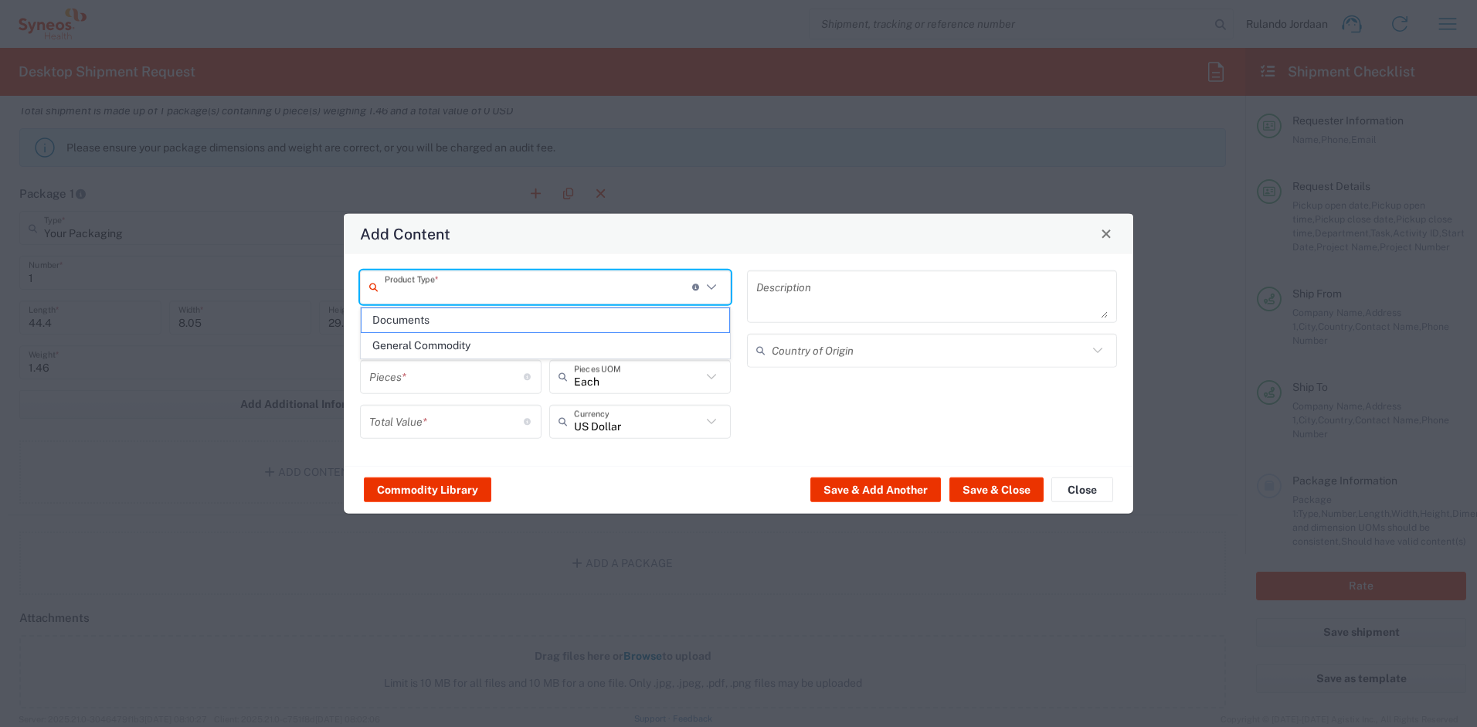
click at [414, 342] on span "General Commodity" at bounding box center [546, 346] width 368 height 24
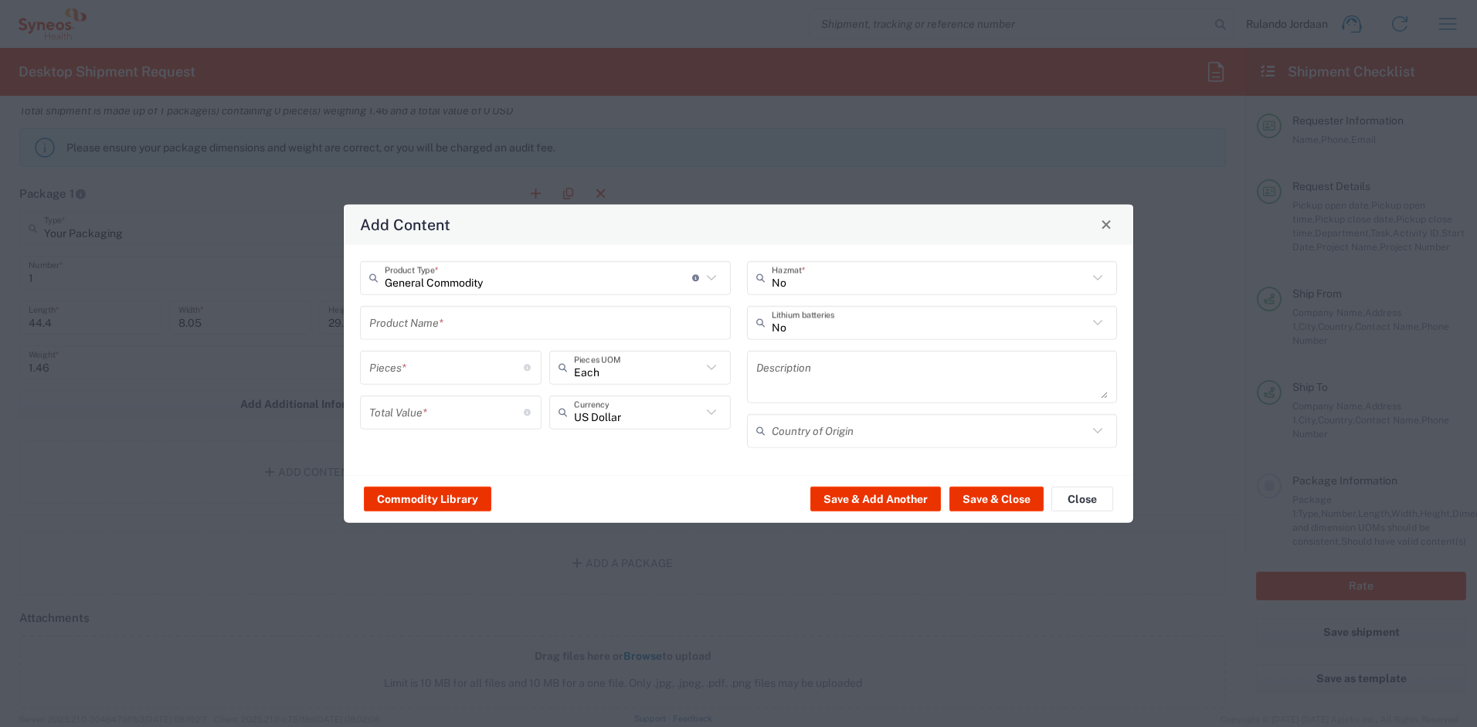
click at [461, 288] on input "General Commodity" at bounding box center [539, 277] width 308 height 27
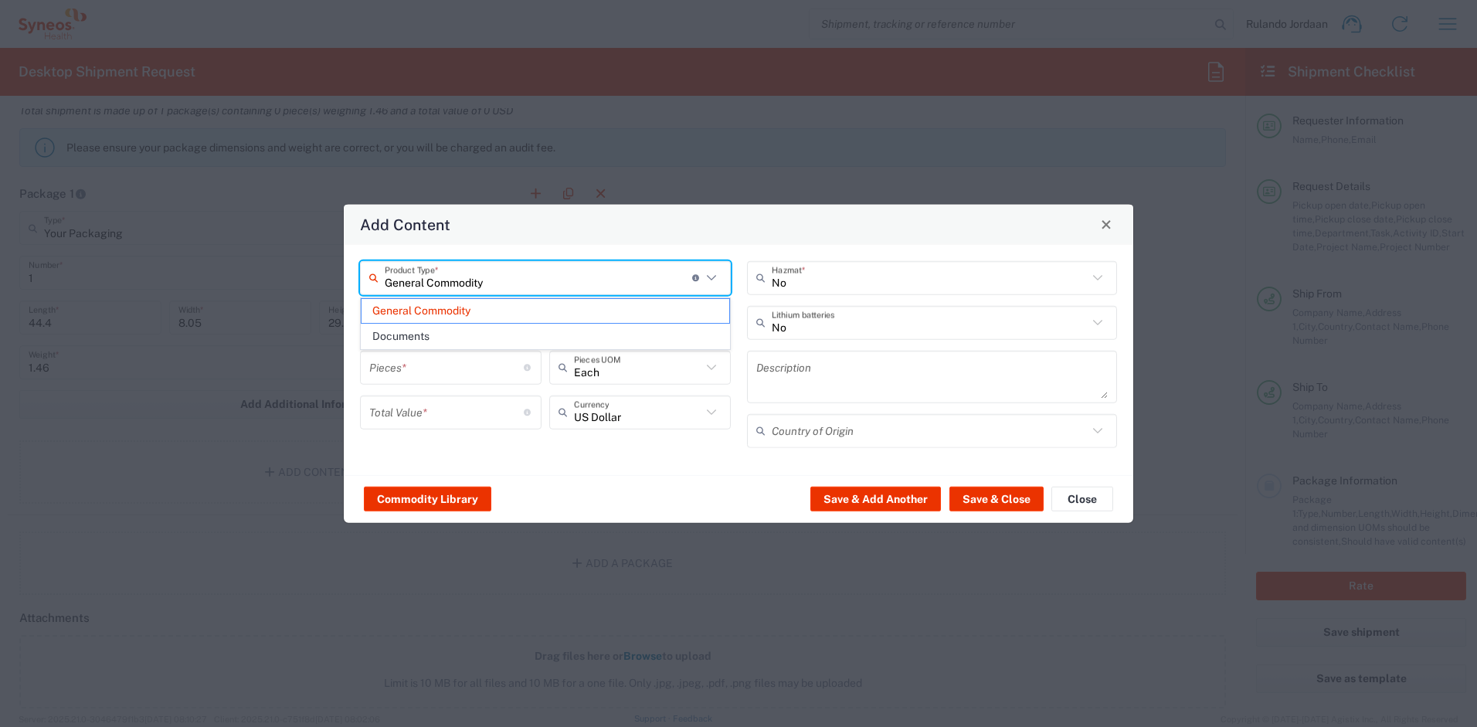
click at [450, 326] on span "Documents" at bounding box center [546, 337] width 368 height 24
type input "Documents"
type input "1"
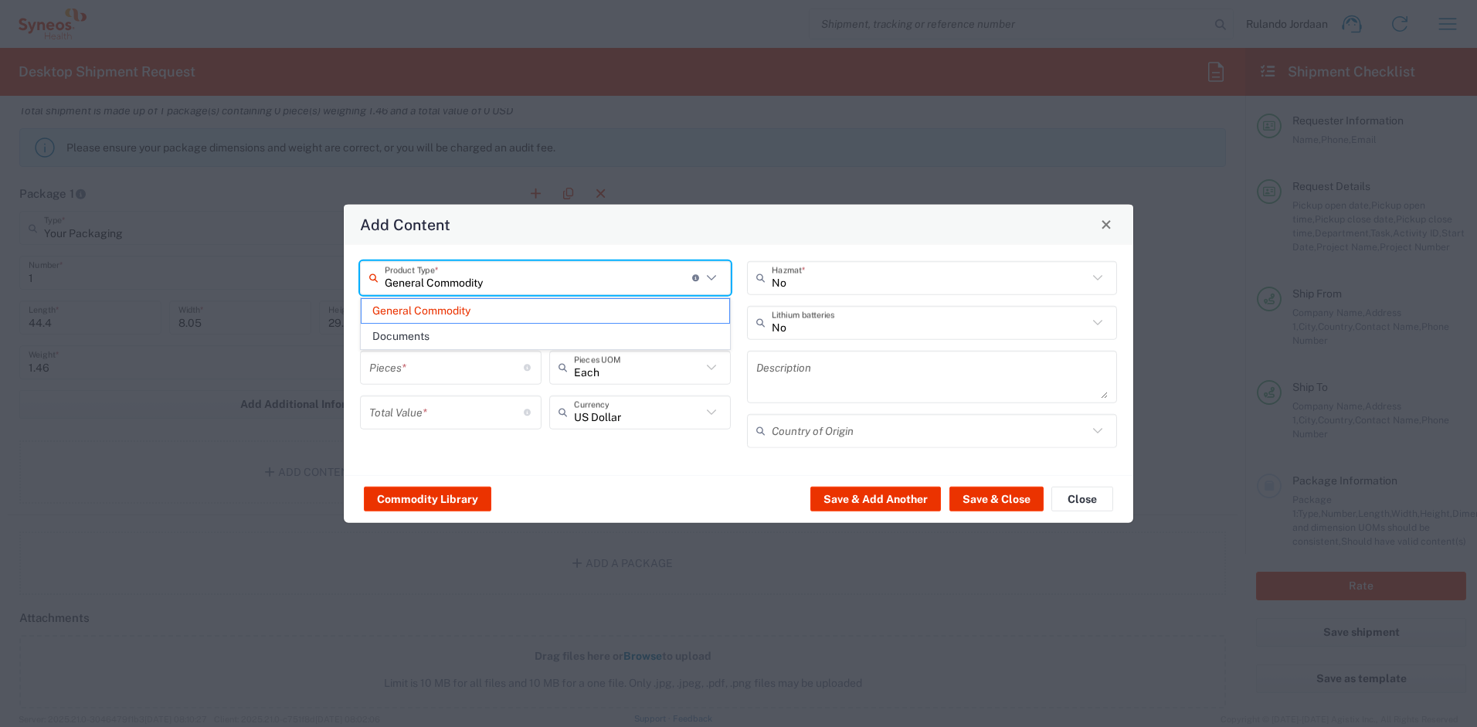
type textarea "Documents"
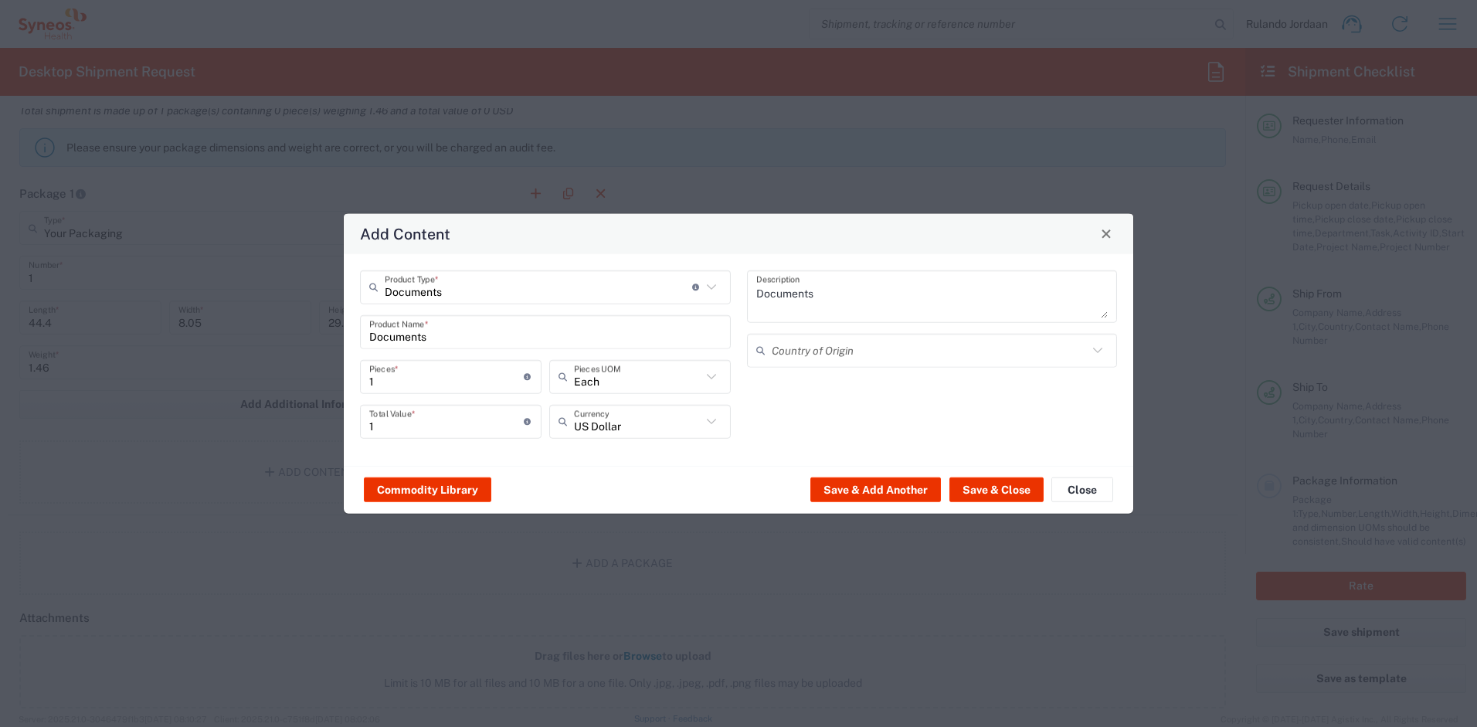
click at [423, 293] on input "Documents" at bounding box center [539, 287] width 308 height 27
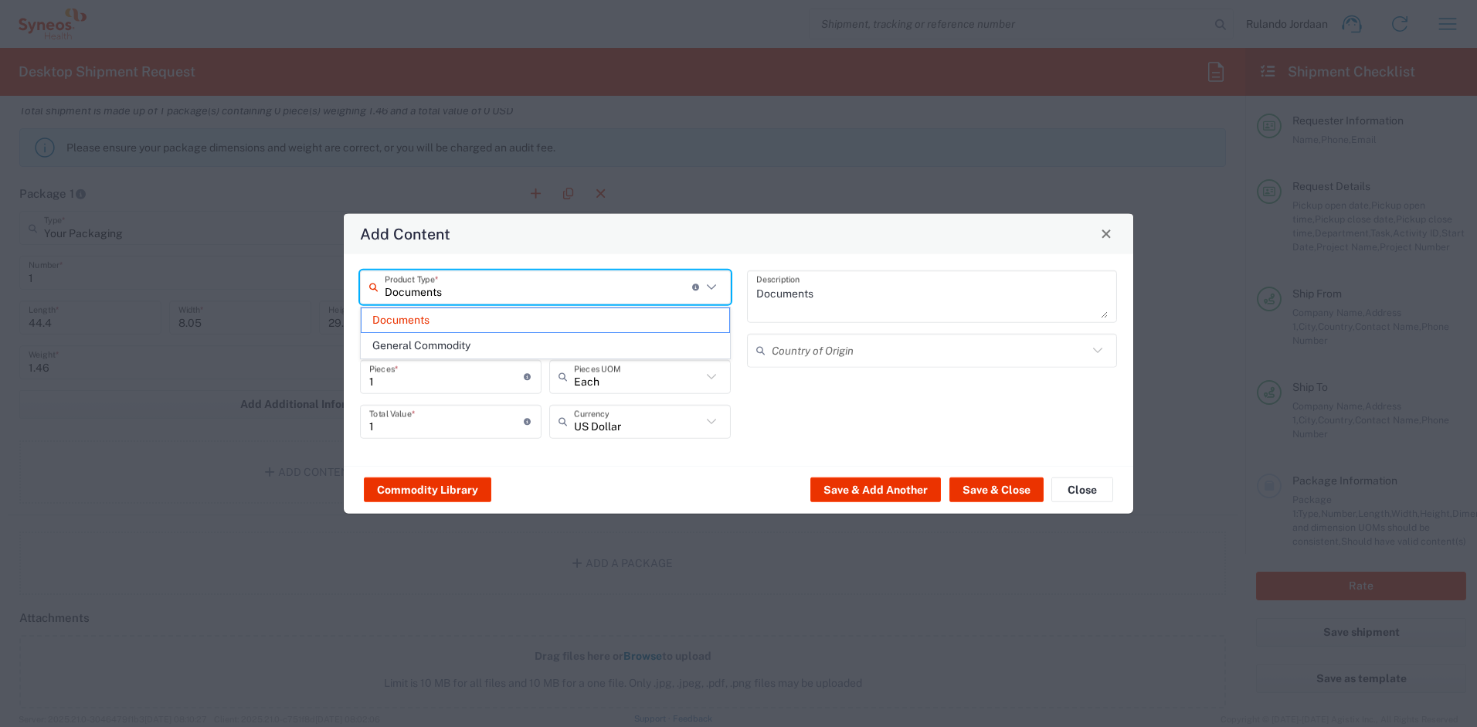
click at [416, 345] on span "General Commodity" at bounding box center [546, 346] width 368 height 24
type input "General Commodity"
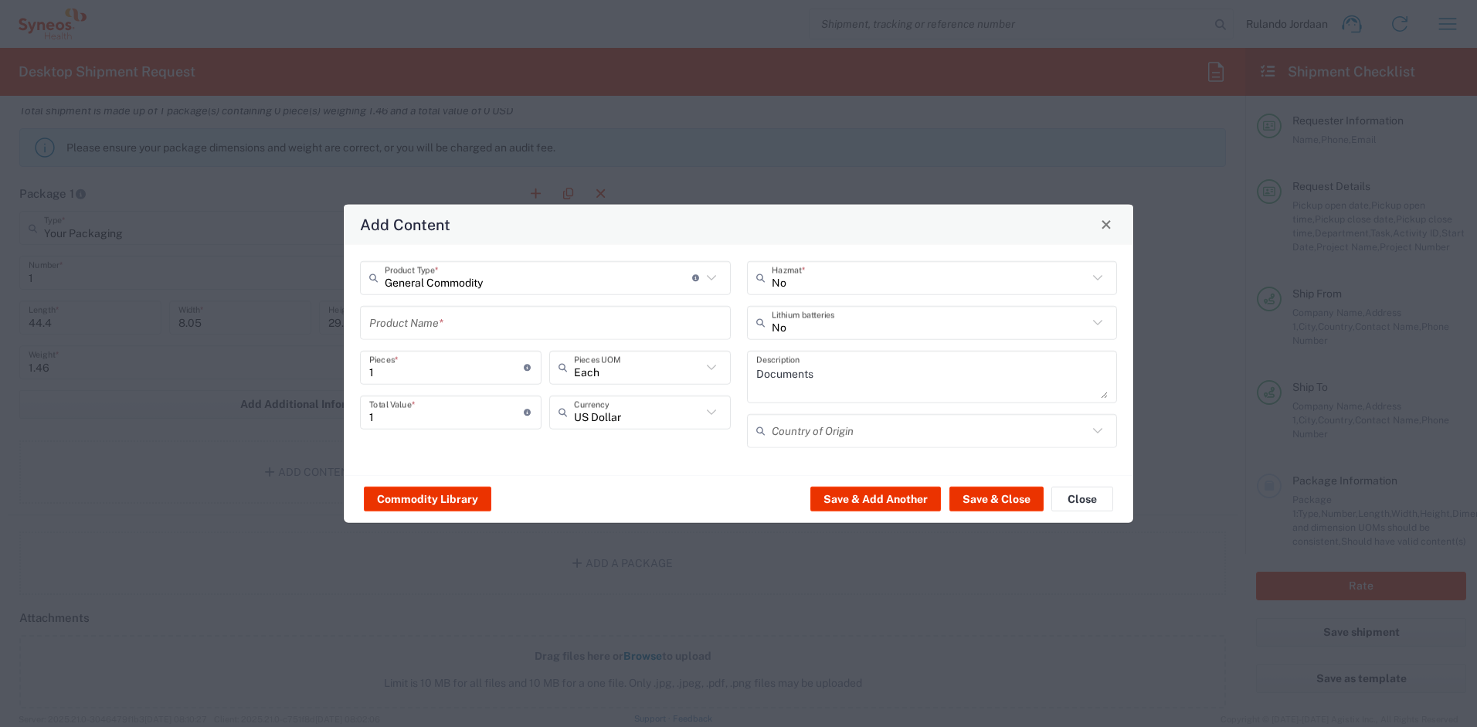
click at [412, 333] on input "text" at bounding box center [545, 322] width 352 height 27
type input "Lenovo T14"
click at [481, 423] on input "1" at bounding box center [446, 412] width 155 height 27
type input "20000"
click at [583, 446] on div "General Commodity Product Type * Document: Paper document generated internally …" at bounding box center [545, 359] width 387 height 198
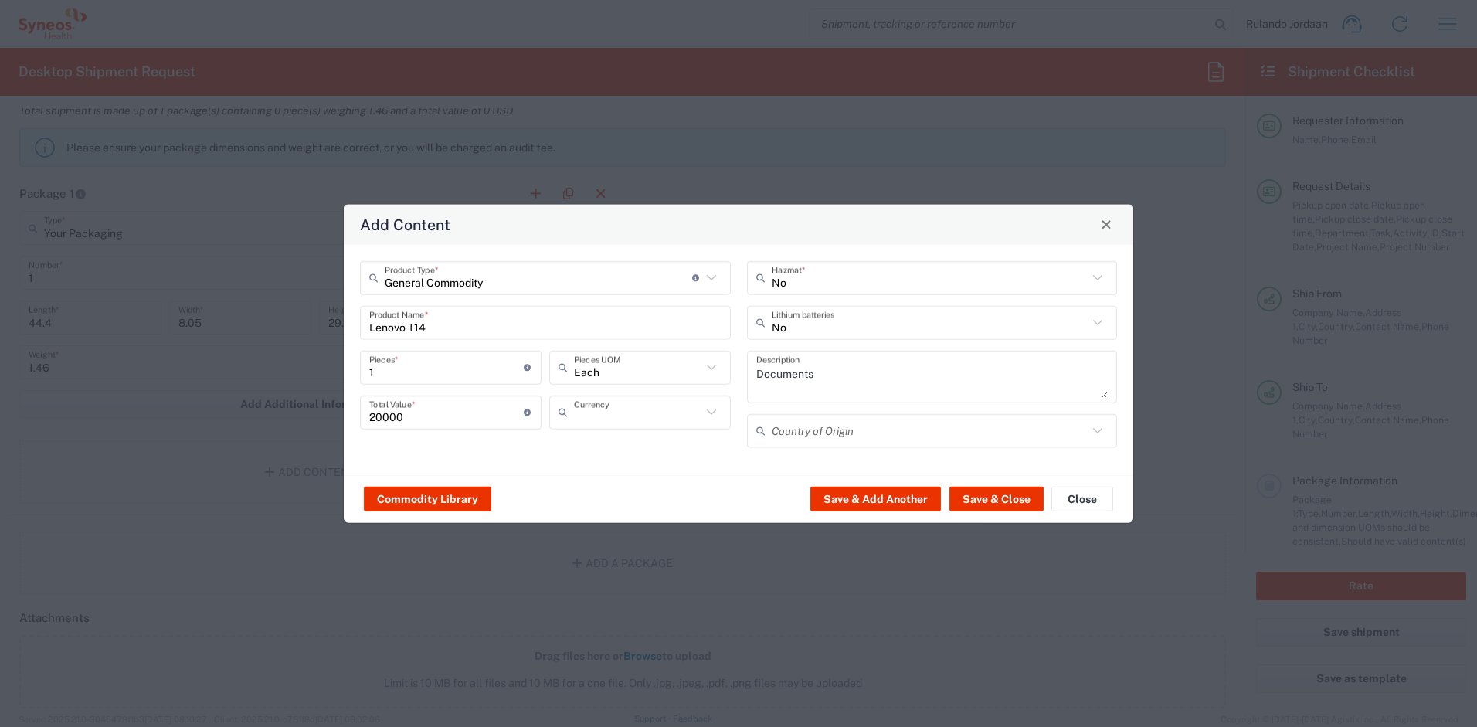
click at [588, 416] on input "text" at bounding box center [637, 412] width 127 height 27
click at [585, 441] on span "South African Rand" at bounding box center [640, 445] width 178 height 24
type input "South African Rand"
click at [981, 509] on button "Save & Close" at bounding box center [997, 499] width 94 height 25
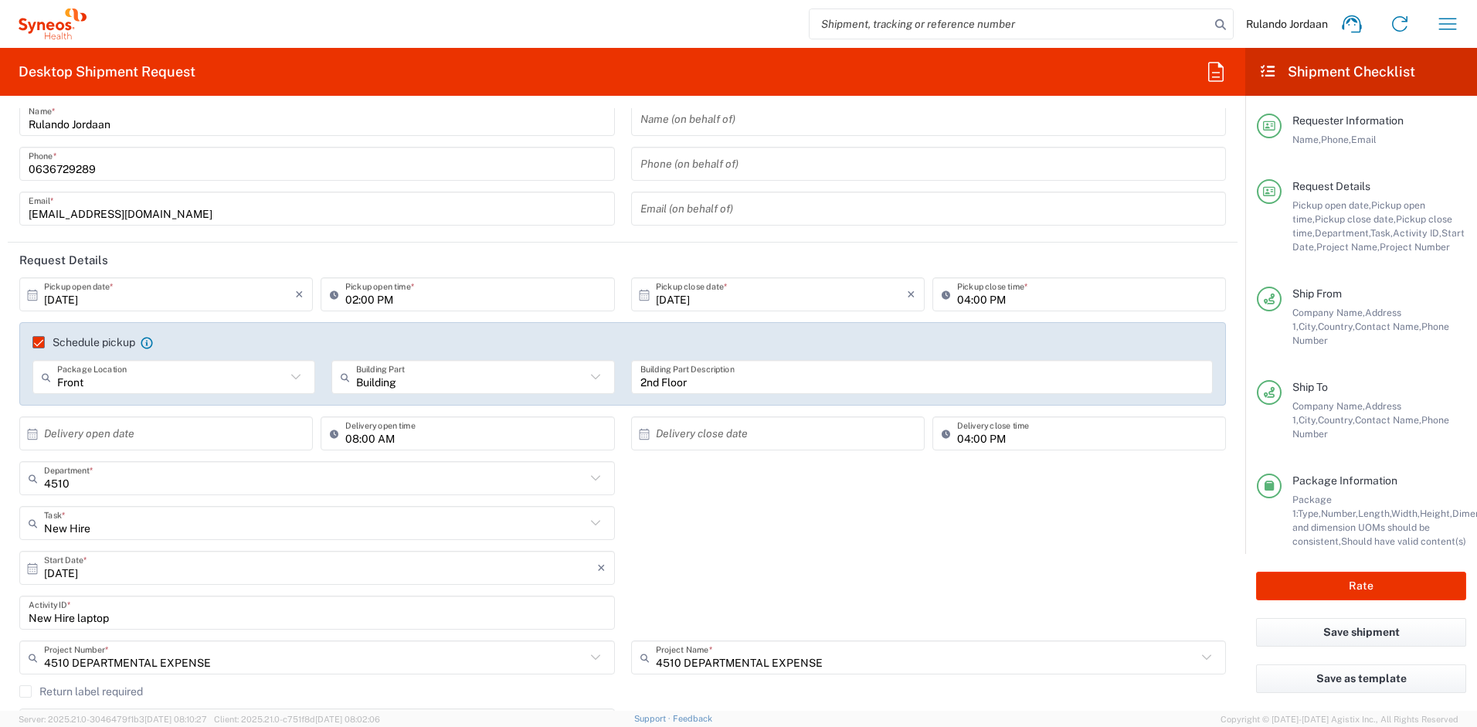
scroll to position [0, 0]
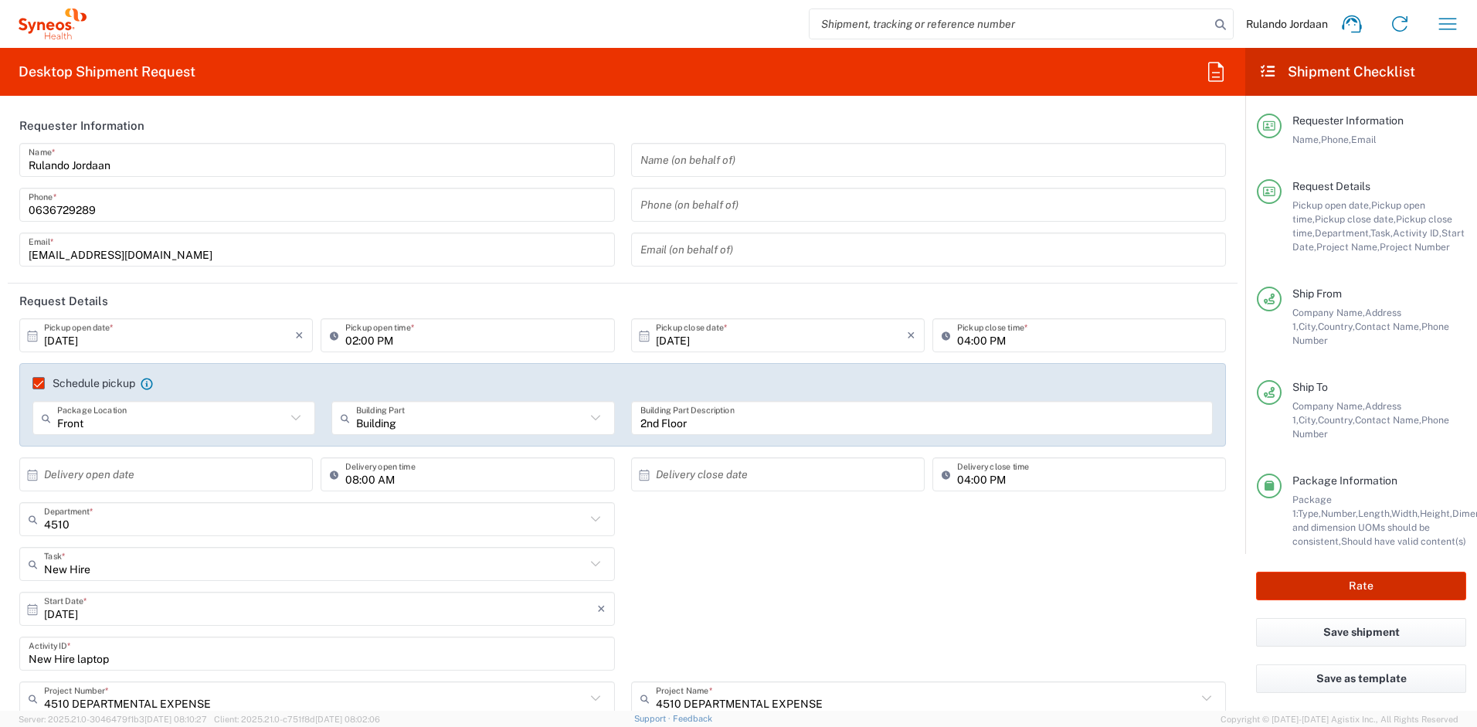
click at [1281, 593] on button "Rate" at bounding box center [1361, 586] width 210 height 29
type input "4510 DEPARTMENTAL EXPENSE"
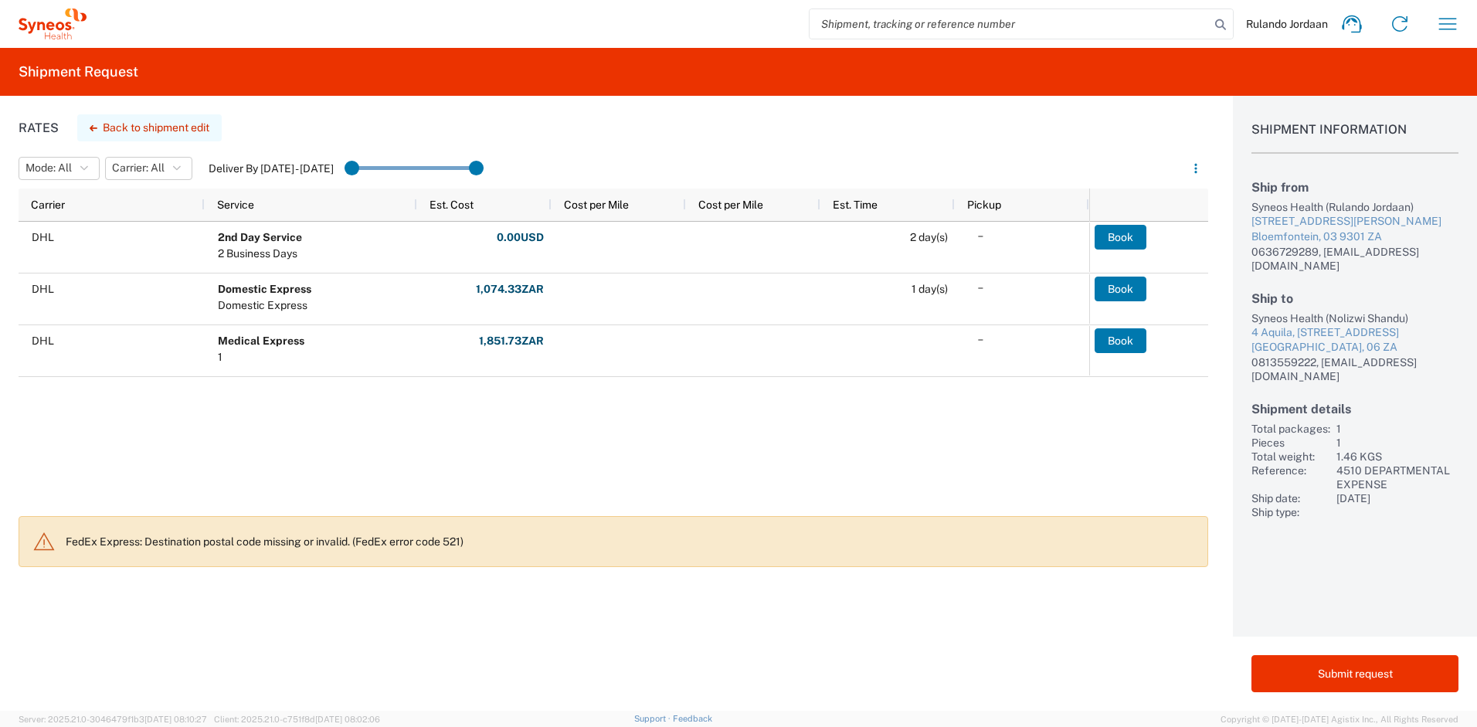
click at [186, 129] on button "Back to shipment edit" at bounding box center [149, 127] width 144 height 27
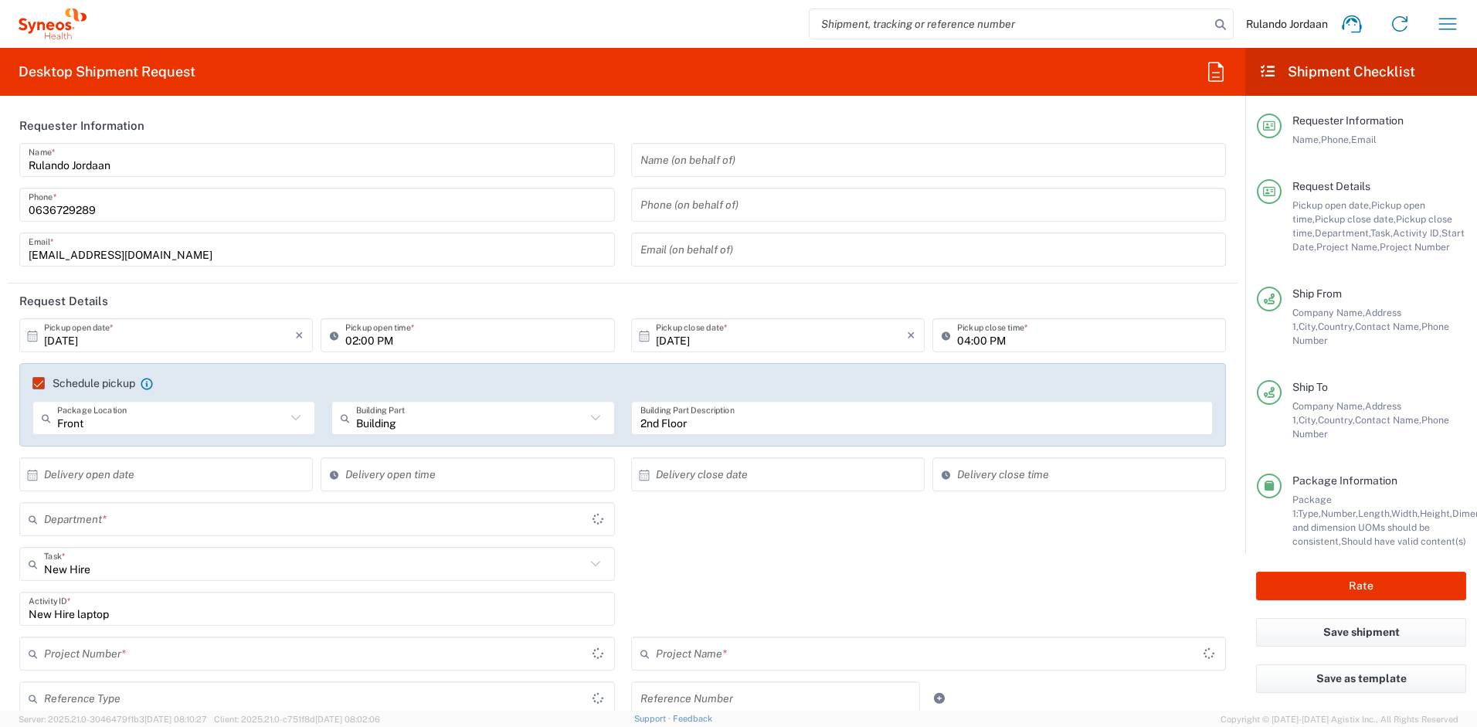
type input "Gauteng"
type input "Free State"
type input "4510 DEPARTMENTAL EXPENSE"
type input "Your Packaging"
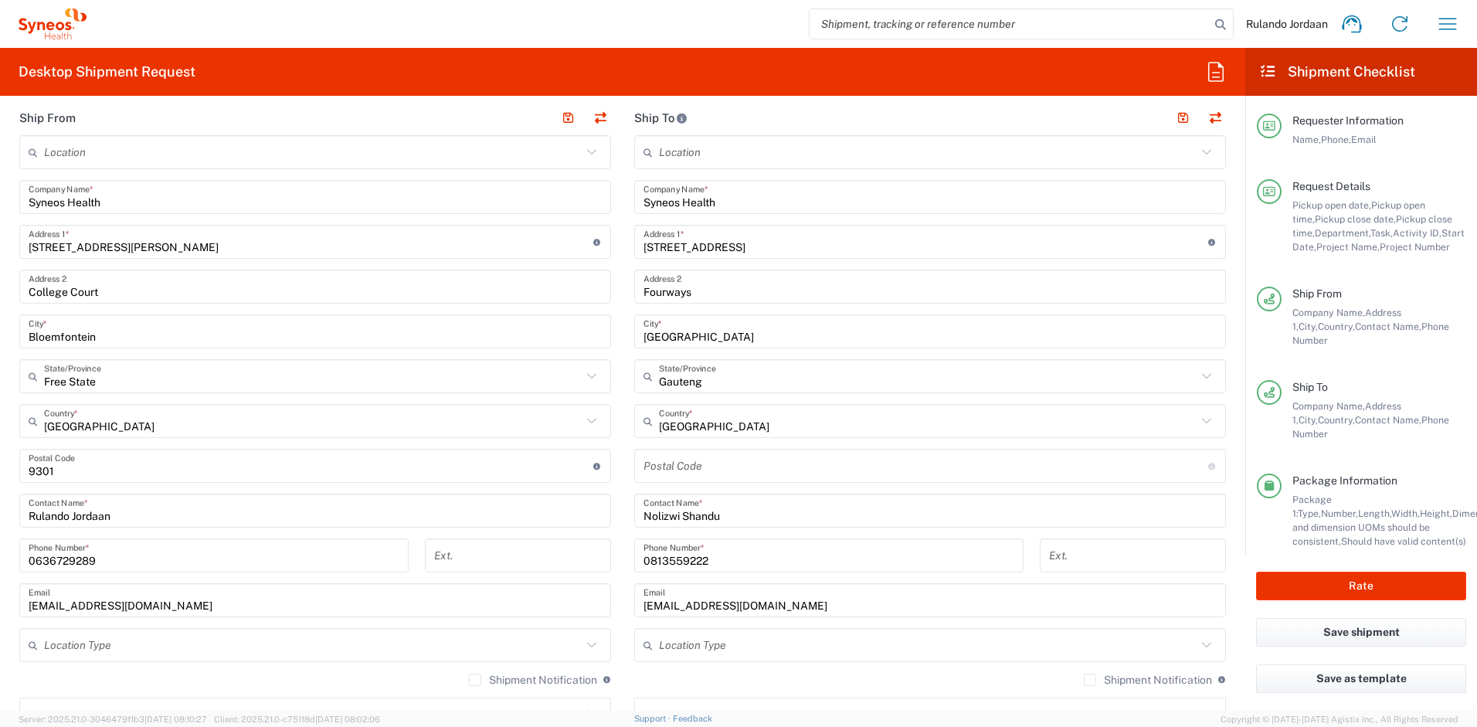
type input "4510"
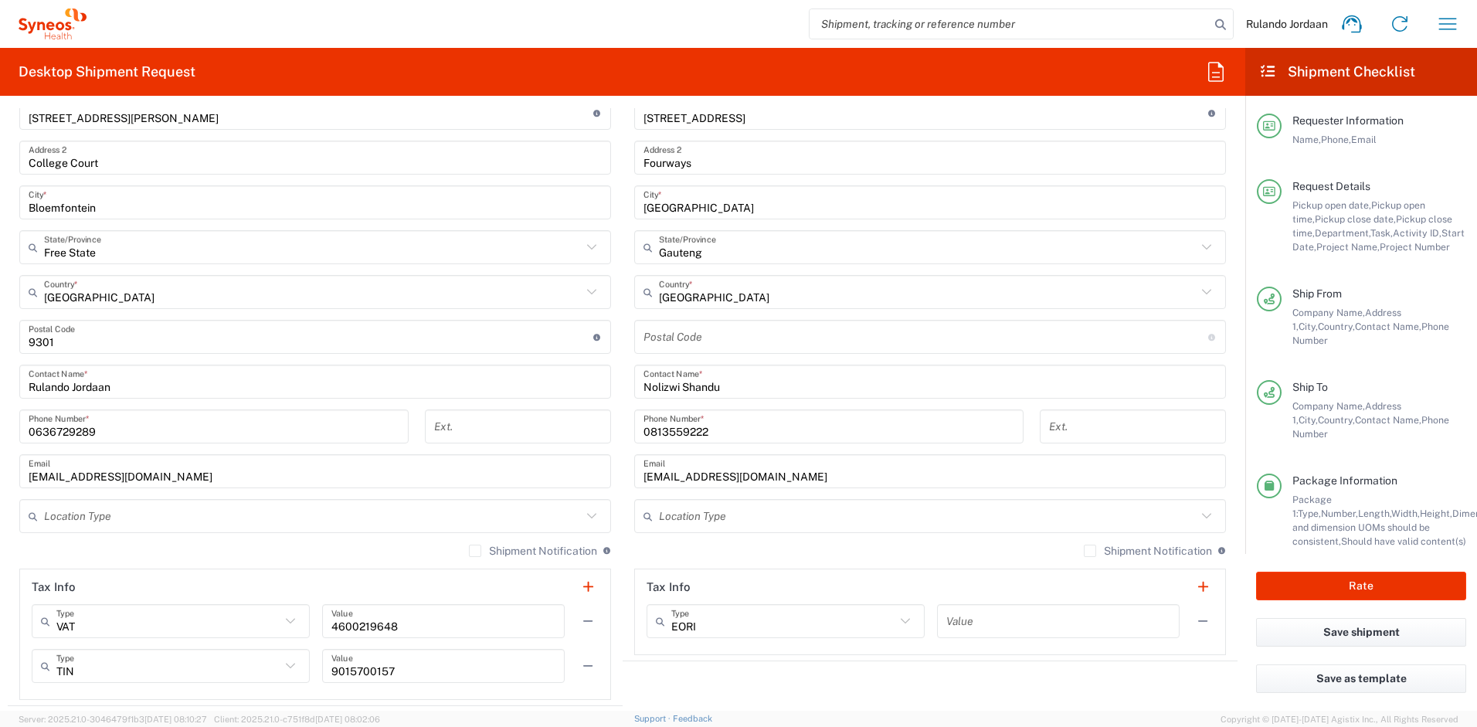
scroll to position [709, 0]
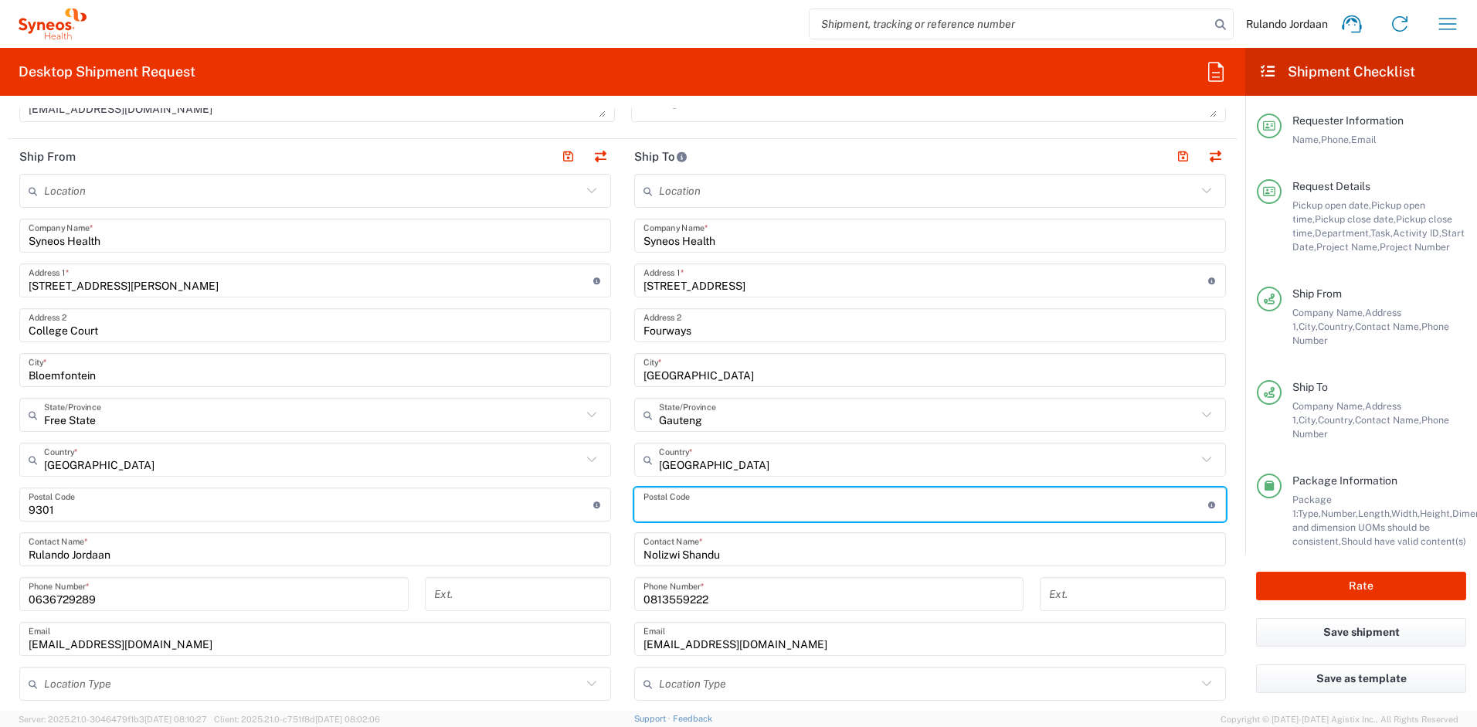
click at [685, 512] on input "undefined" at bounding box center [926, 504] width 565 height 27
type input "2191"
click at [1354, 590] on button "Rate" at bounding box center [1361, 586] width 210 height 29
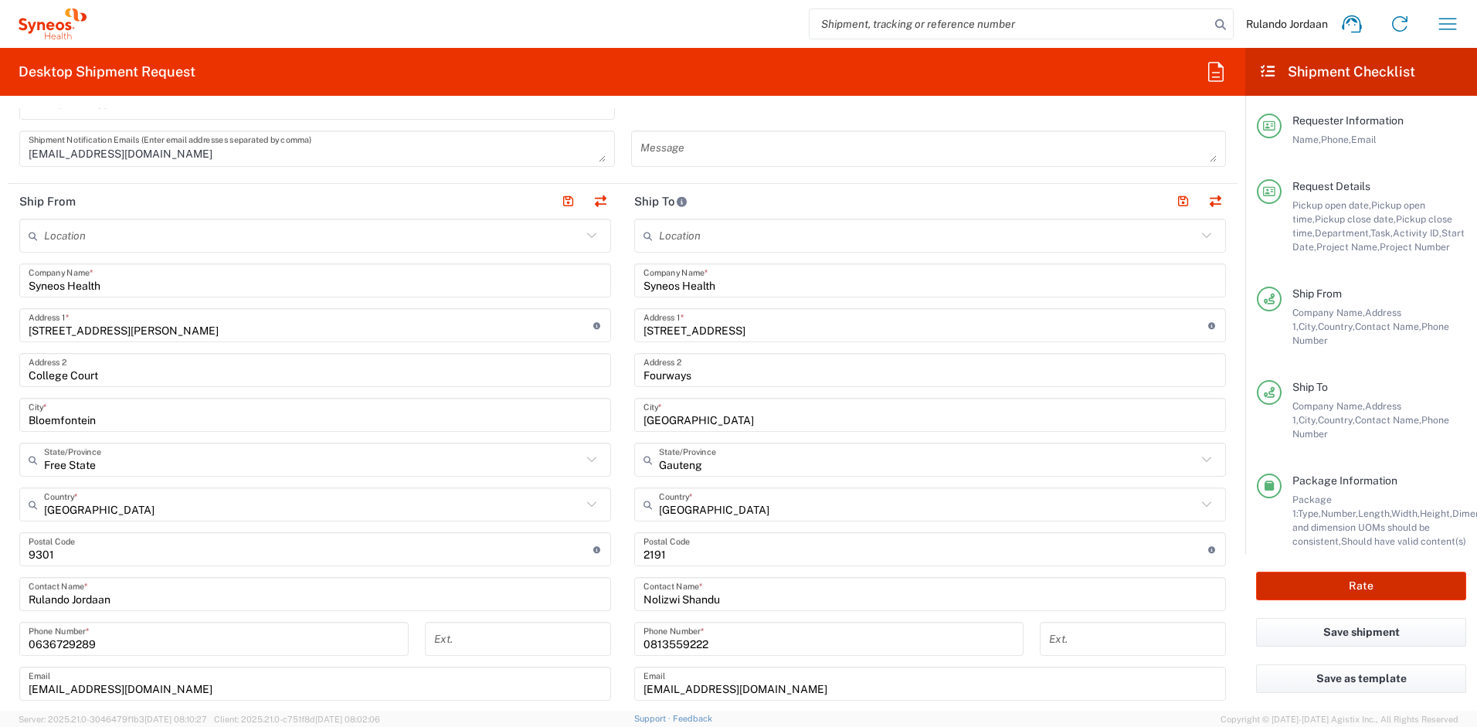
scroll to position [753, 0]
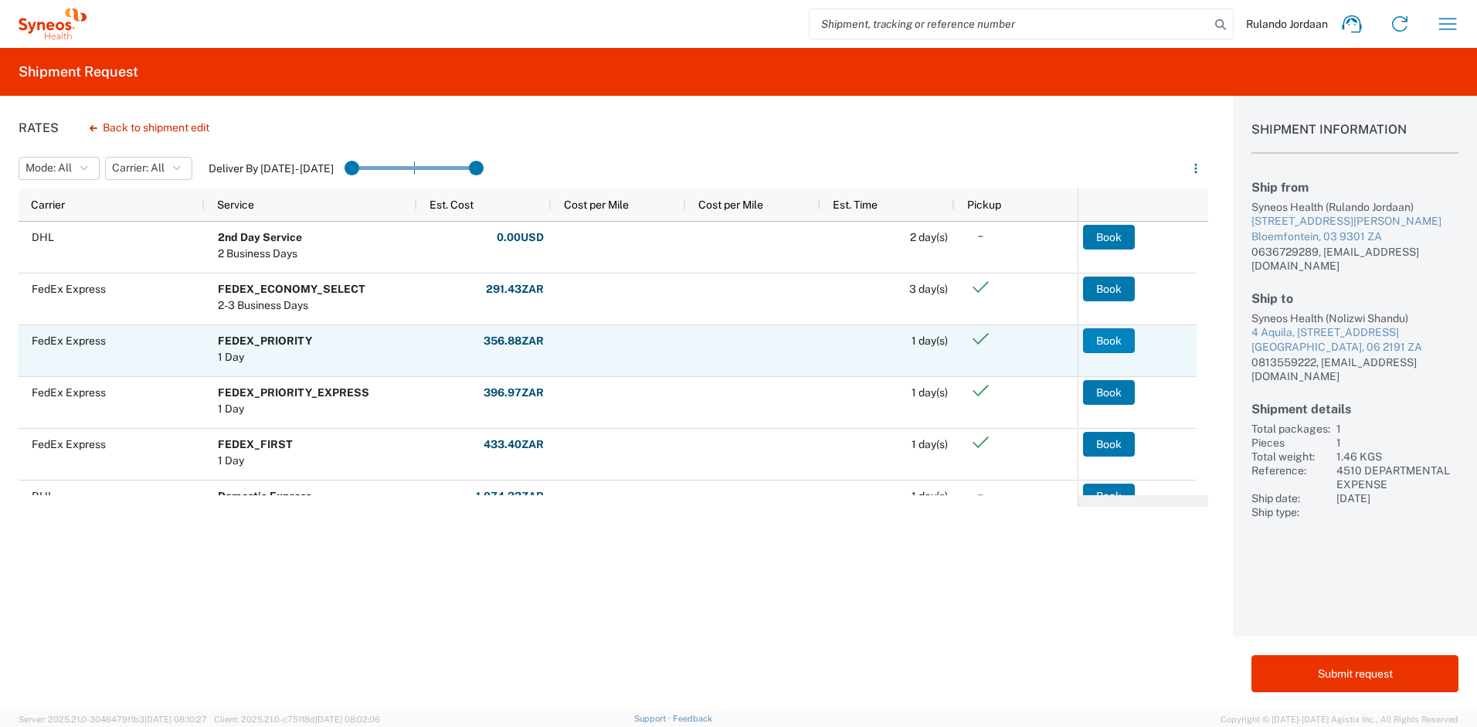
click at [1112, 352] on button "Book" at bounding box center [1109, 340] width 52 height 25
